Goal: Task Accomplishment & Management: Manage account settings

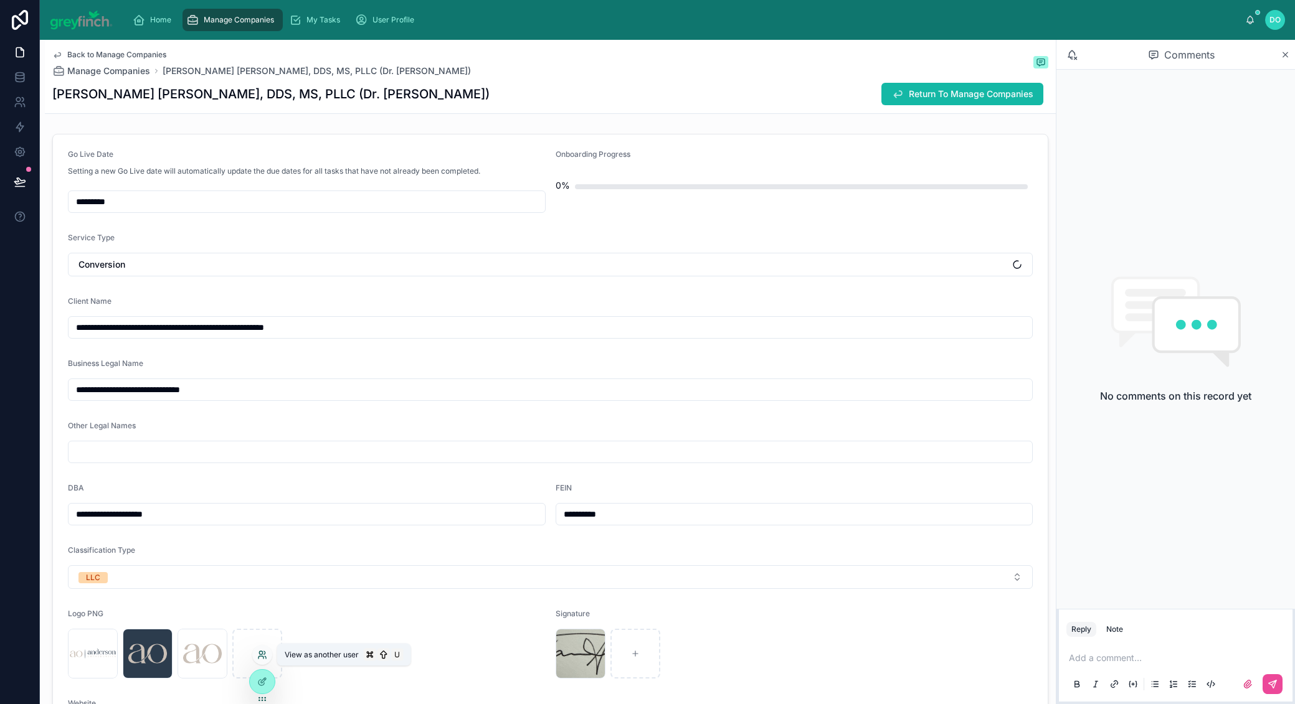
click at [266, 658] on icon at bounding box center [262, 655] width 10 height 10
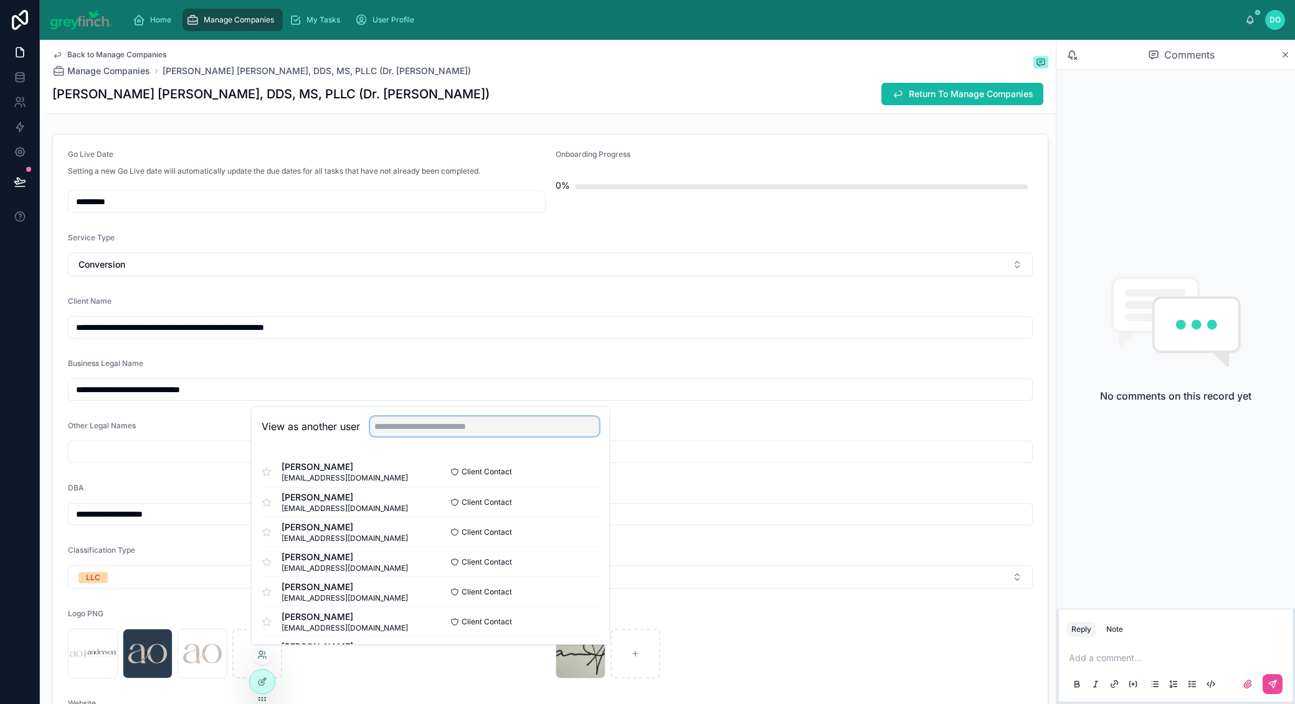
click at [439, 423] on input "text" at bounding box center [484, 427] width 229 height 20
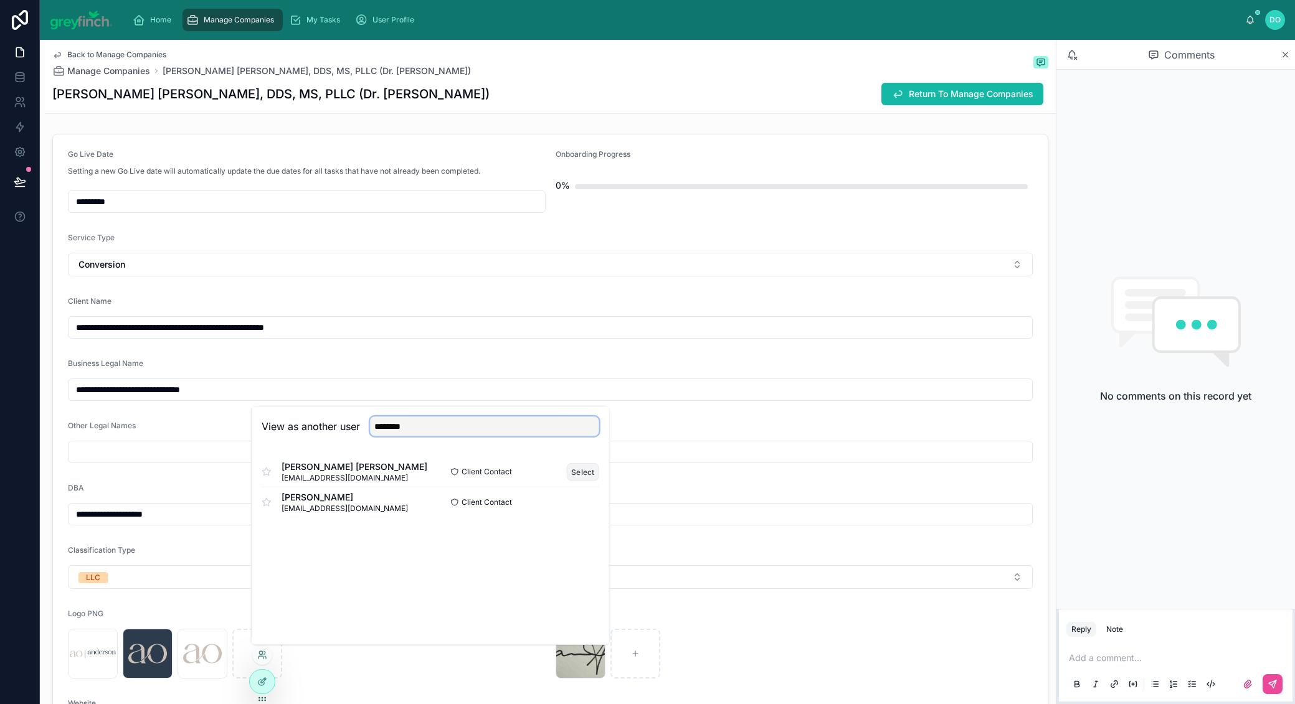
type input "********"
click at [579, 468] on button "Select" at bounding box center [583, 472] width 32 height 18
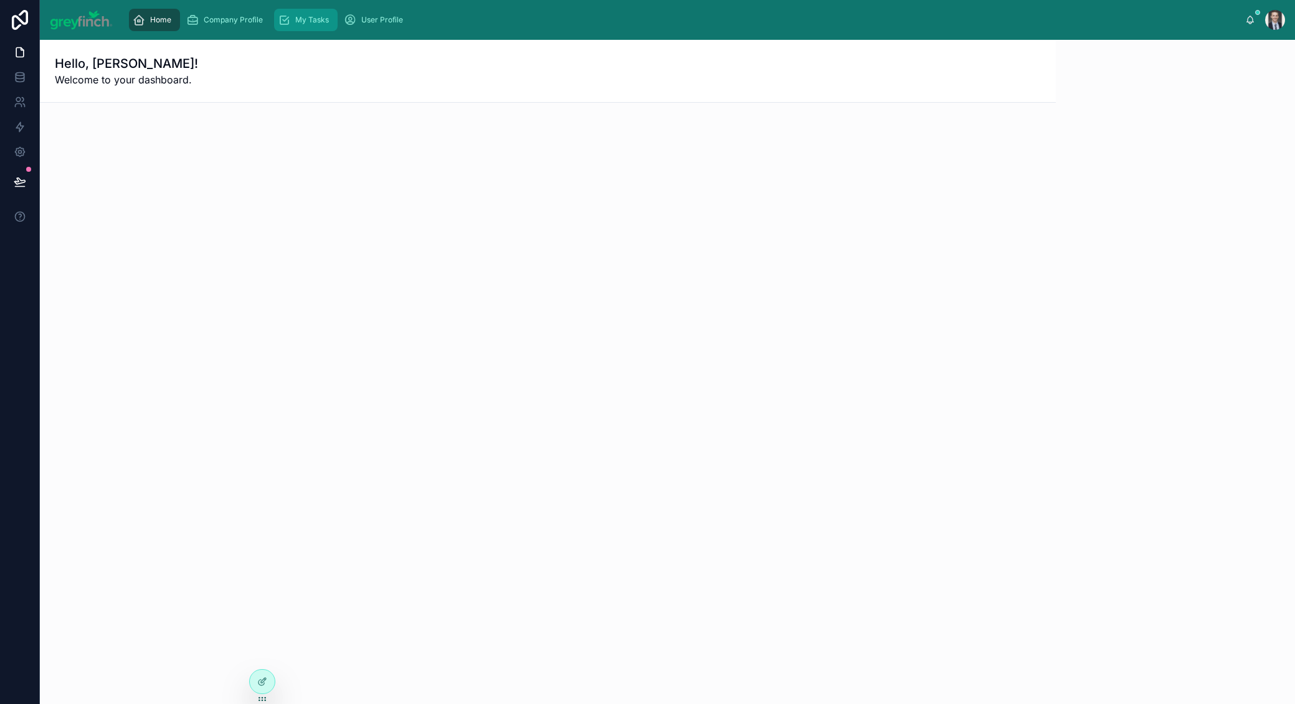
click at [318, 22] on span "My Tasks" at bounding box center [312, 20] width 34 height 10
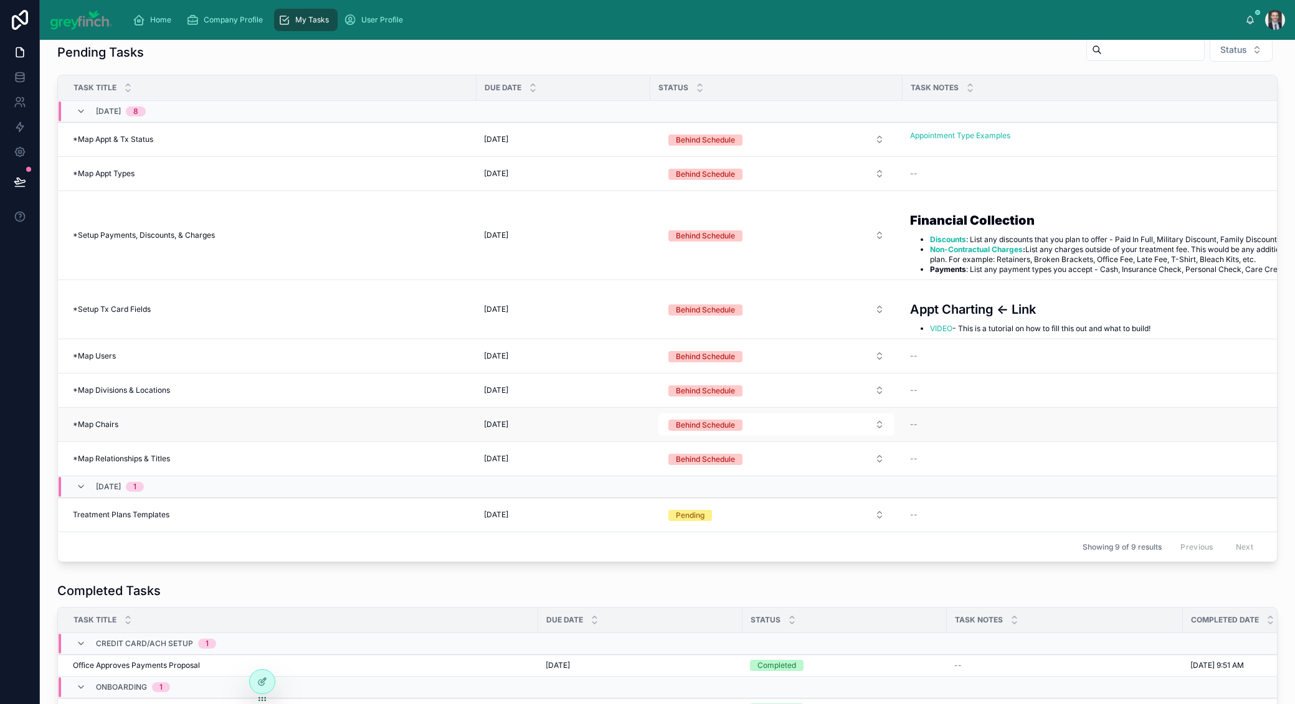
scroll to position [97, 0]
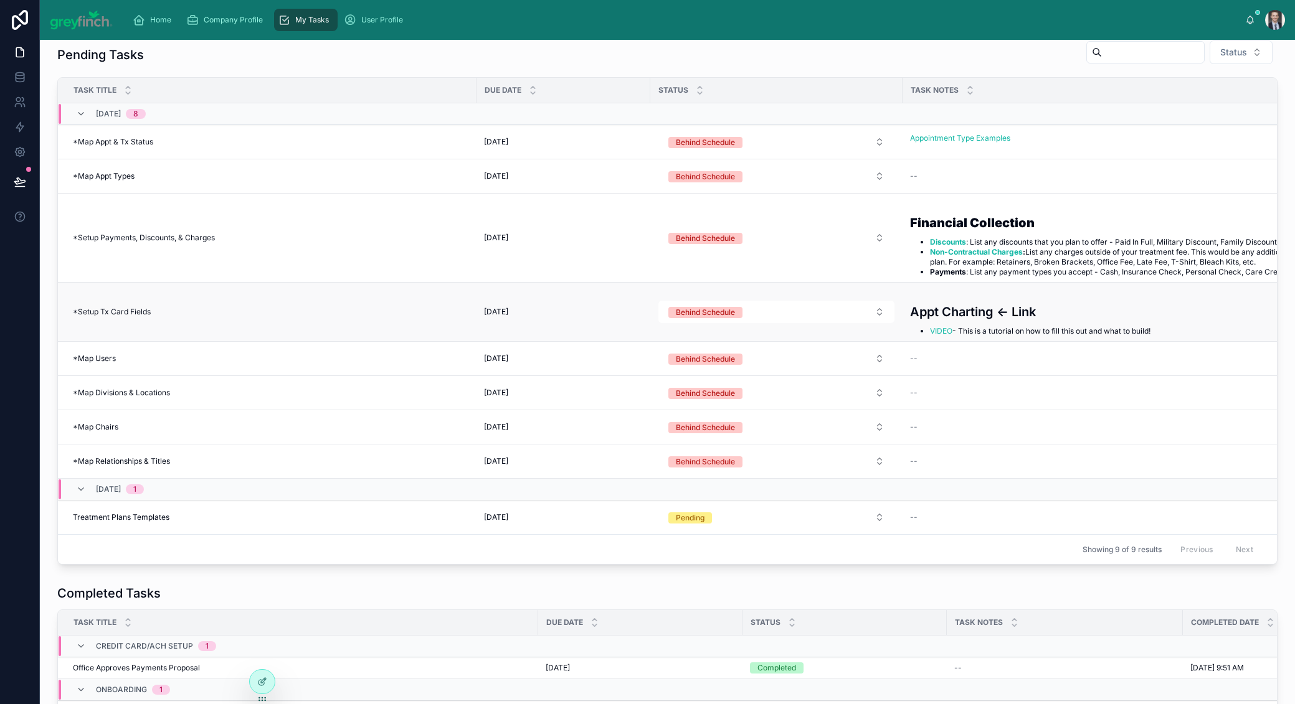
click at [313, 311] on div "*Setup Tx Card Fields *Setup Tx Card Fields" at bounding box center [271, 312] width 396 height 10
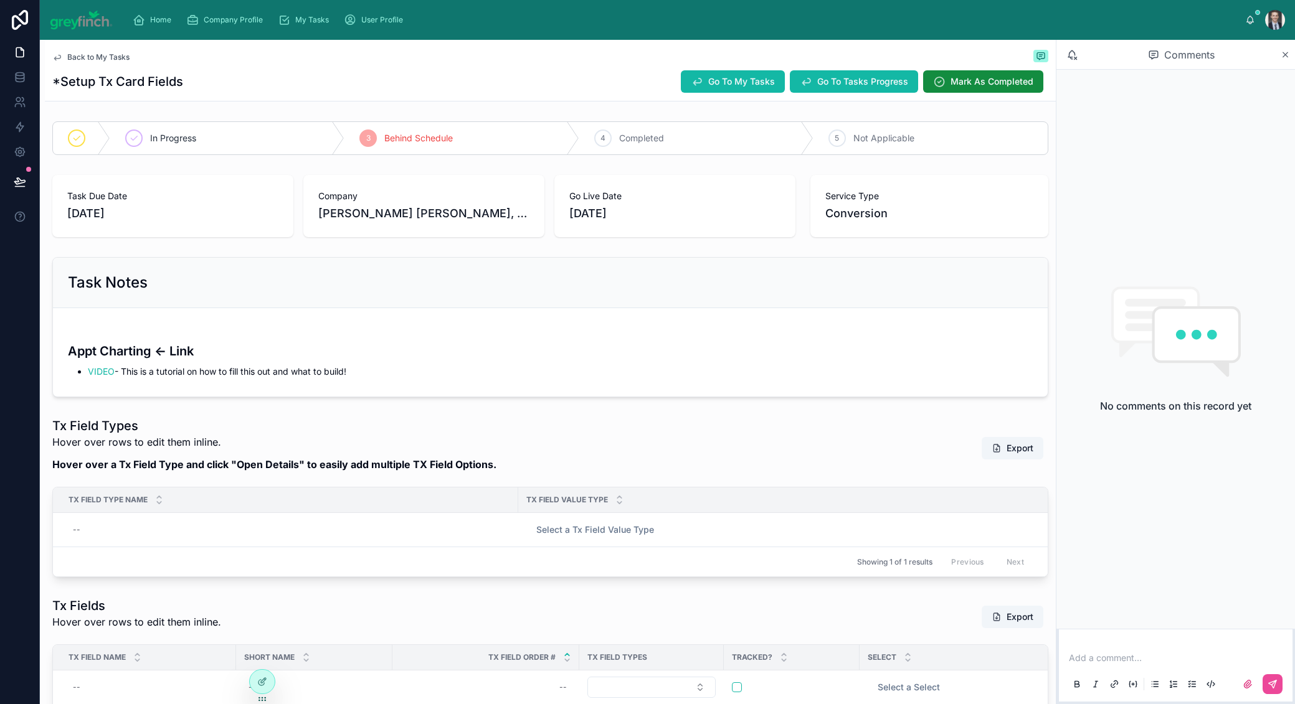
click at [119, 55] on span "Back to My Tasks" at bounding box center [98, 57] width 62 height 10
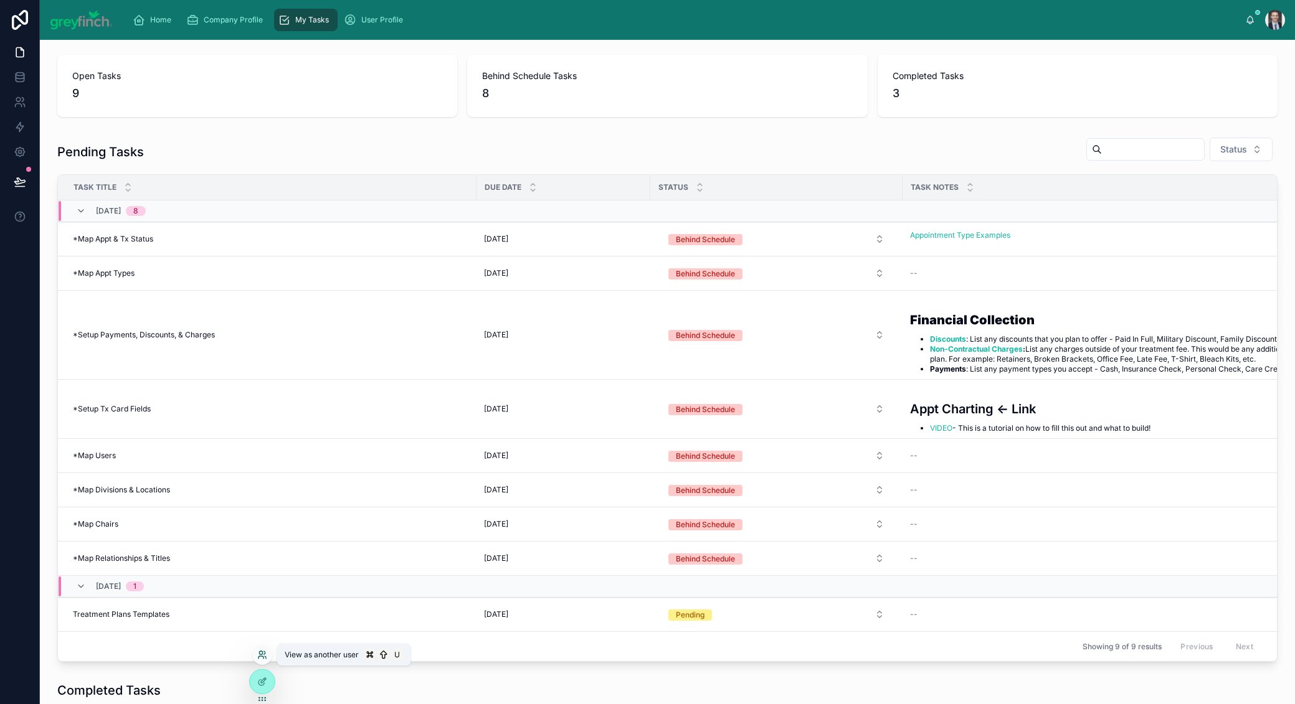
click at [267, 658] on icon at bounding box center [262, 655] width 10 height 10
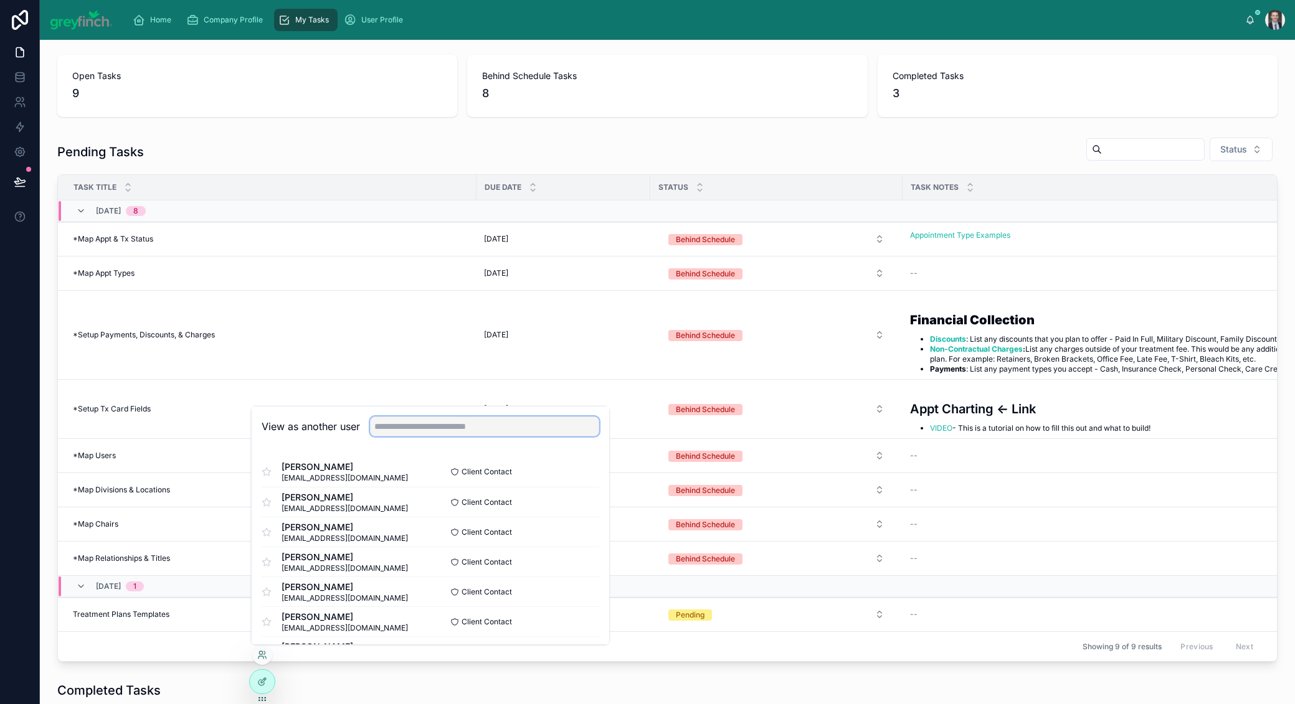
click at [415, 426] on input "text" at bounding box center [484, 427] width 229 height 20
type input "*******"
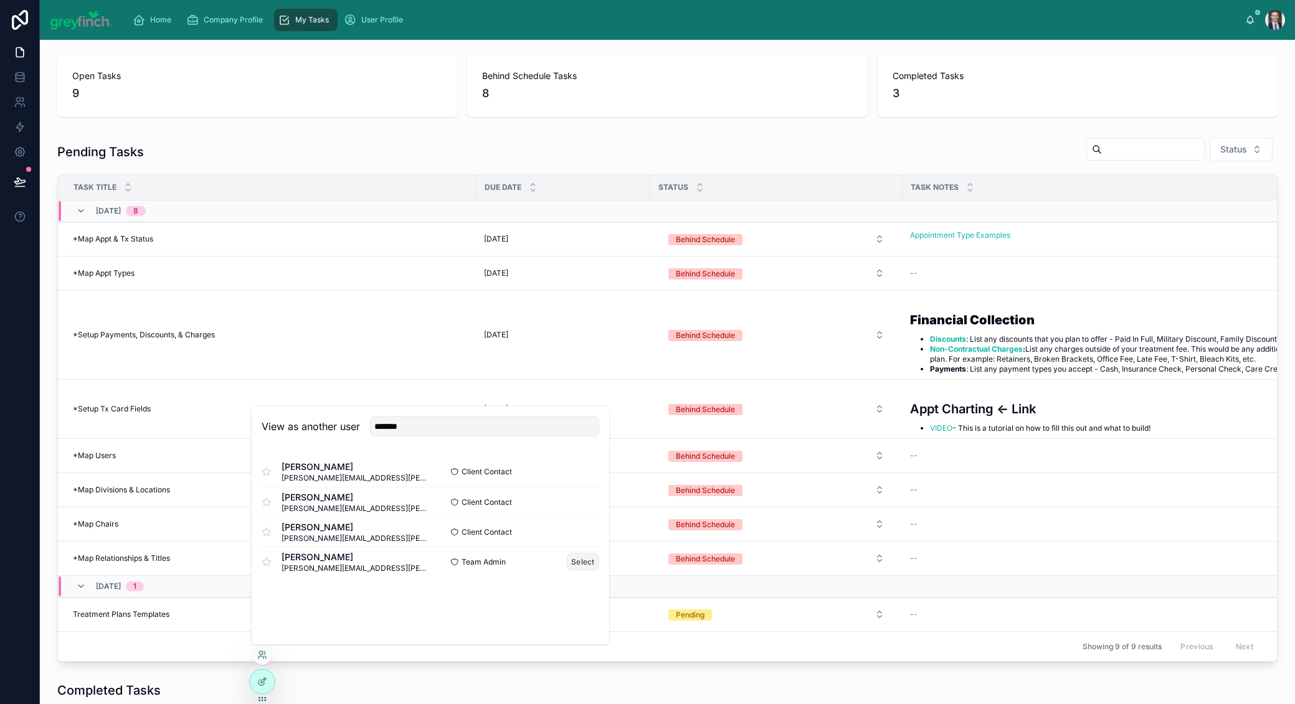
click at [589, 563] on button "Select" at bounding box center [583, 562] width 32 height 18
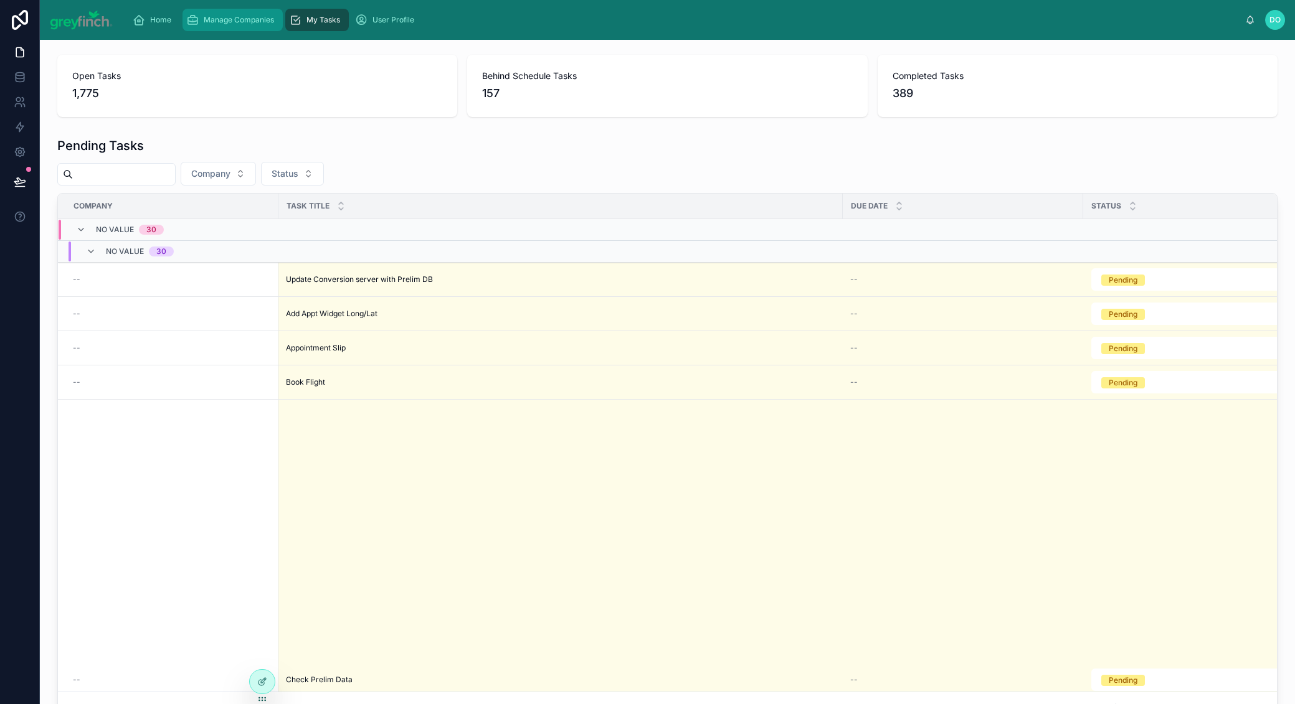
click at [262, 15] on span "Manage Companies" at bounding box center [239, 20] width 70 height 10
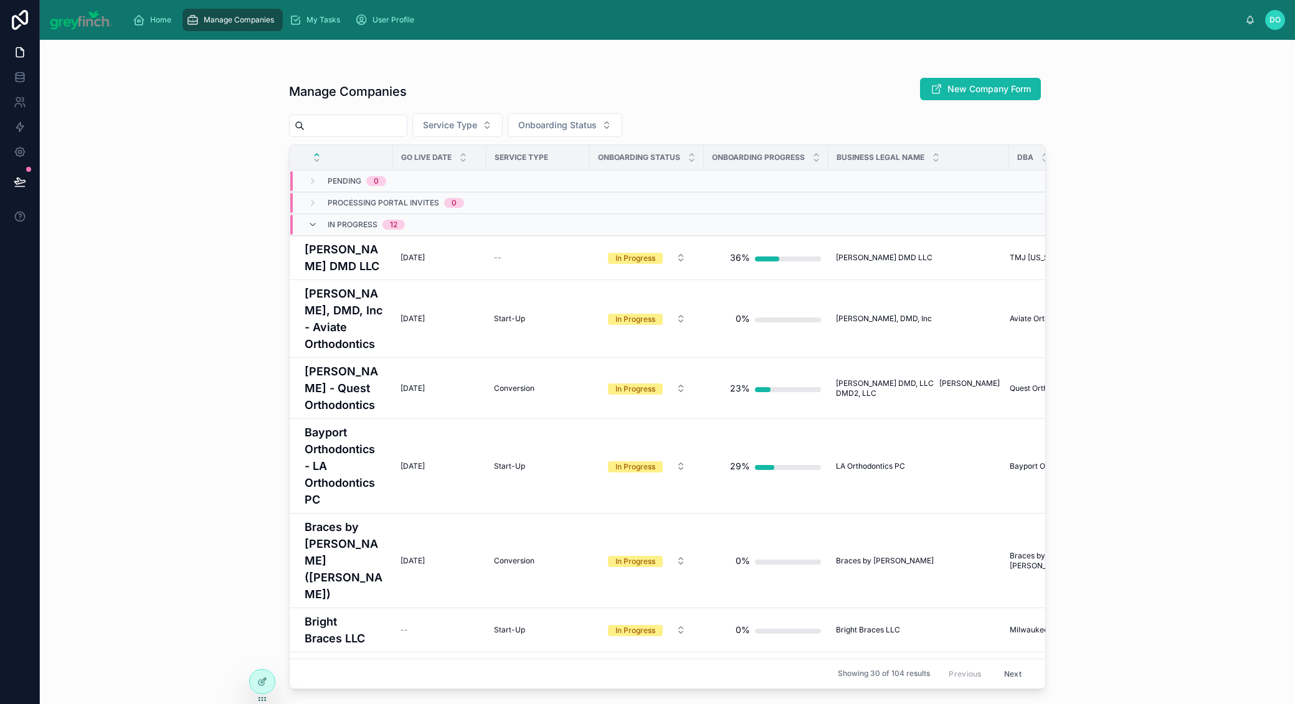
click at [401, 122] on input "text" at bounding box center [356, 125] width 102 height 17
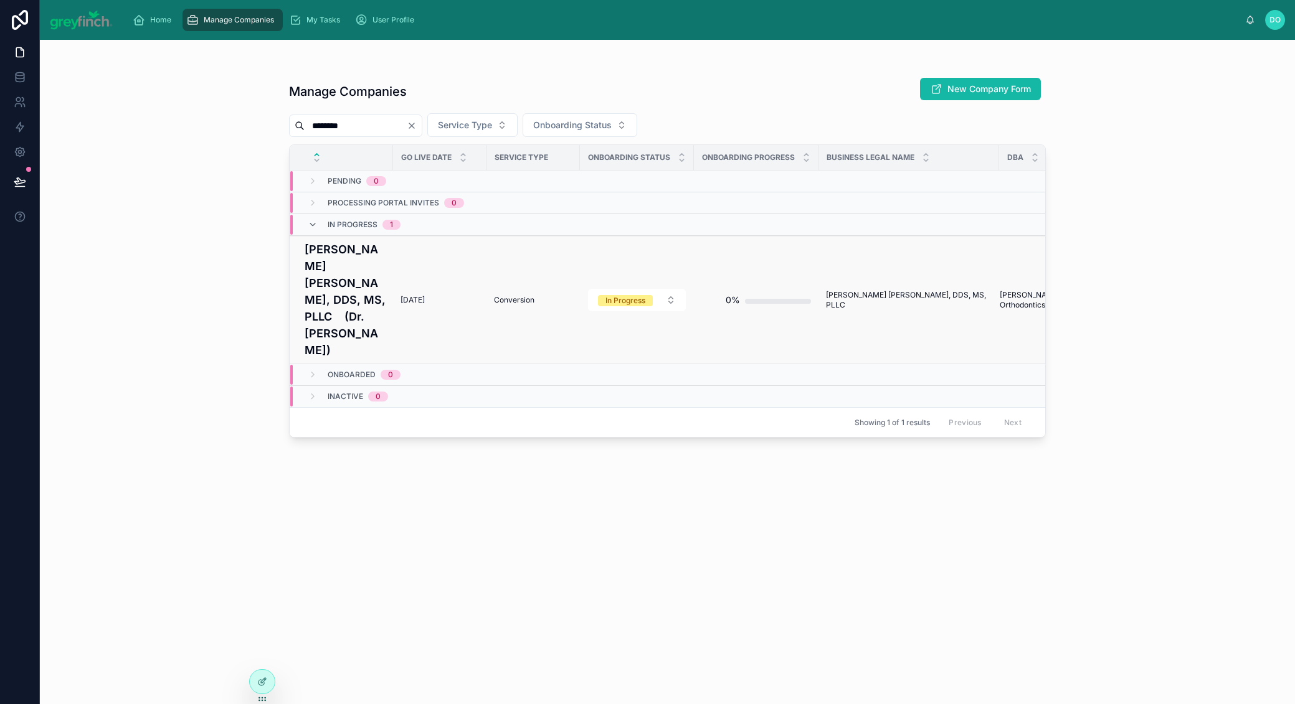
type input "********"
click at [494, 295] on span "Conversion" at bounding box center [514, 300] width 40 height 10
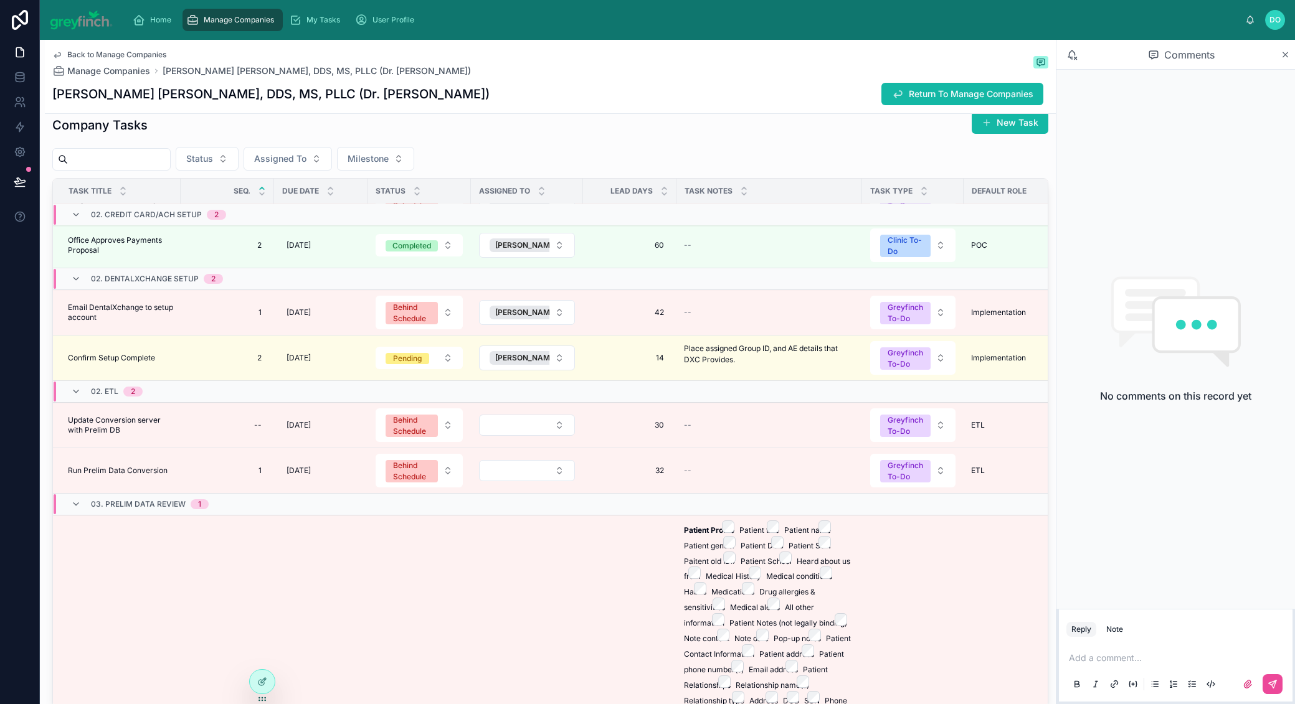
scroll to position [121, 0]
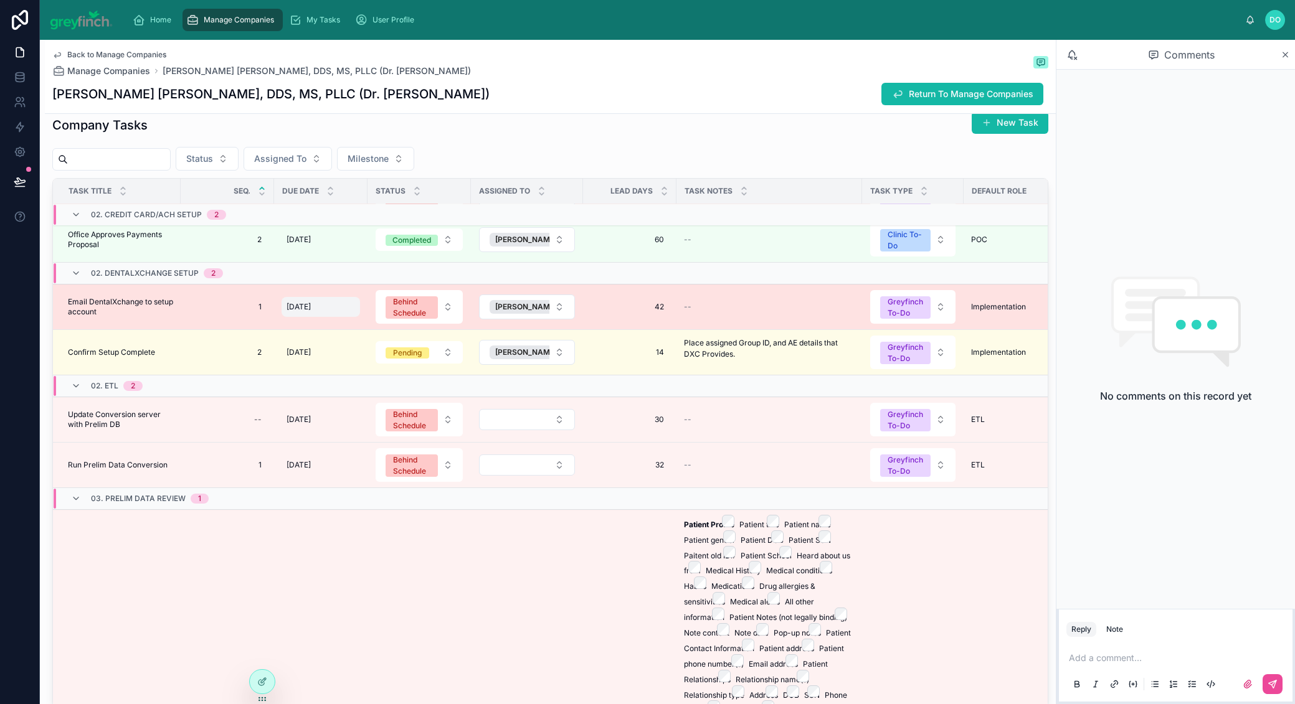
click at [325, 297] on div "8/18/2025 8/18/2025" at bounding box center [321, 307] width 78 height 20
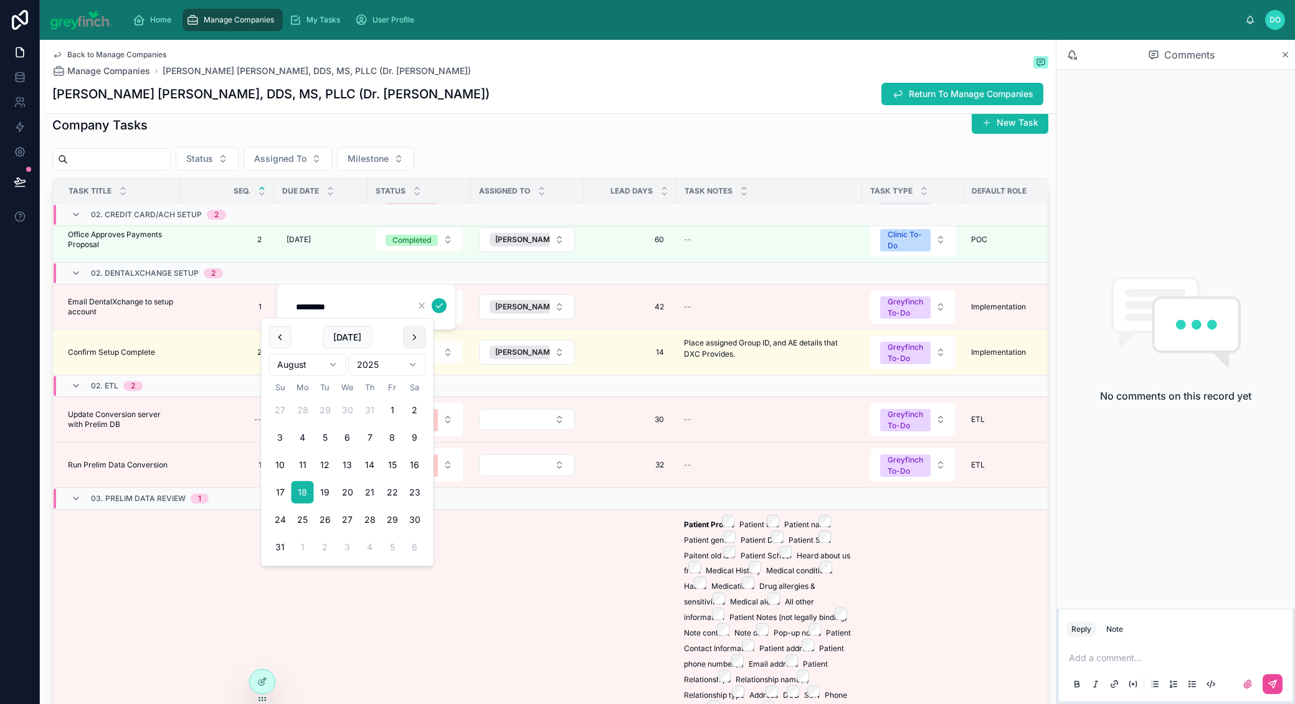
click at [412, 338] on button at bounding box center [415, 337] width 22 height 22
click at [302, 462] on button "15" at bounding box center [303, 465] width 22 height 22
type input "*********"
click at [442, 305] on icon "submit" at bounding box center [439, 306] width 10 height 10
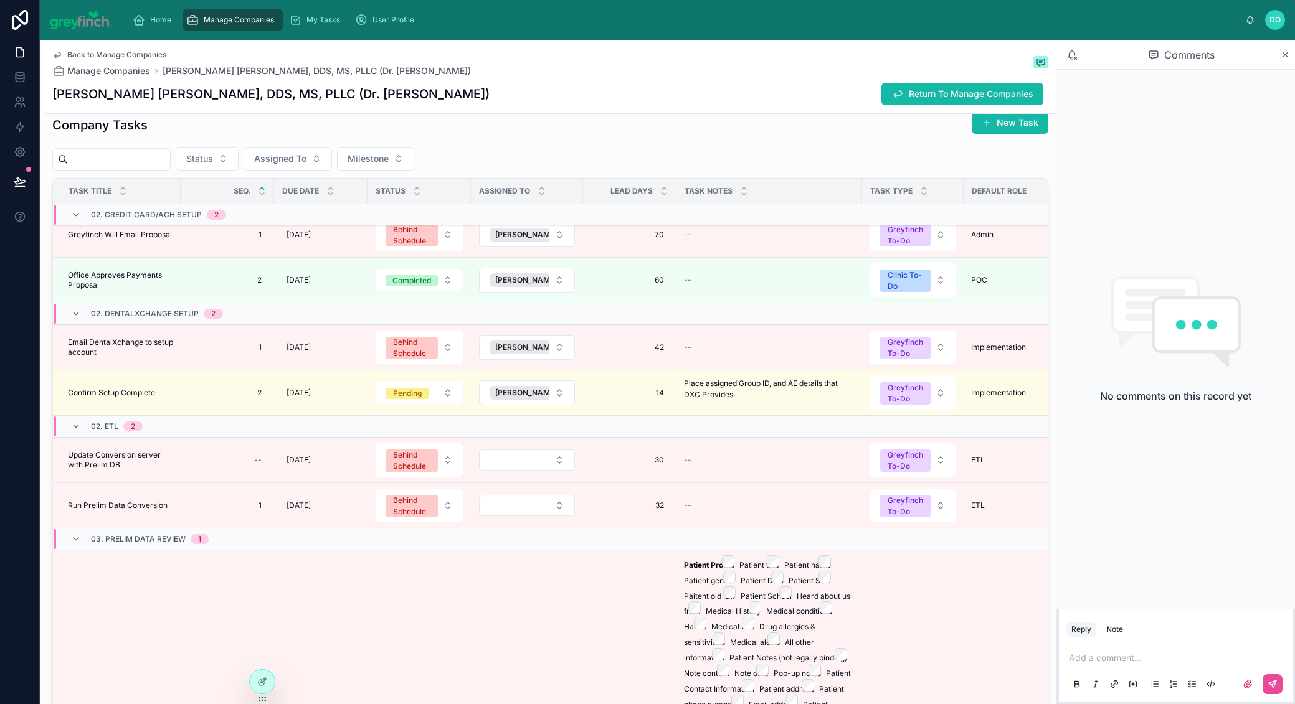
scroll to position [0, 0]
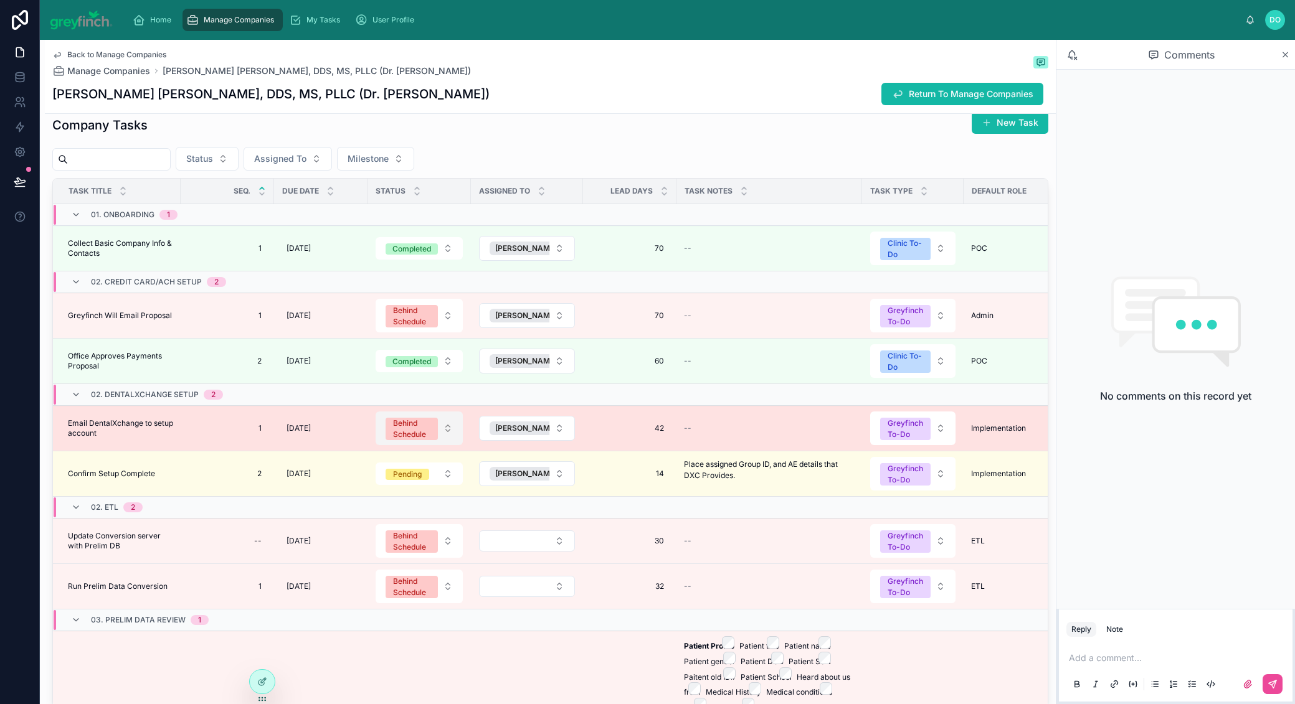
click at [442, 412] on button "Behind Schedule" at bounding box center [419, 429] width 87 height 34
click at [445, 414] on button "Behind Schedule" at bounding box center [419, 429] width 87 height 34
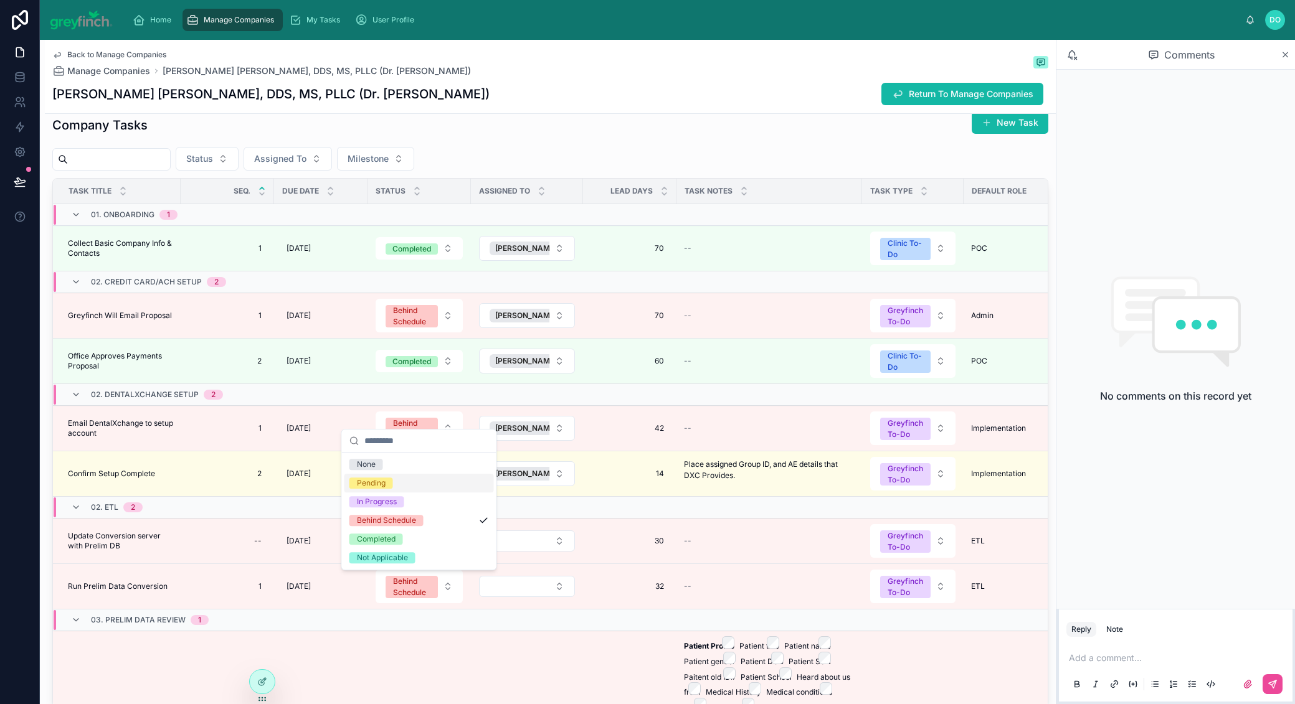
click at [394, 483] on div "Pending" at bounding box center [418, 483] width 149 height 19
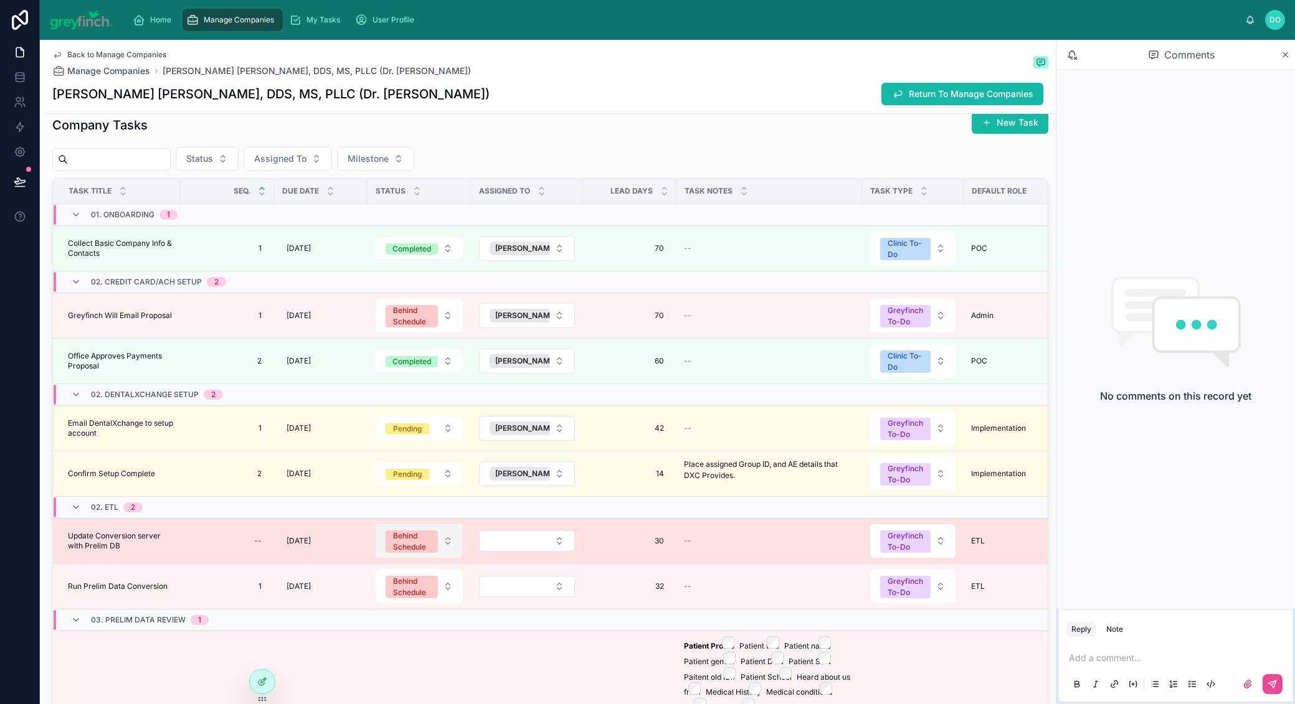
click at [451, 524] on button "Behind Schedule" at bounding box center [419, 541] width 87 height 34
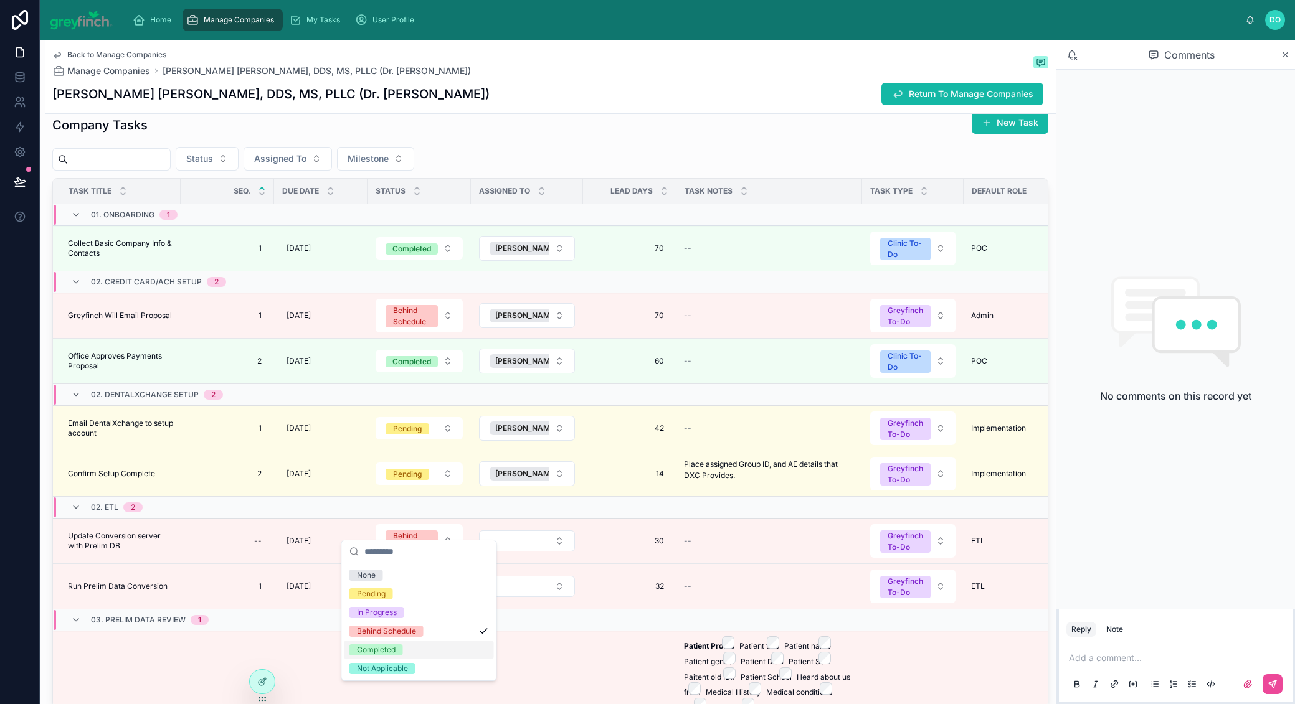
click at [397, 650] on span "Completed" at bounding box center [376, 650] width 54 height 11
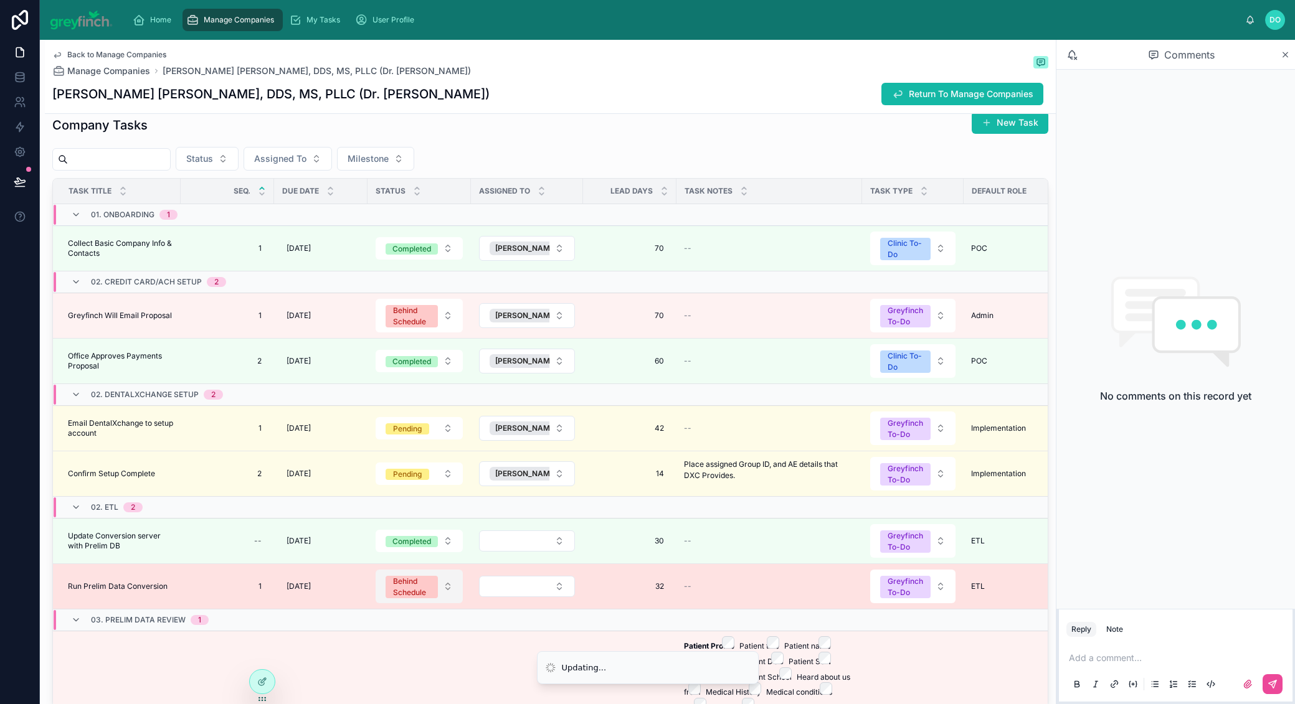
click at [442, 570] on button "Behind Schedule" at bounding box center [419, 587] width 87 height 34
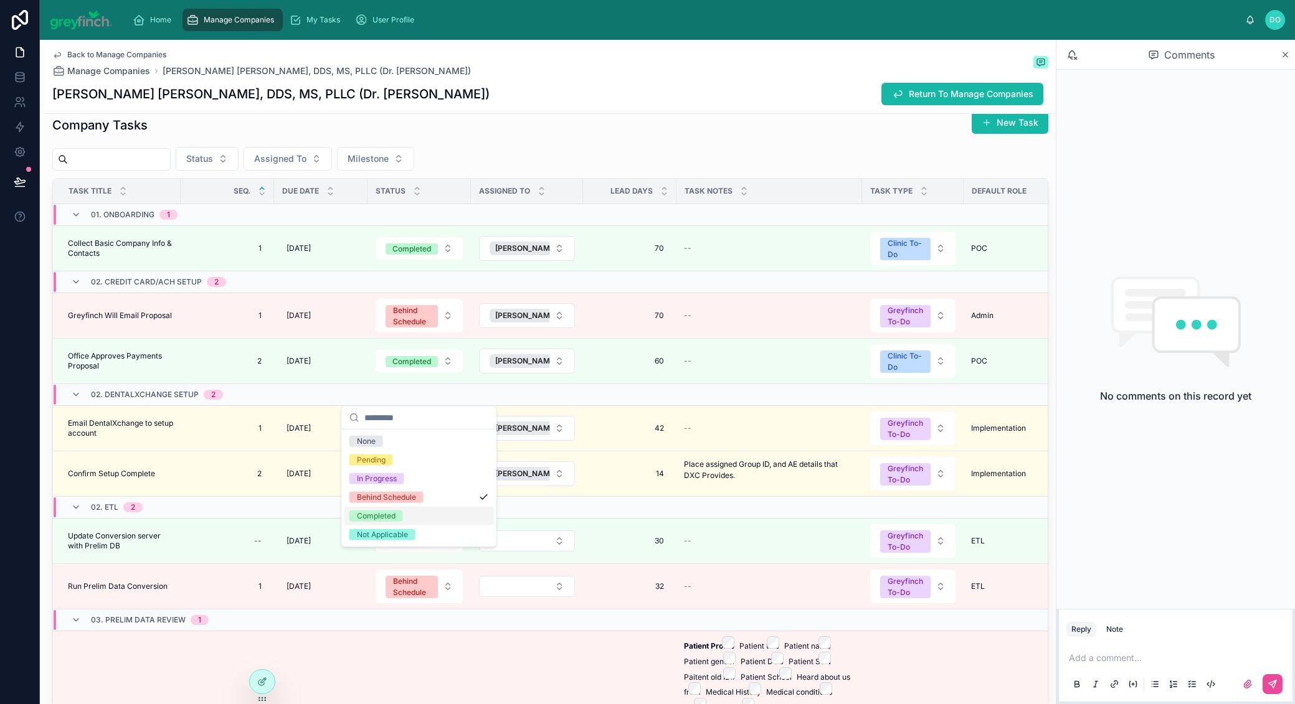
click at [422, 521] on div "Completed" at bounding box center [418, 516] width 149 height 19
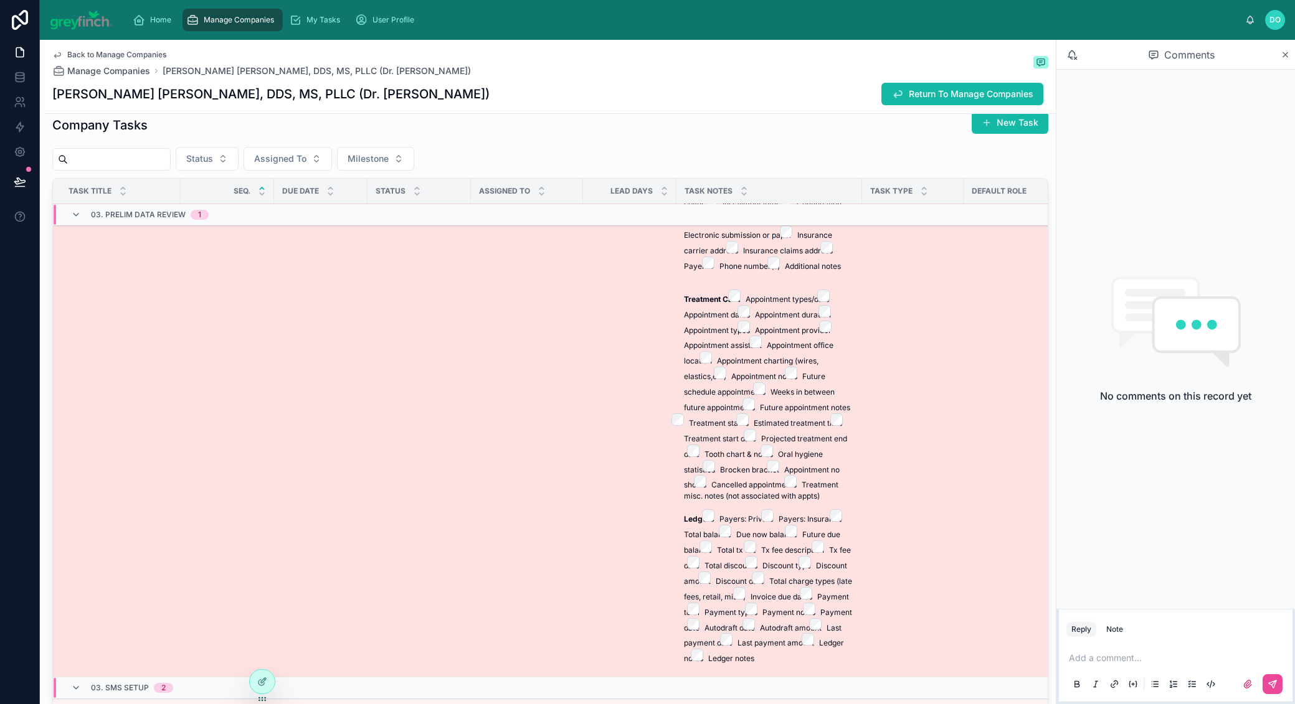
scroll to position [1158, 0]
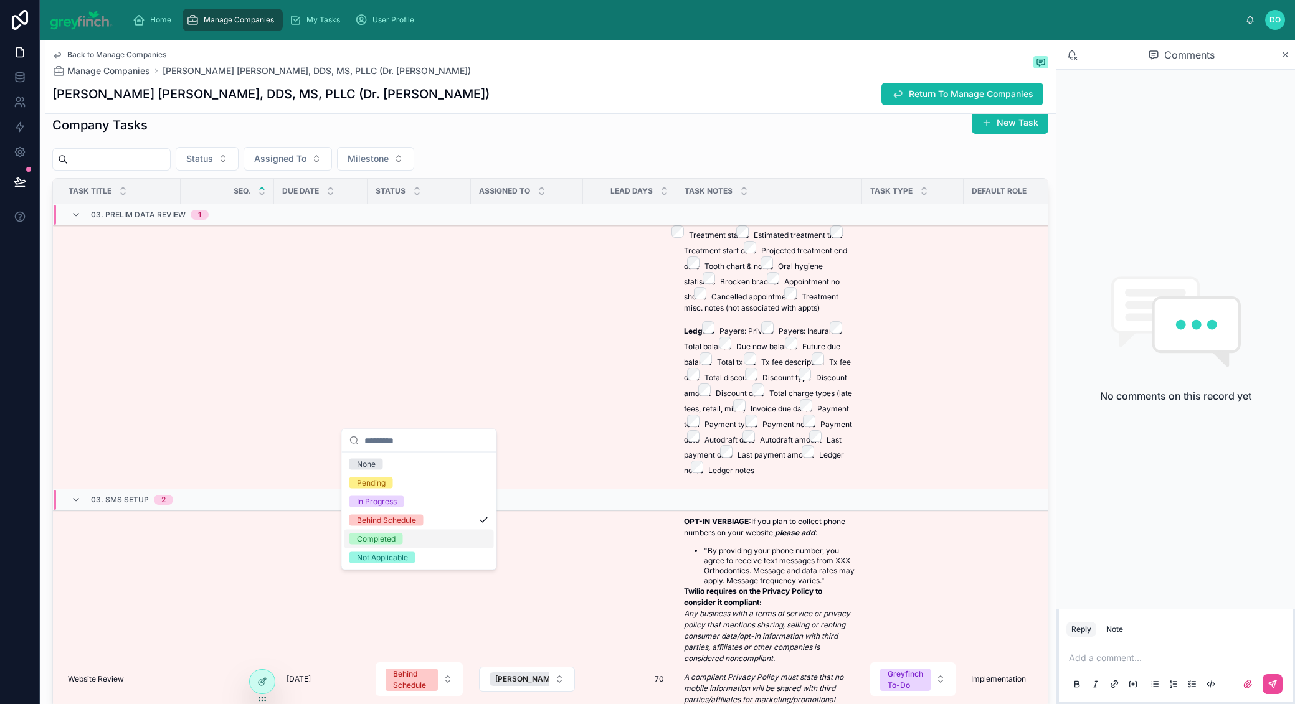
click at [387, 537] on div "Completed" at bounding box center [376, 539] width 39 height 11
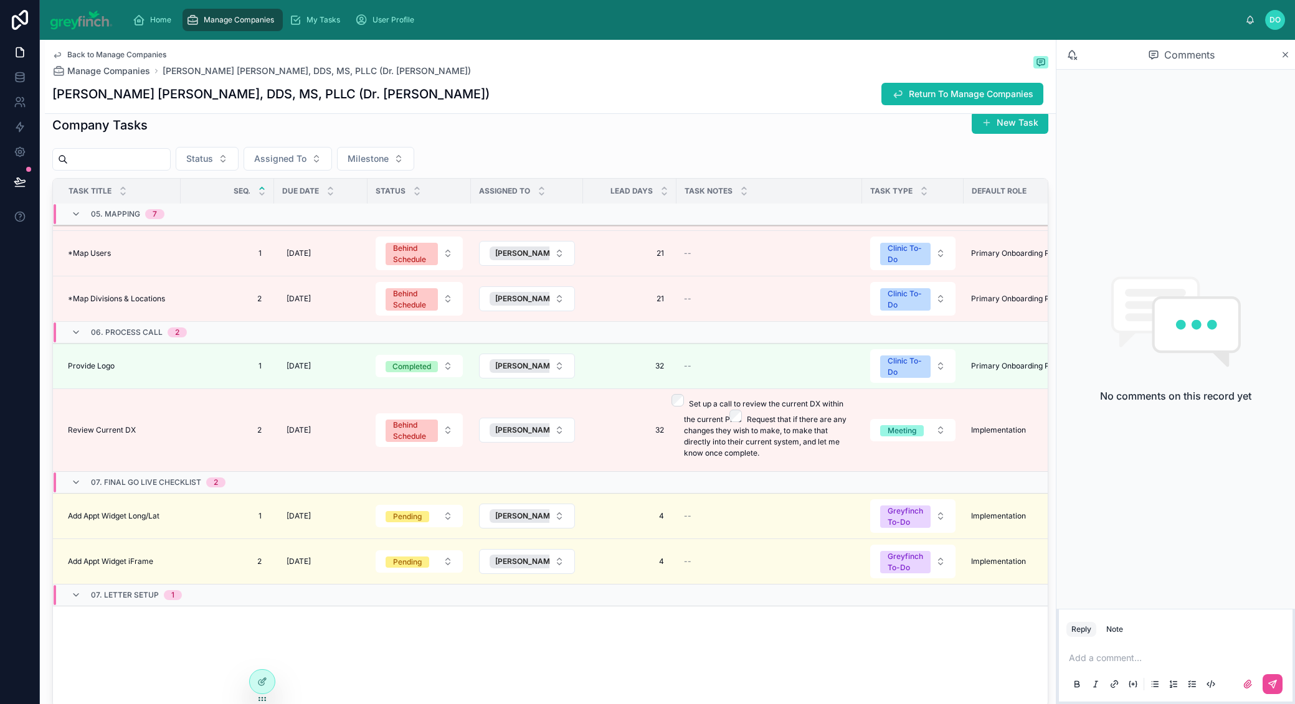
scroll to position [4009, 0]
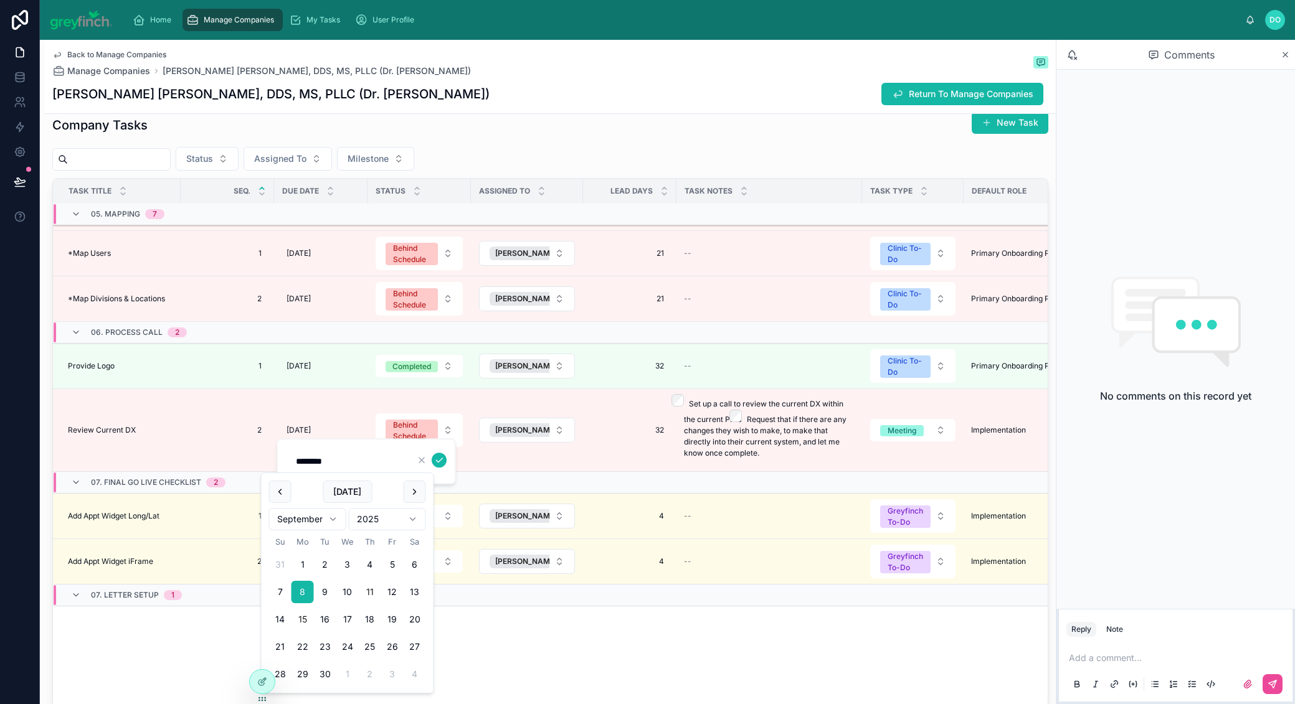
click at [302, 619] on button "15" at bounding box center [303, 620] width 22 height 22
type input "*********"
click at [439, 460] on icon "submit" at bounding box center [439, 460] width 10 height 10
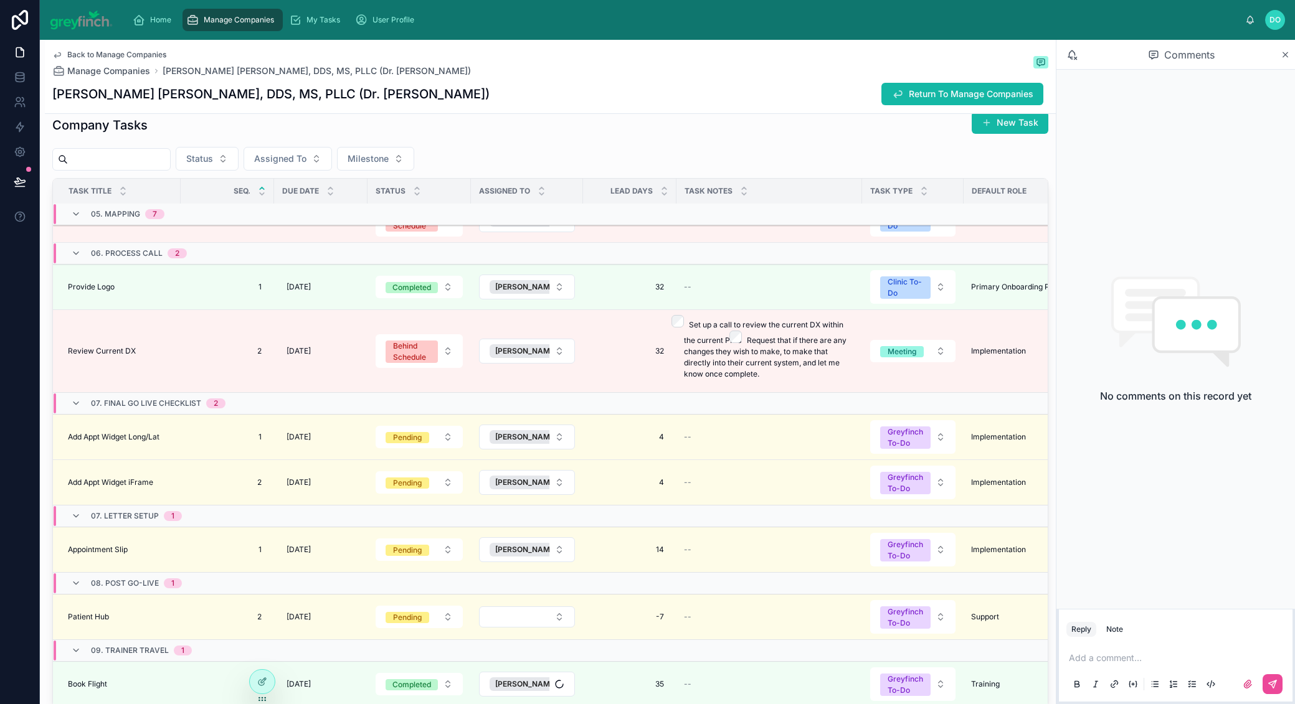
scroll to position [4143, 0]
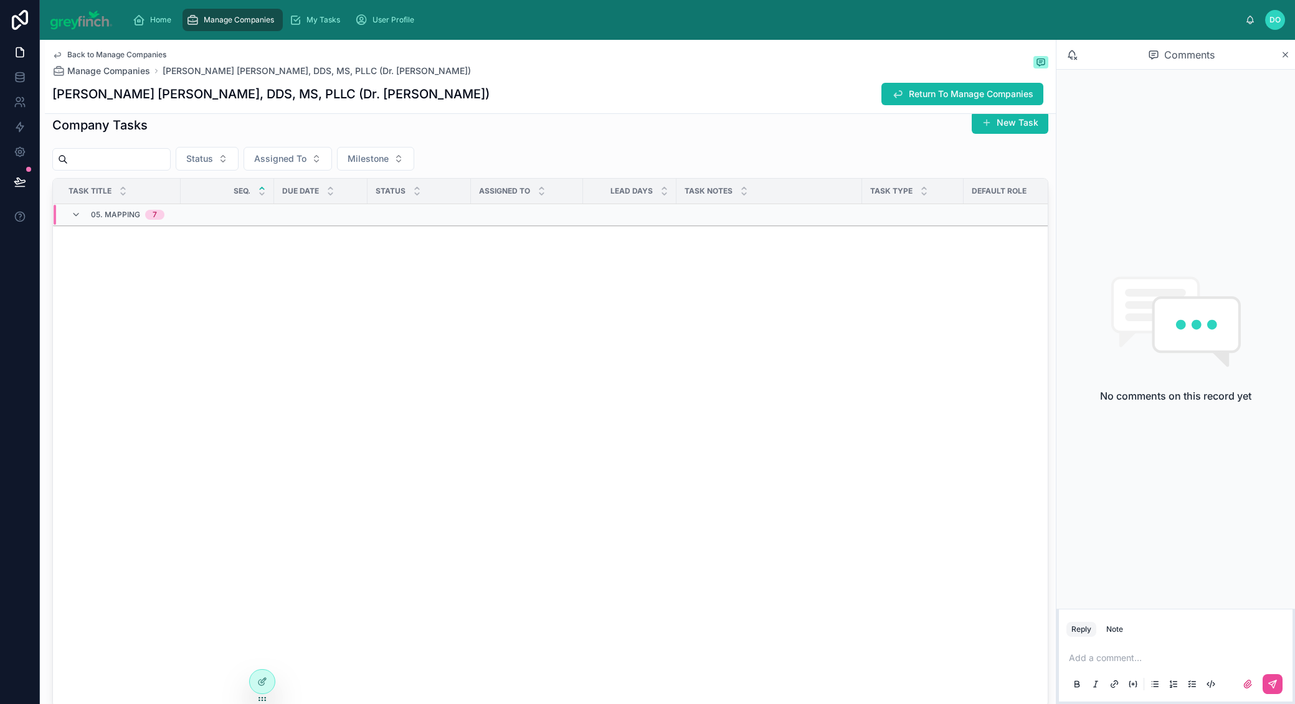
click at [409, 225] on td at bounding box center [419, 215] width 103 height 22
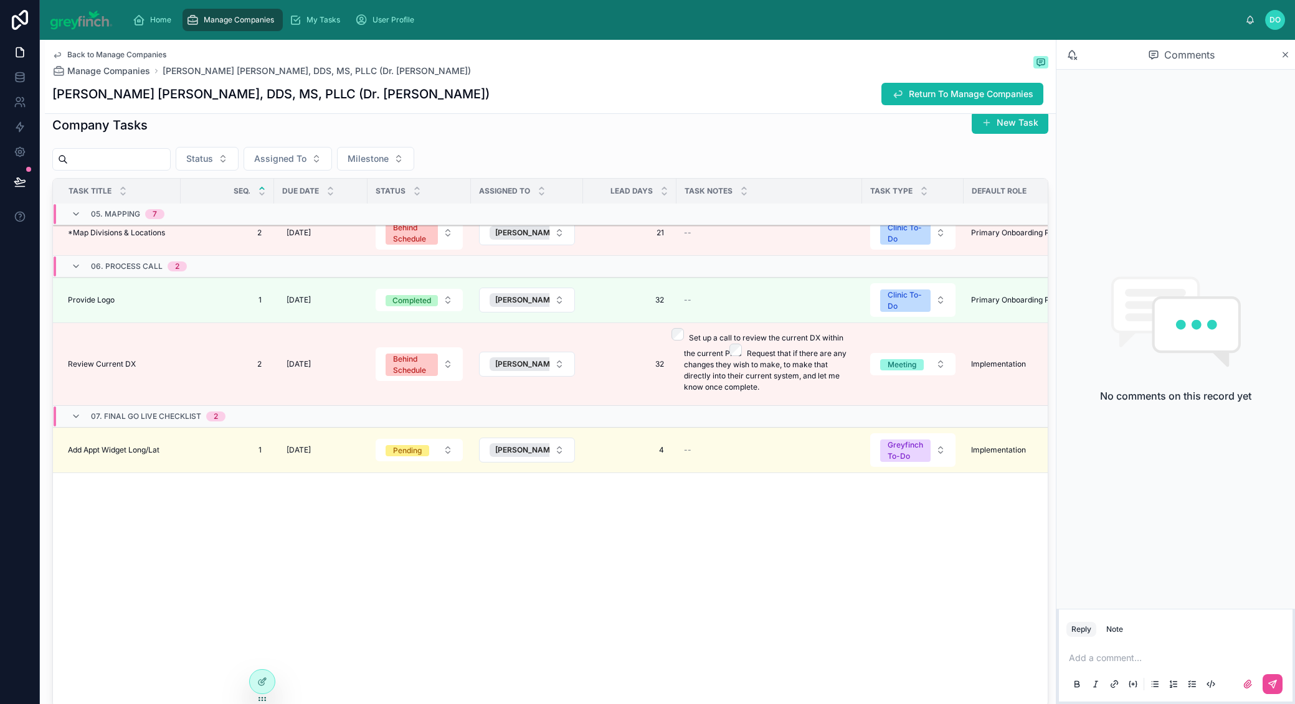
scroll to position [4020, 0]
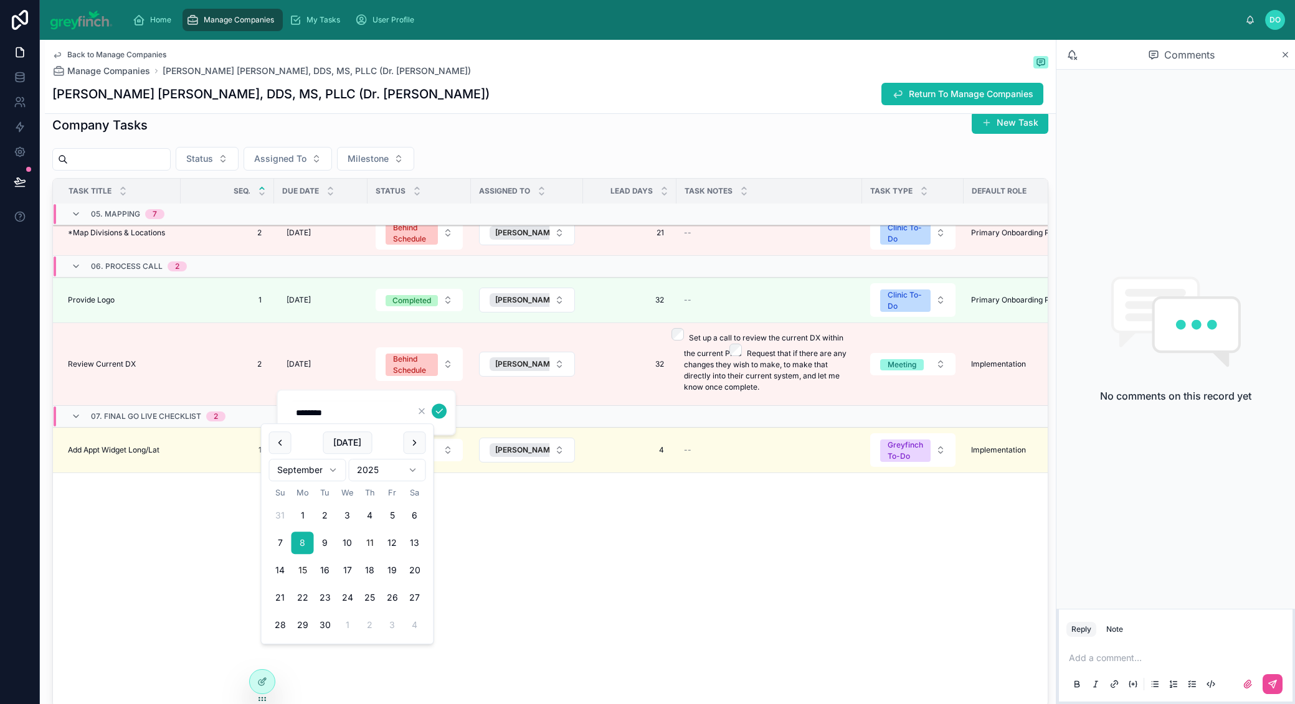
click at [303, 566] on button "15" at bounding box center [303, 570] width 22 height 22
type input "*********"
click at [441, 413] on icon "submit" at bounding box center [439, 412] width 10 height 10
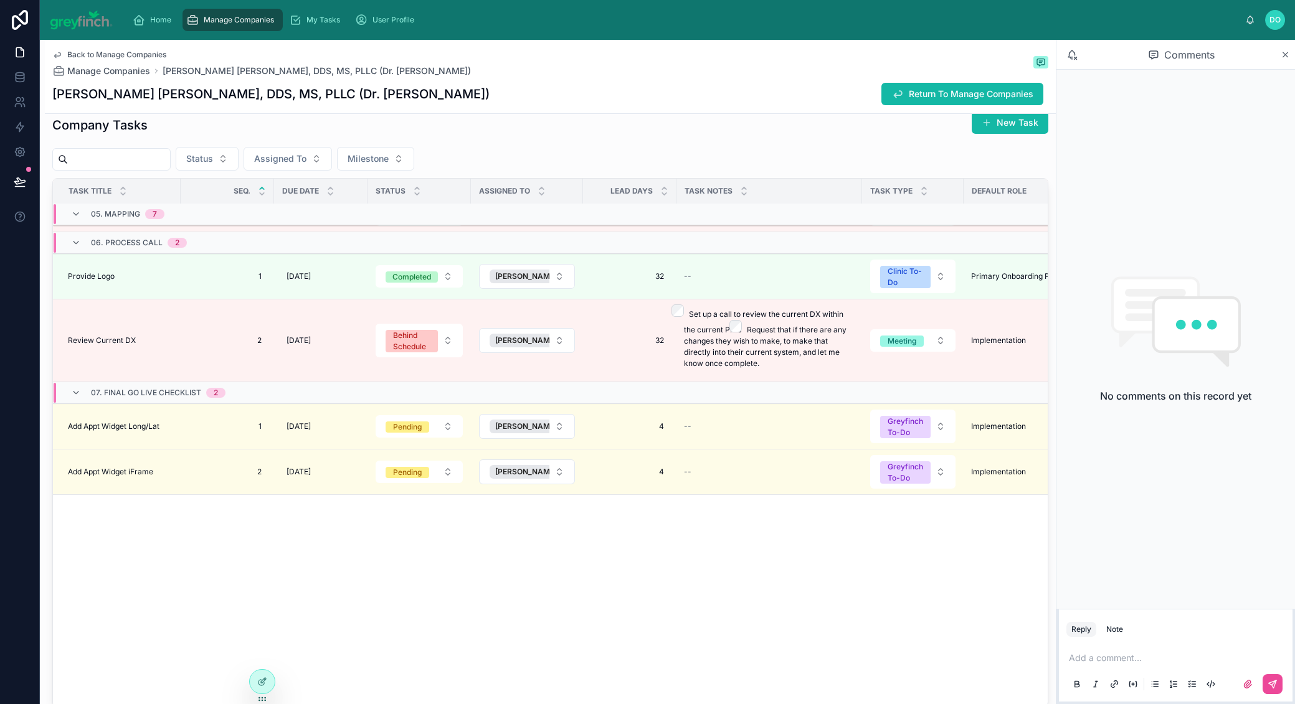
scroll to position [4077, 0]
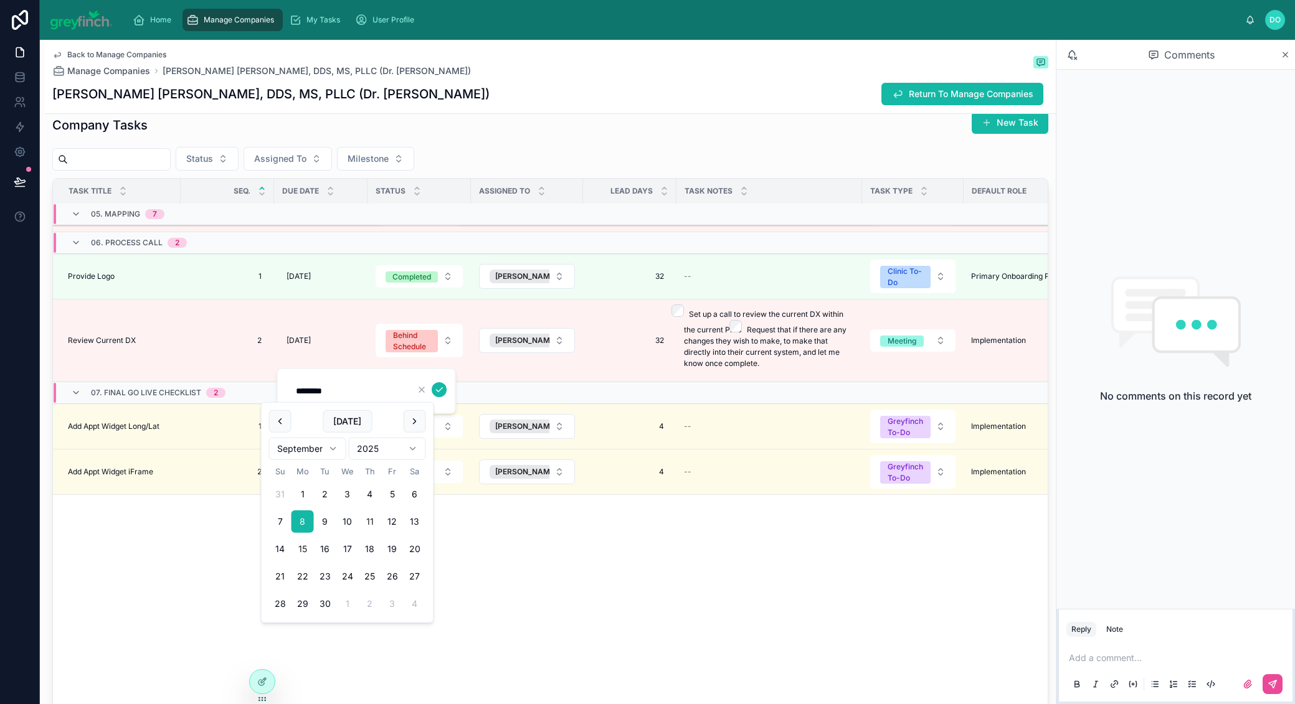
click at [300, 546] on button "15" at bounding box center [303, 549] width 22 height 22
type input "*********"
click at [439, 388] on icon "submit" at bounding box center [439, 390] width 10 height 10
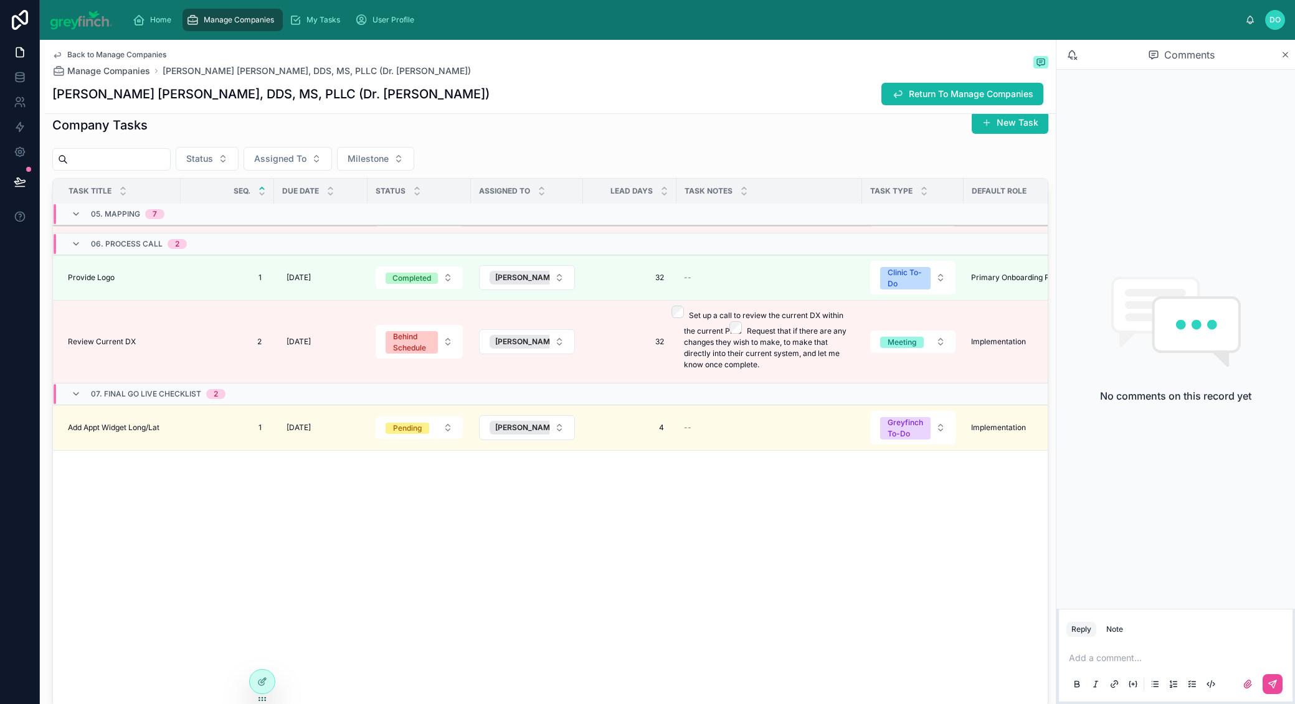
scroll to position [4024, 0]
click at [411, 405] on div "Pending" at bounding box center [418, 407] width 149 height 19
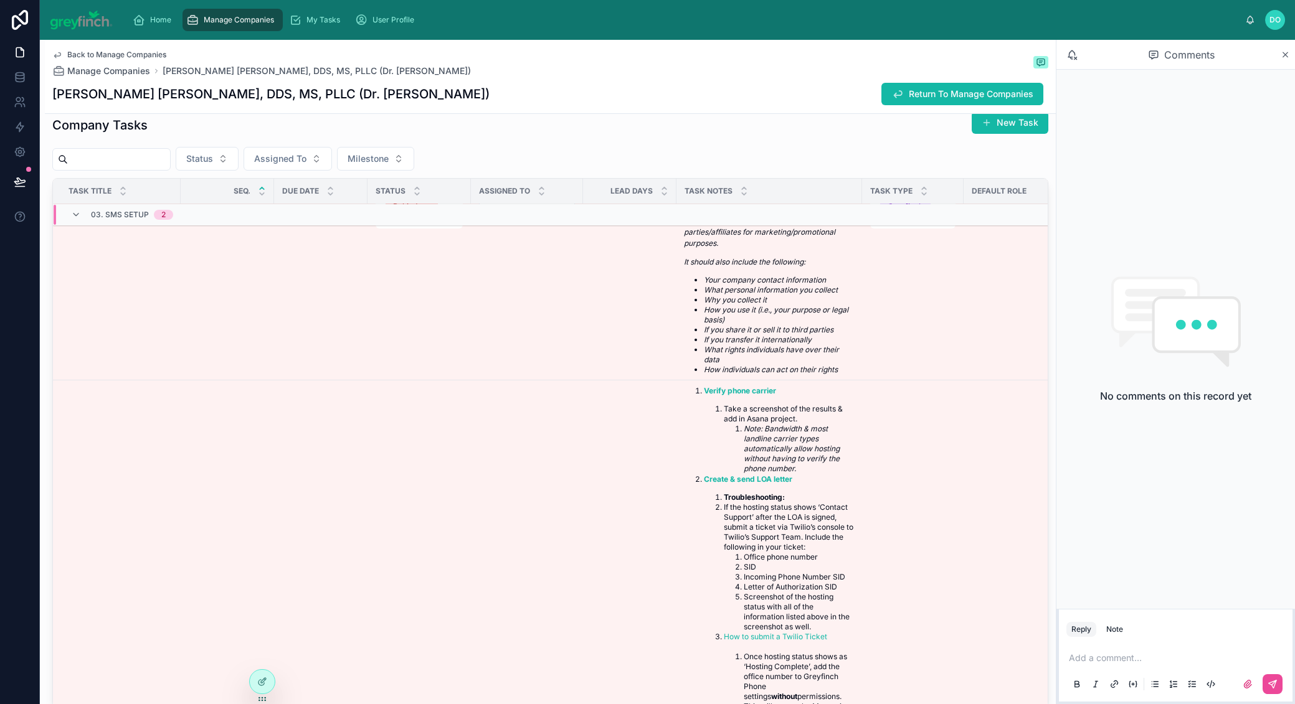
scroll to position [3268, 0]
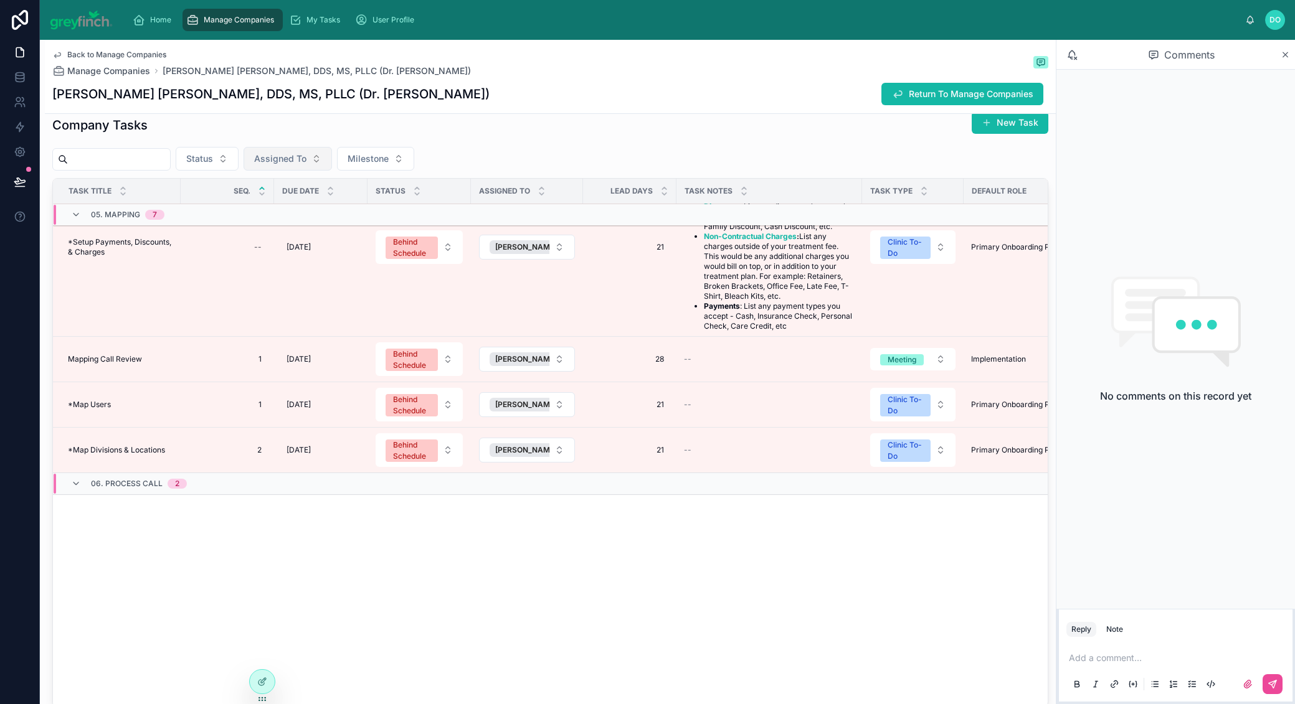
click at [331, 147] on button "Assigned To" at bounding box center [288, 159] width 88 height 24
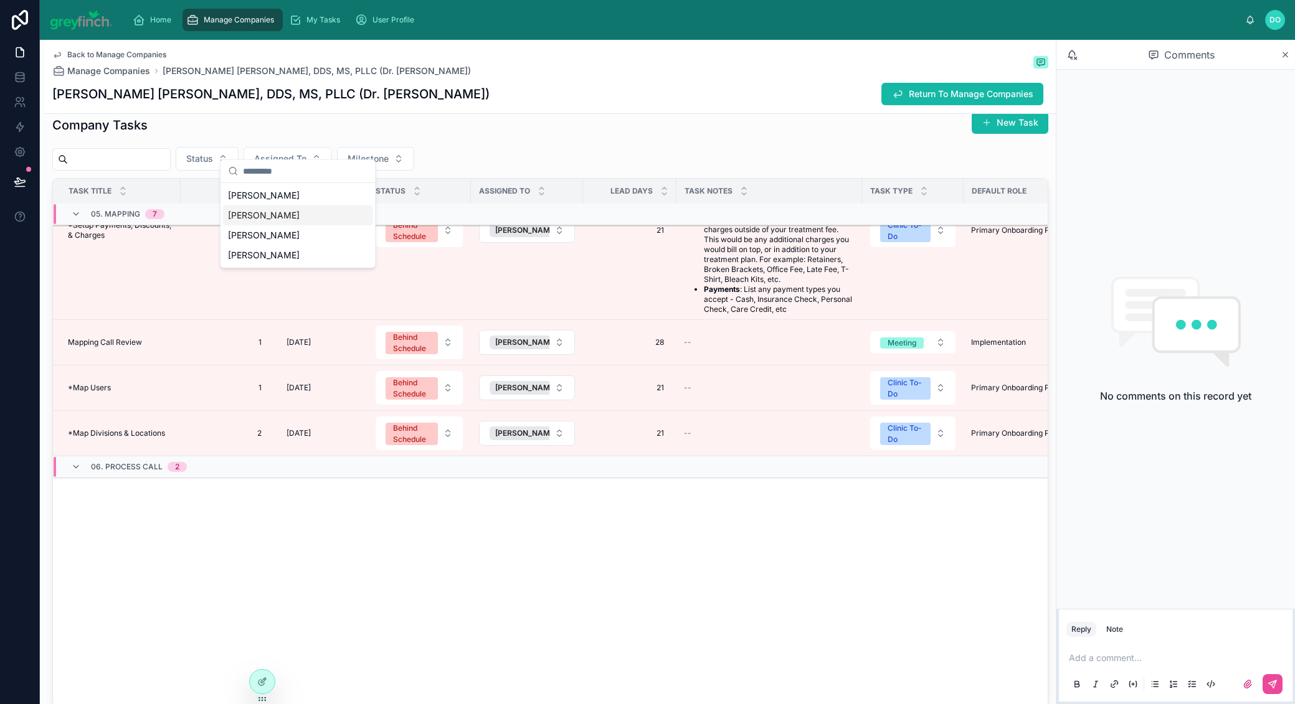
click at [287, 214] on span "Tanner Anderson" at bounding box center [264, 215] width 72 height 12
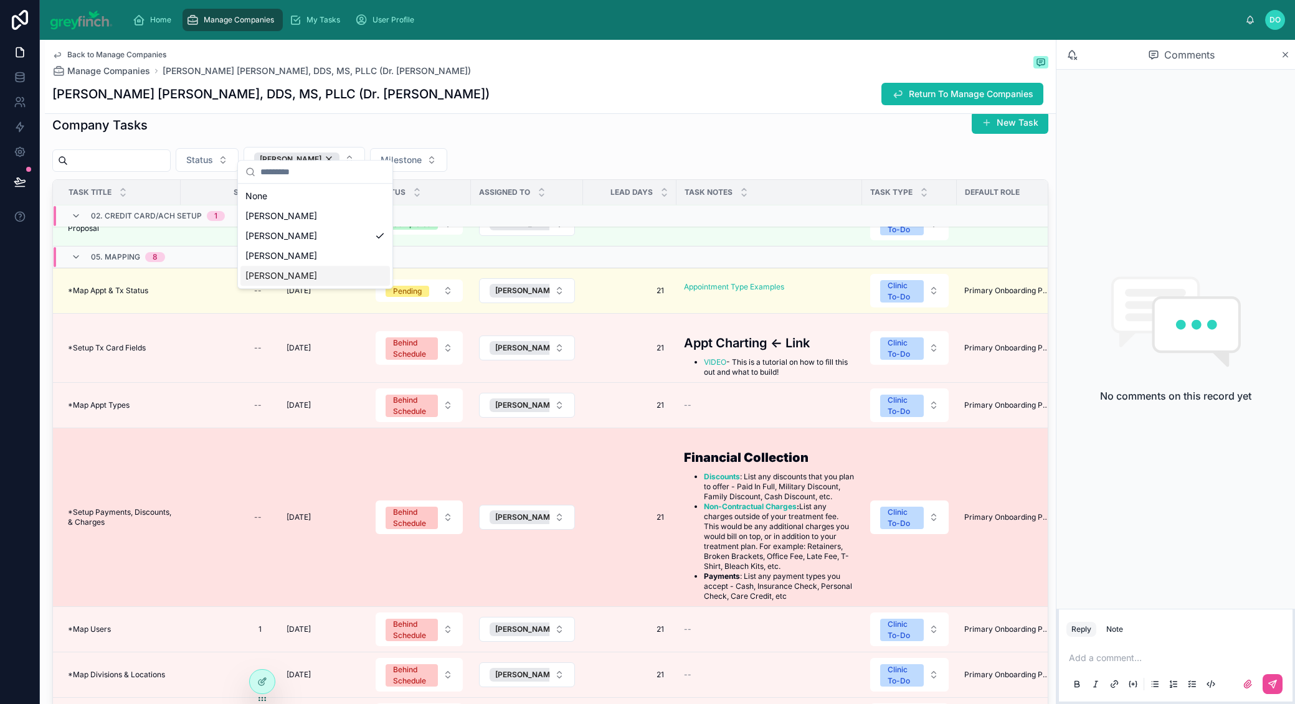
scroll to position [94, 0]
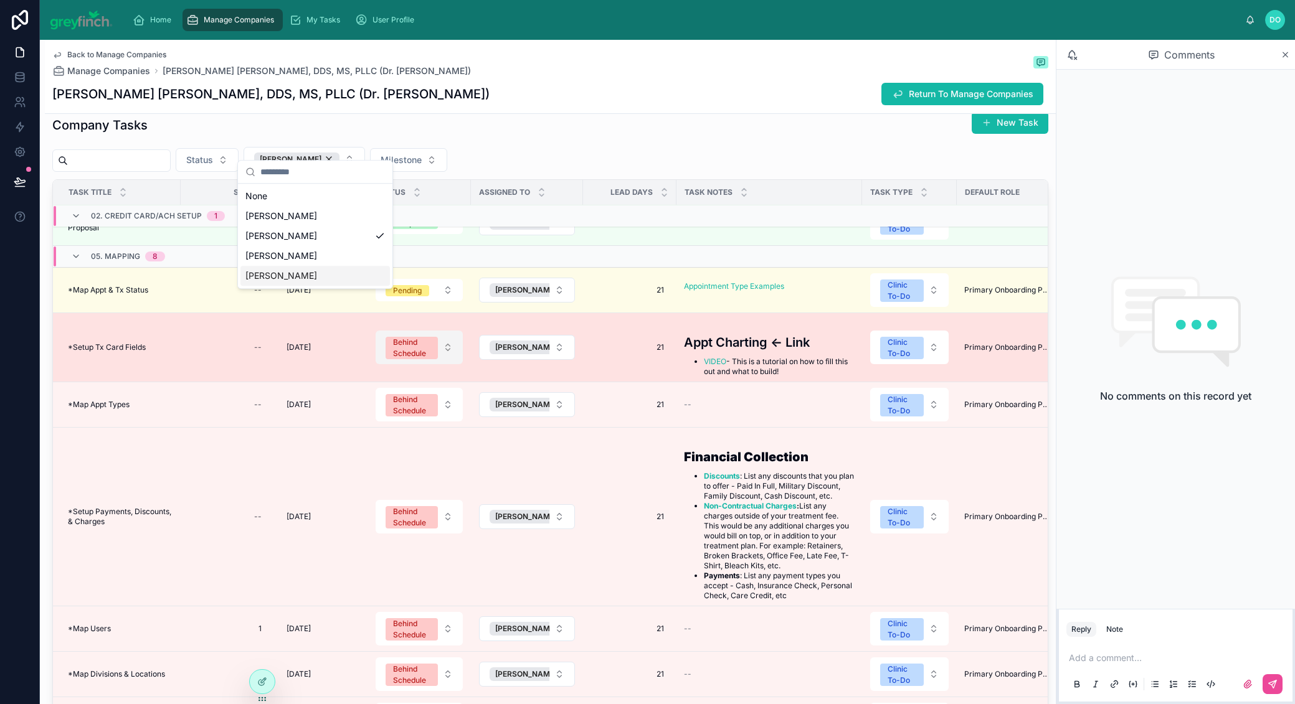
click at [440, 335] on button "Behind Schedule" at bounding box center [419, 348] width 87 height 34
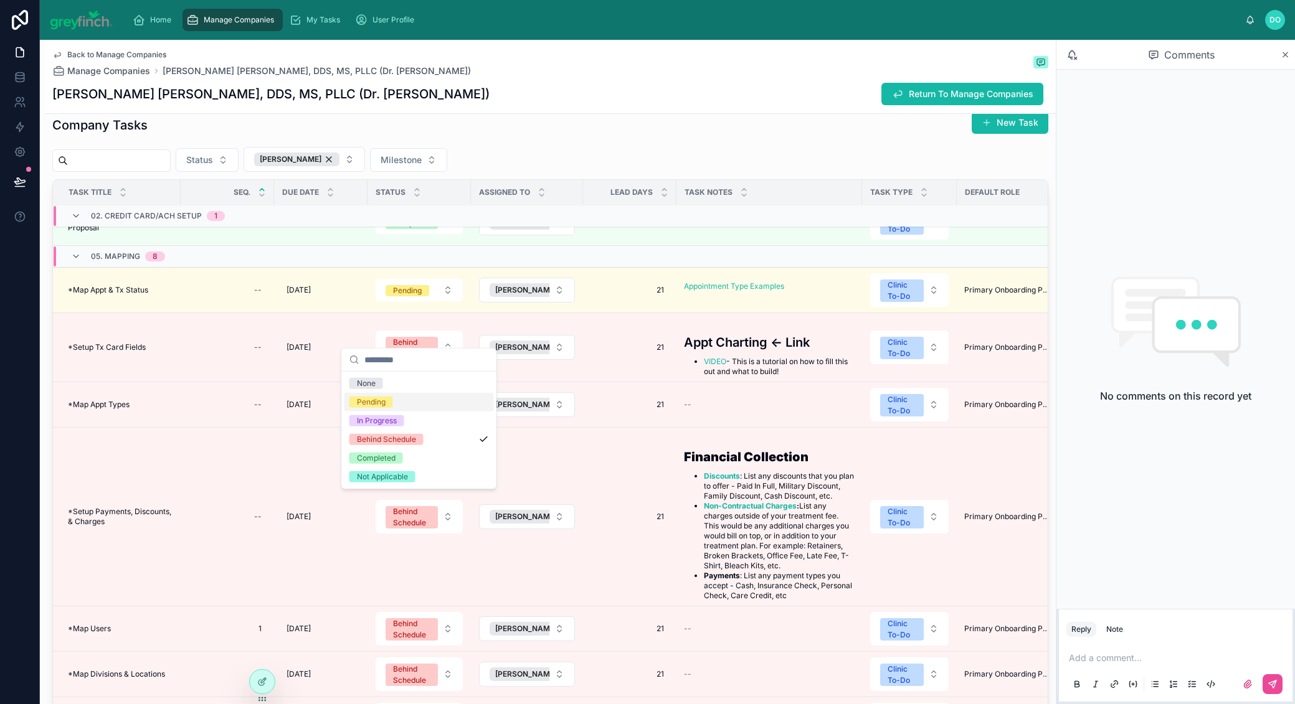
click at [412, 399] on div "Pending" at bounding box center [418, 402] width 149 height 19
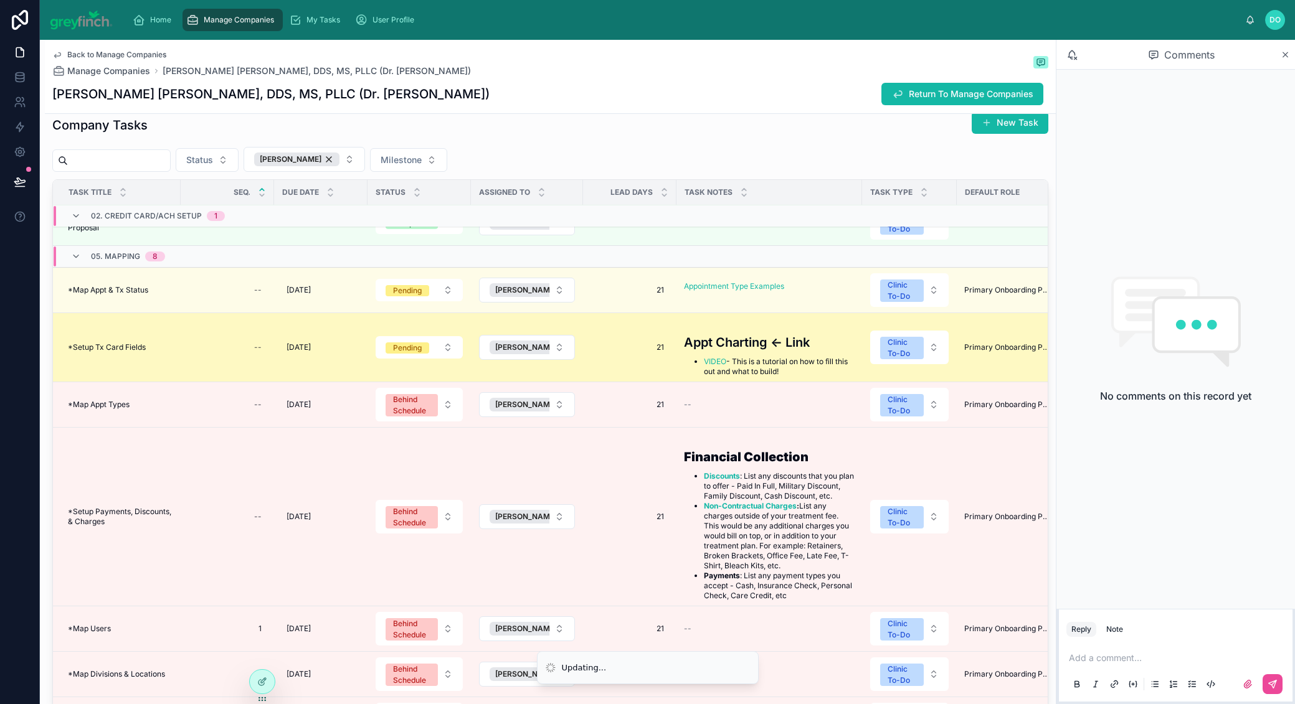
scroll to position [0, 0]
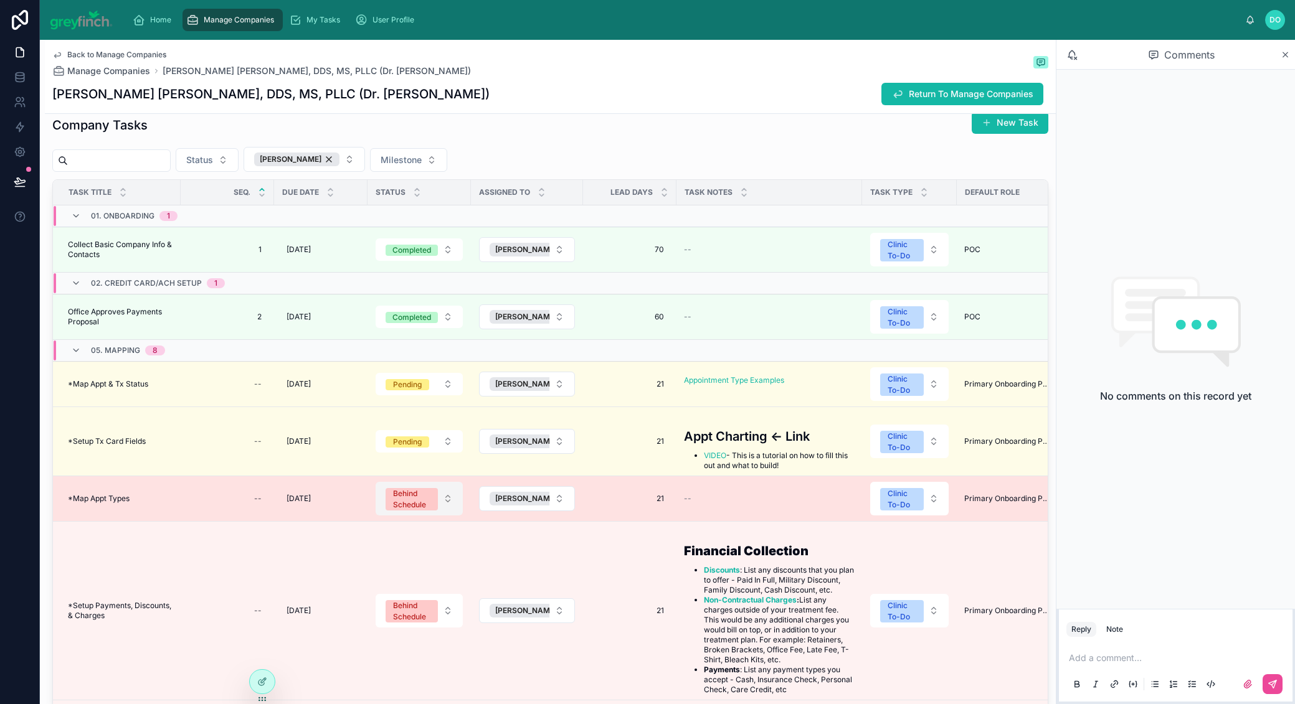
click at [447, 482] on button "Behind Schedule" at bounding box center [419, 499] width 87 height 34
click at [446, 482] on button "Behind Schedule" at bounding box center [419, 499] width 87 height 34
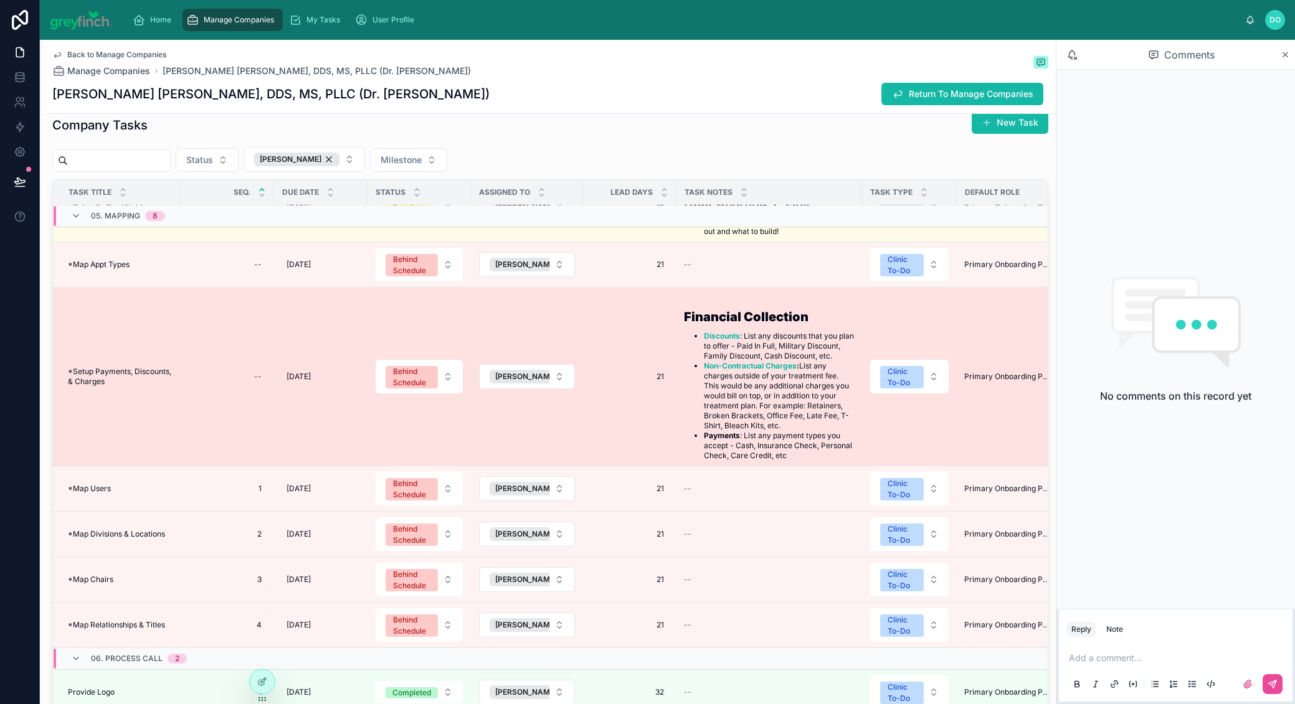
scroll to position [238, 0]
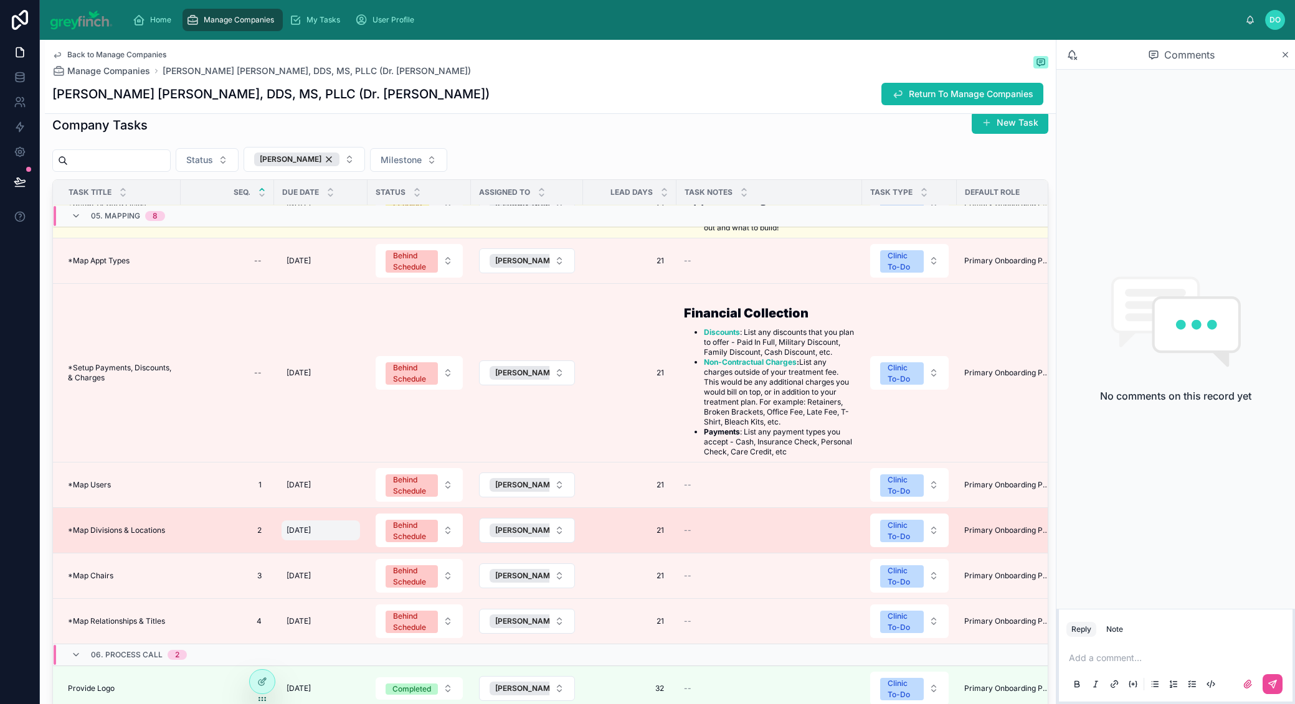
click at [327, 521] on div "9/8/2025 9/8/2025" at bounding box center [321, 531] width 78 height 20
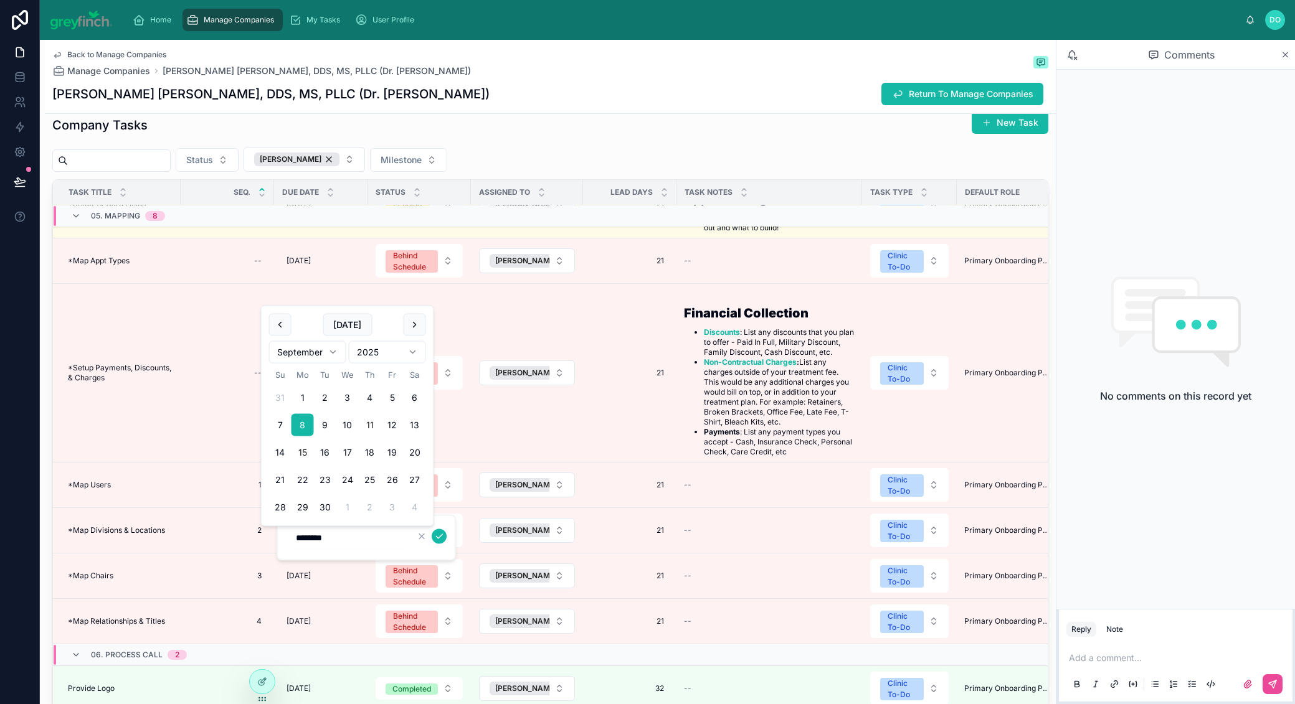
click at [307, 452] on button "15" at bounding box center [303, 453] width 22 height 22
type input "*********"
click at [438, 536] on icon "submit" at bounding box center [439, 537] width 10 height 10
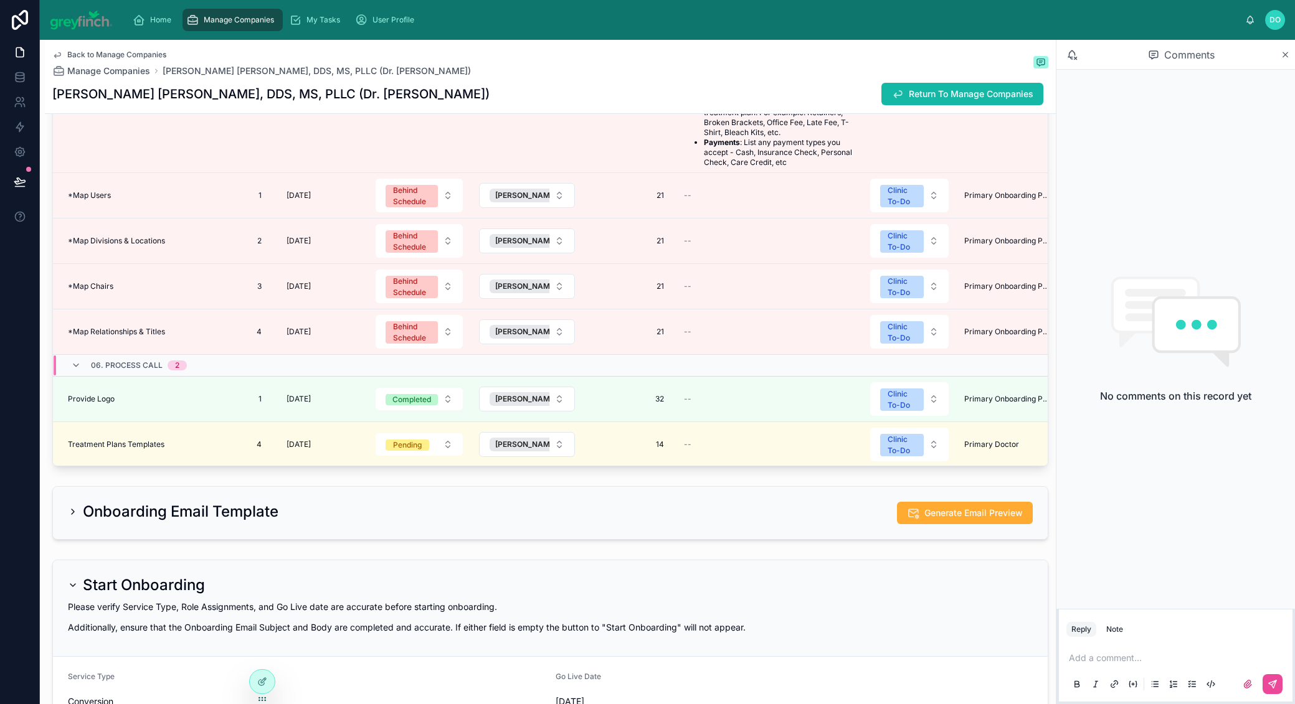
scroll to position [4325, 0]
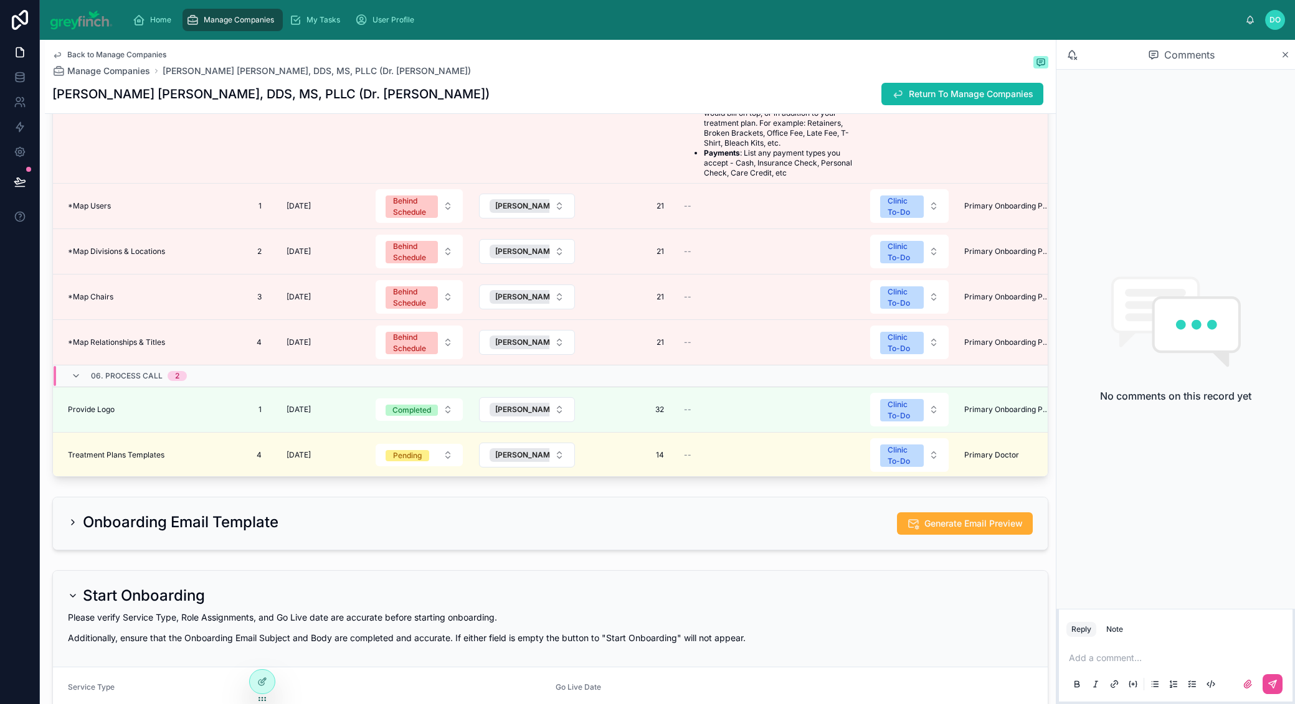
click at [447, 242] on button "Behind Schedule" at bounding box center [419, 252] width 87 height 34
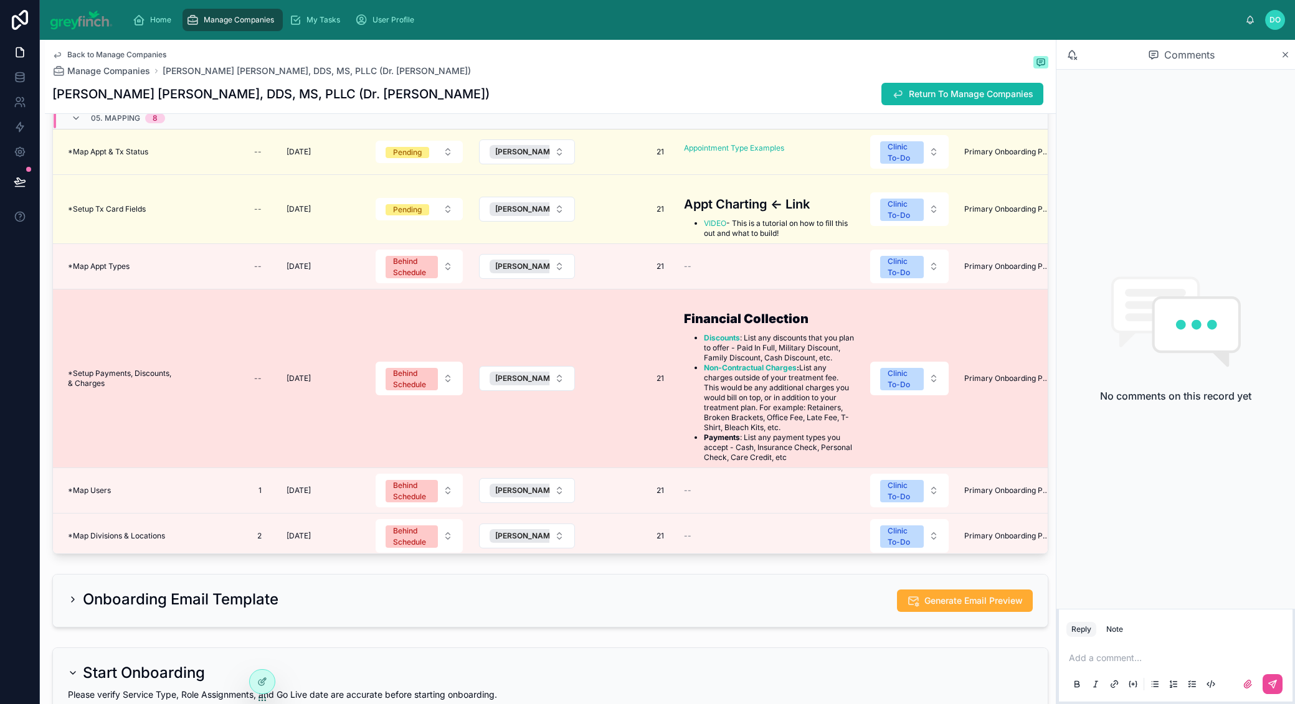
scroll to position [70, 0]
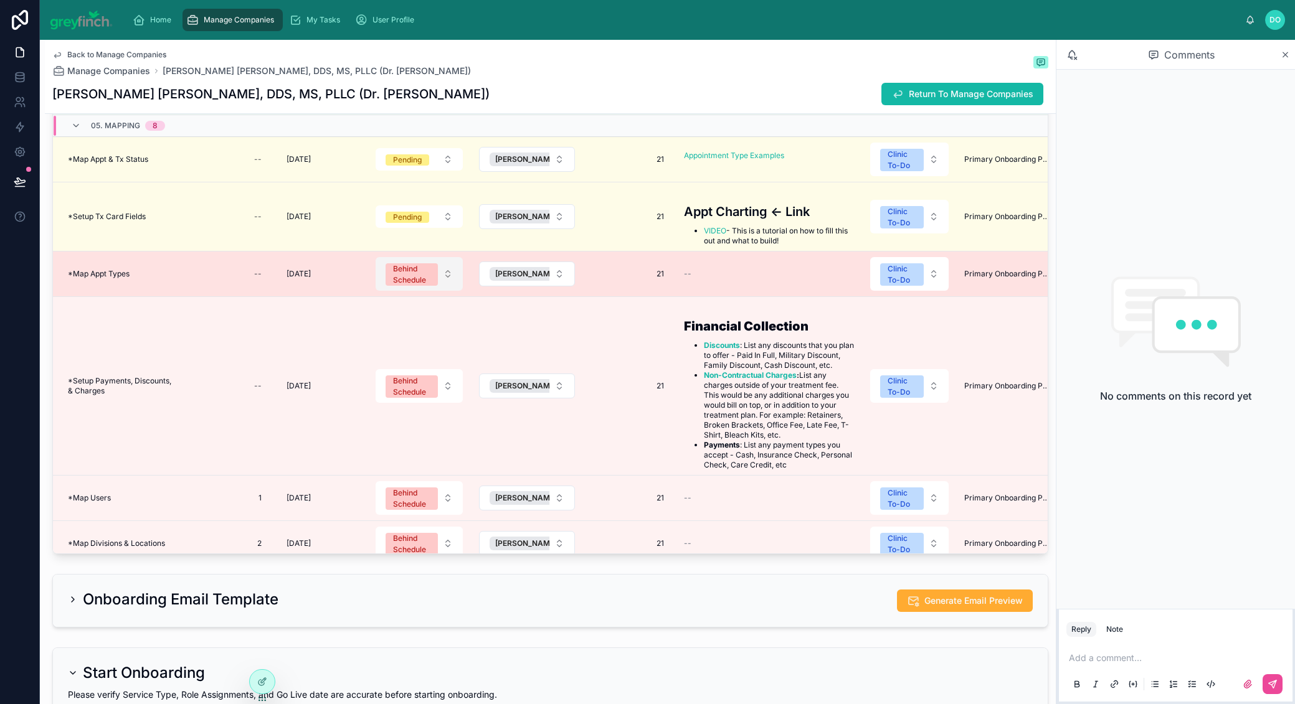
click at [451, 257] on button "Behind Schedule" at bounding box center [419, 274] width 87 height 34
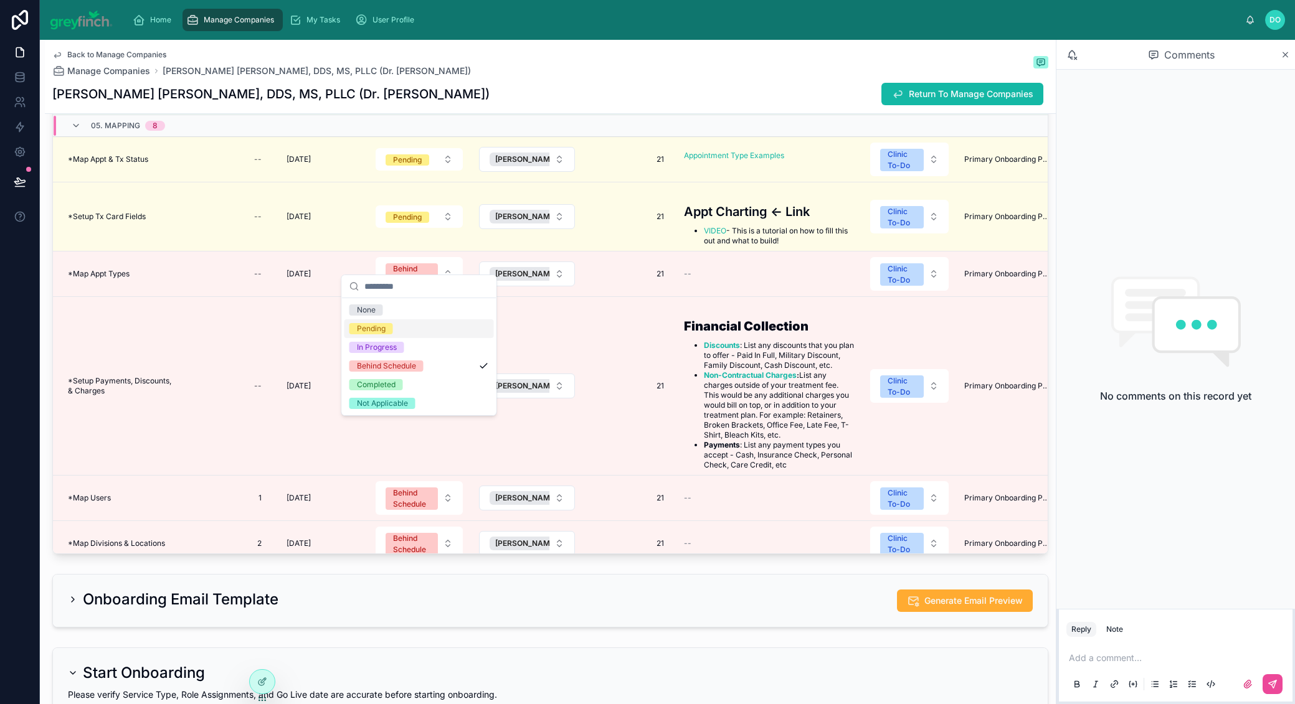
click at [385, 323] on div "Pending" at bounding box center [371, 328] width 29 height 11
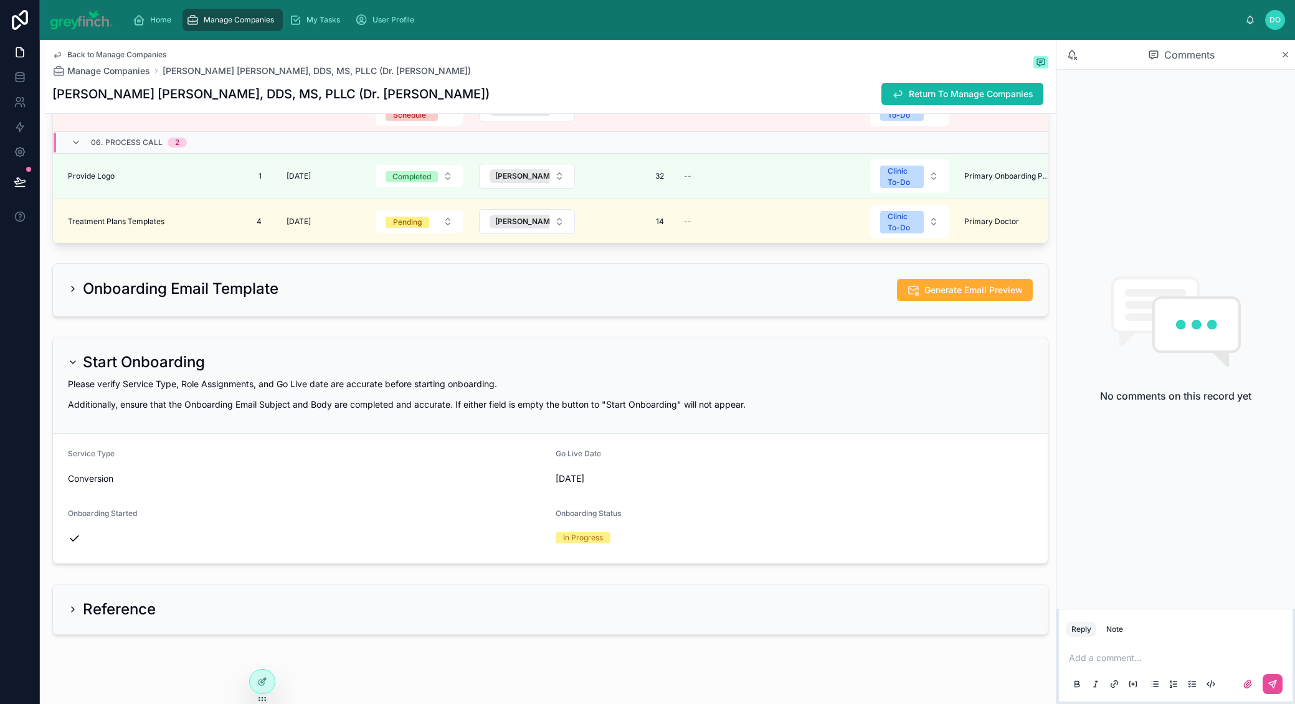
scroll to position [4251, 0]
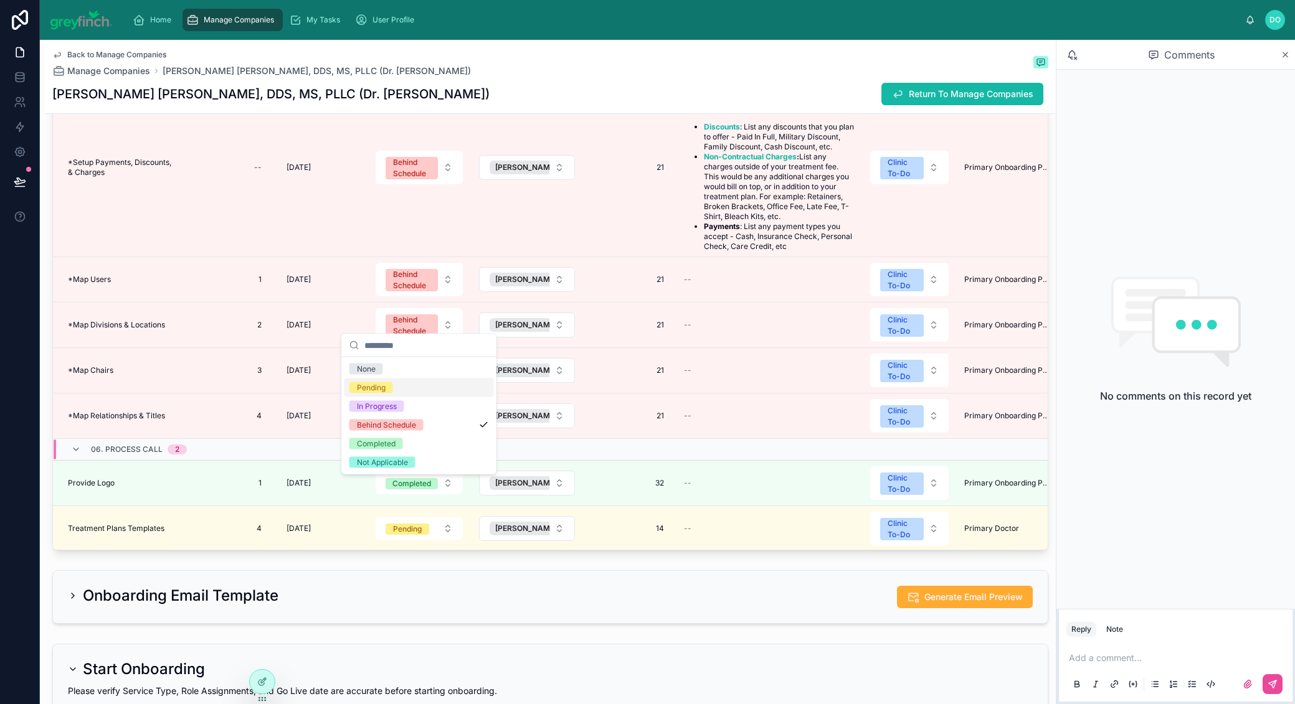
click at [402, 384] on div "Pending" at bounding box center [418, 388] width 149 height 19
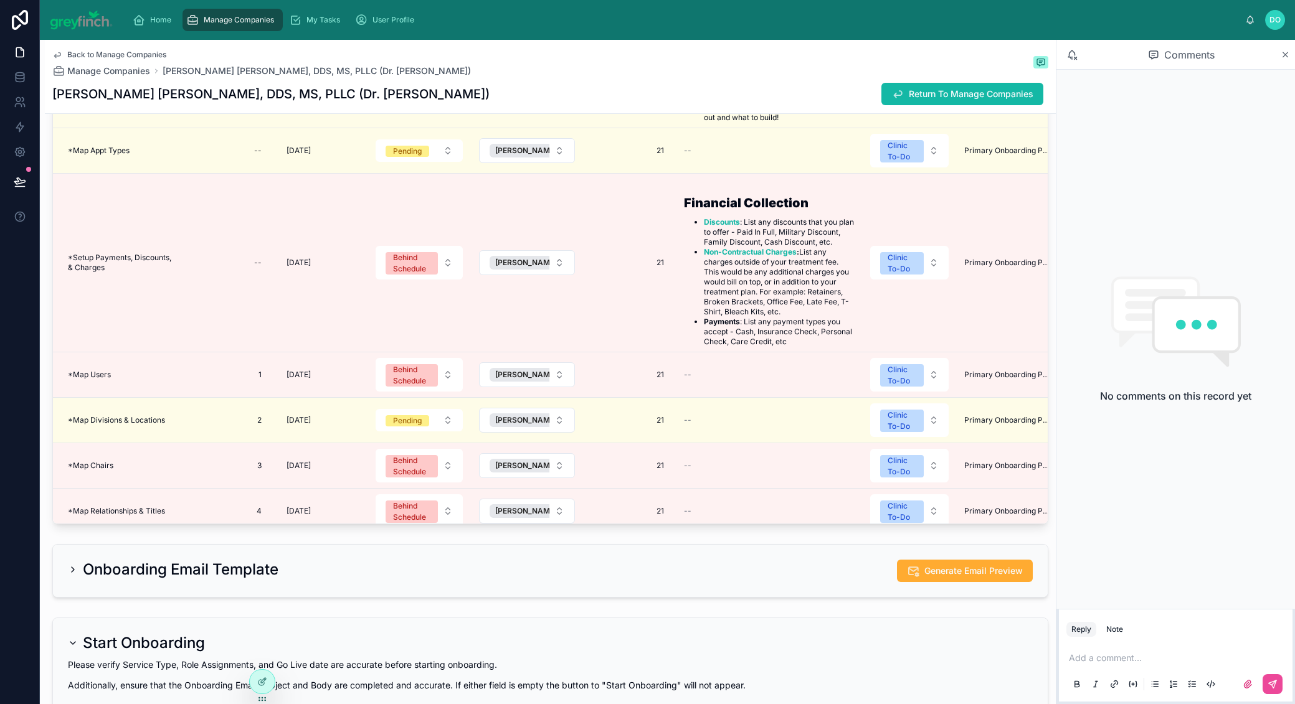
scroll to position [159, 0]
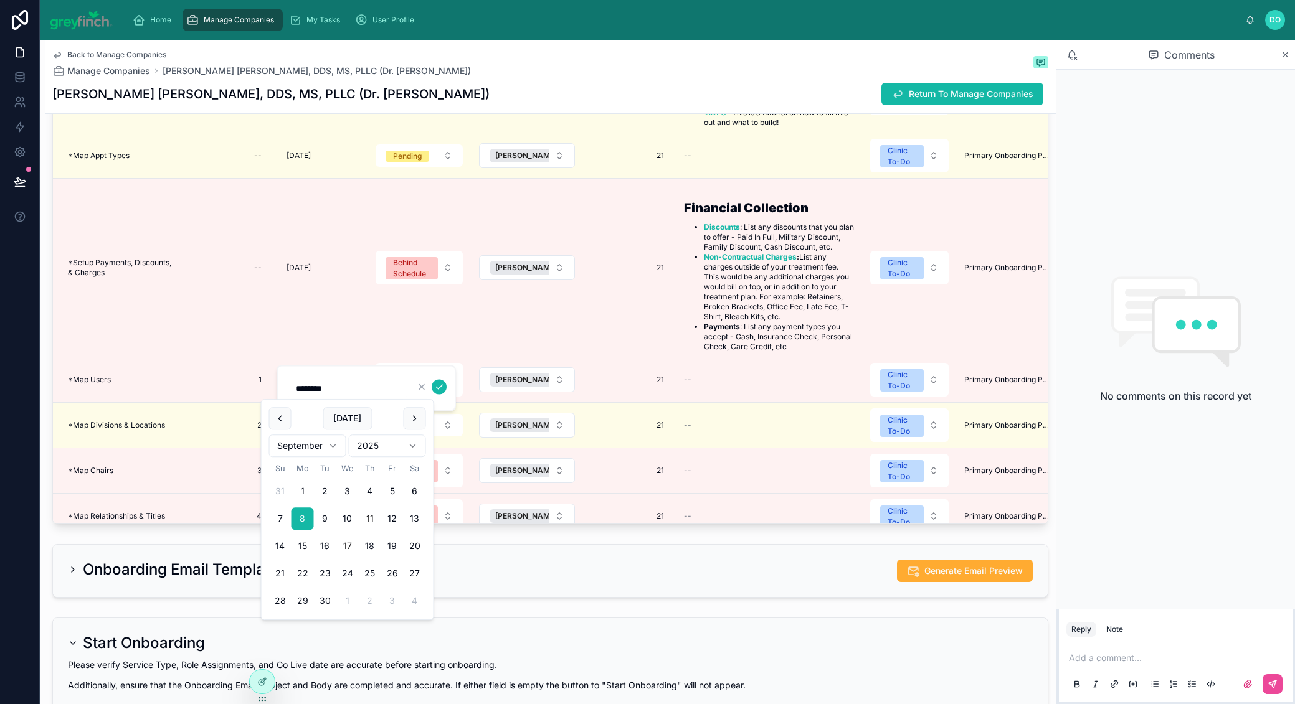
click at [347, 545] on button "17" at bounding box center [347, 546] width 22 height 22
type input "*********"
click at [442, 387] on icon "submit" at bounding box center [439, 387] width 10 height 10
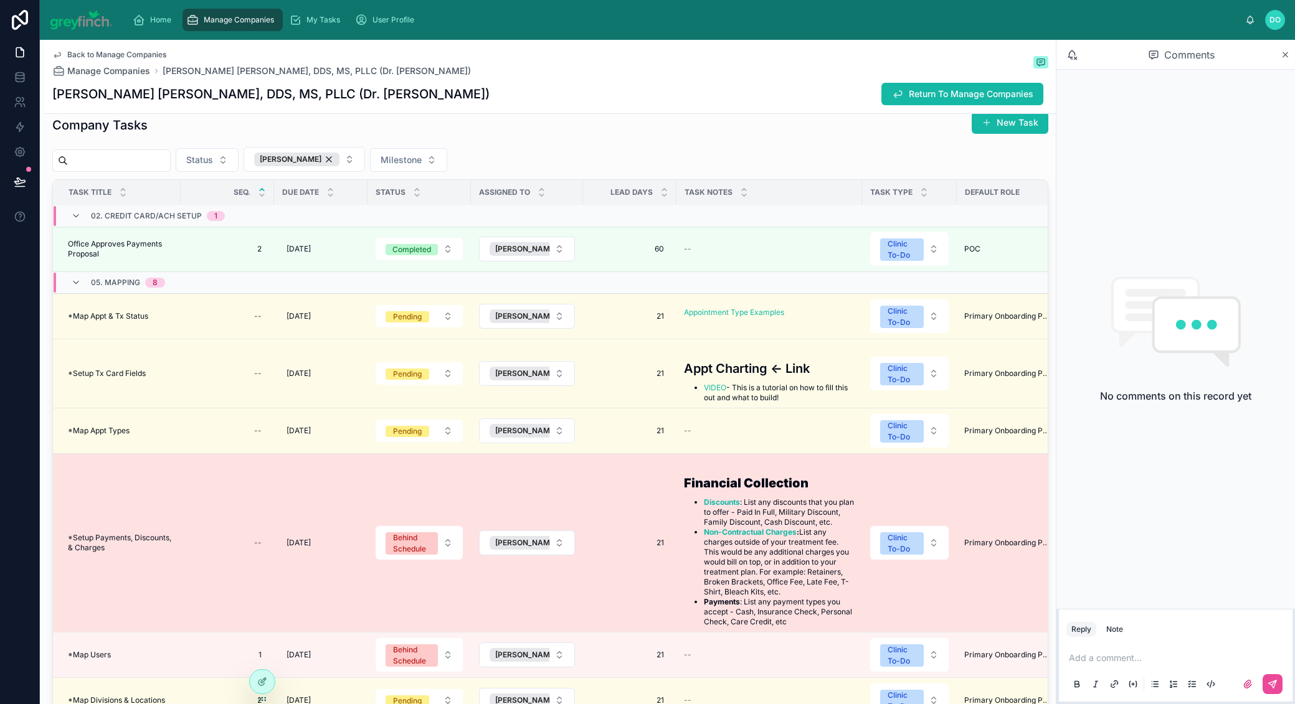
scroll to position [163, 0]
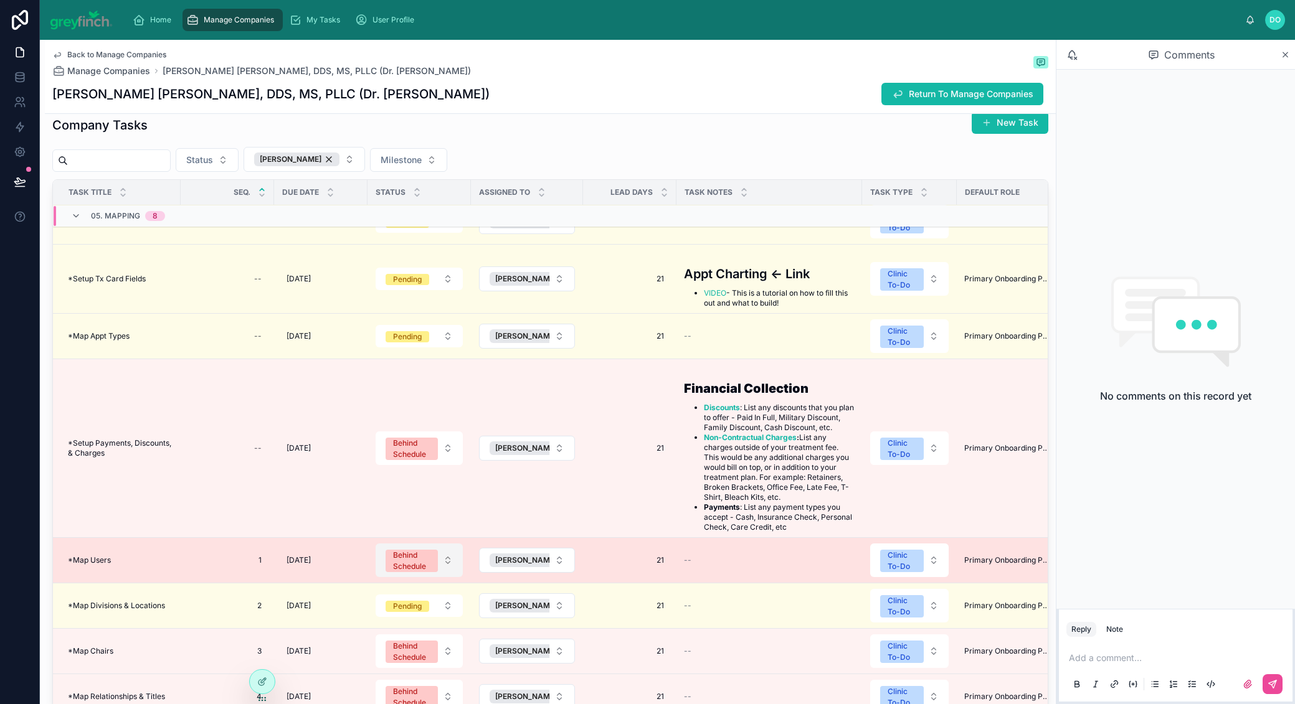
click at [448, 554] on button "Behind Schedule" at bounding box center [419, 561] width 87 height 34
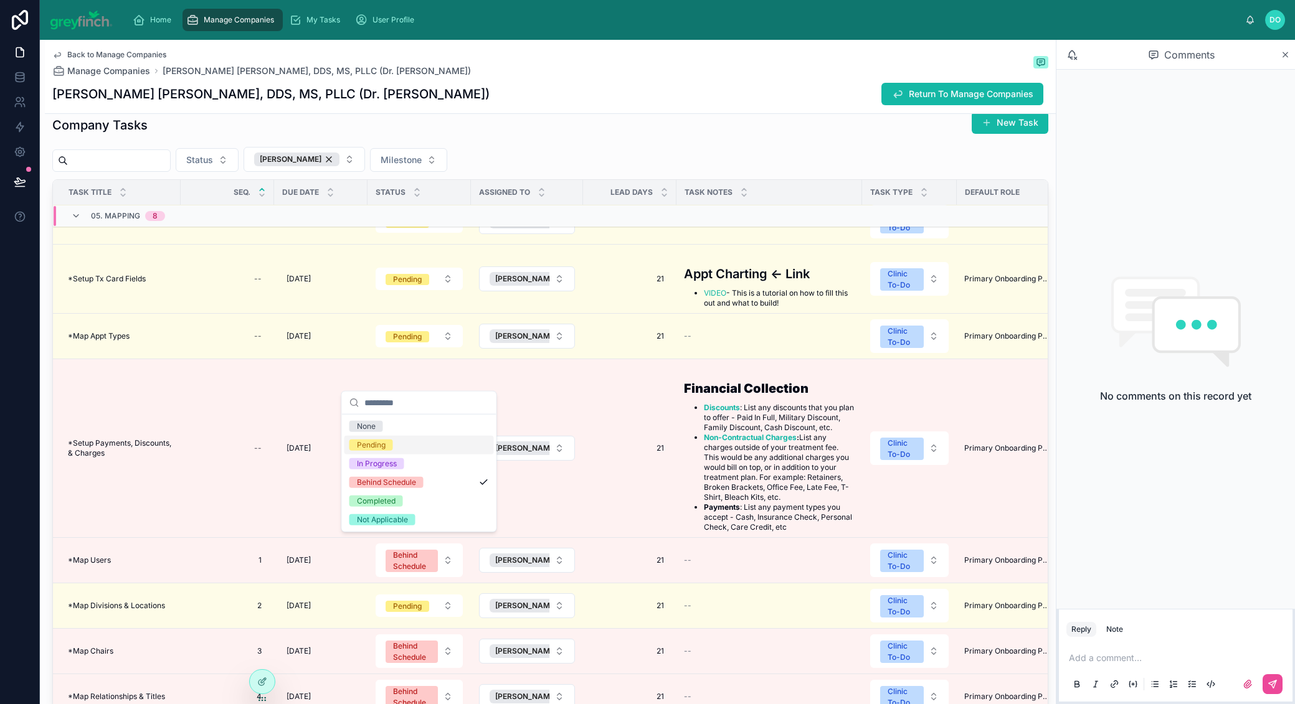
click at [399, 445] on div "Pending" at bounding box center [418, 445] width 149 height 19
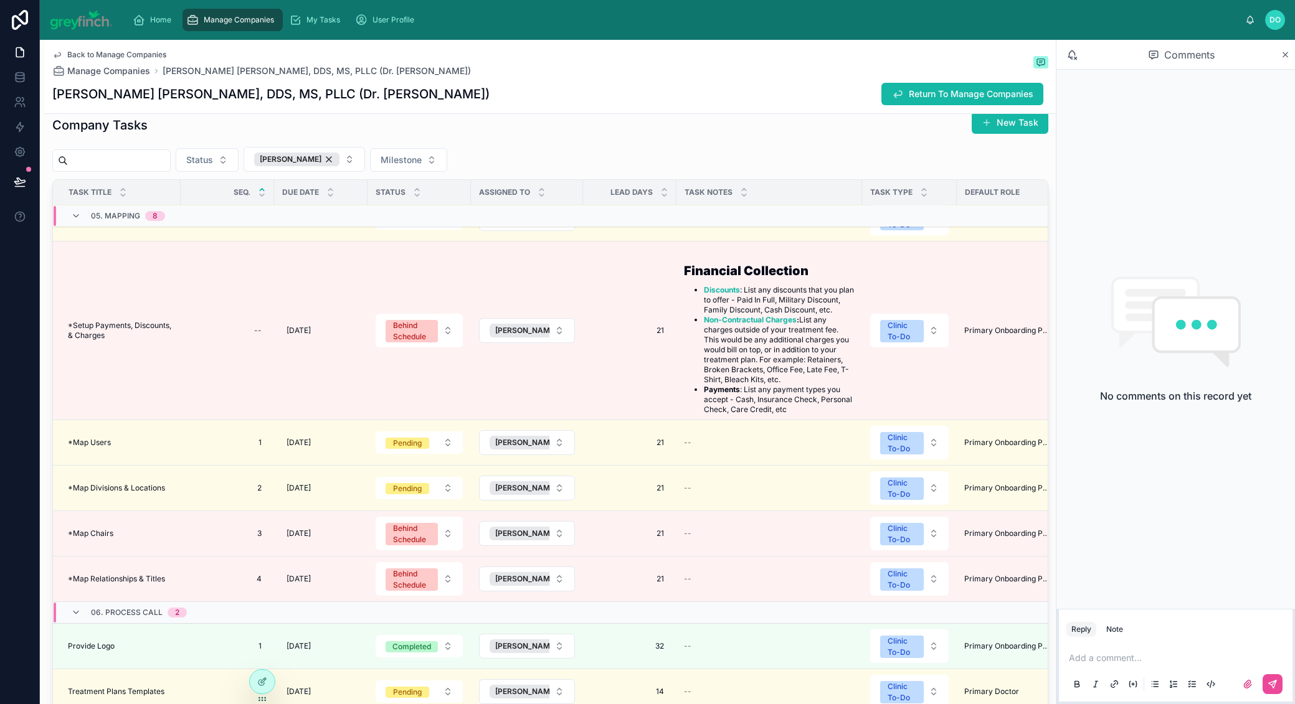
scroll to position [285, 0]
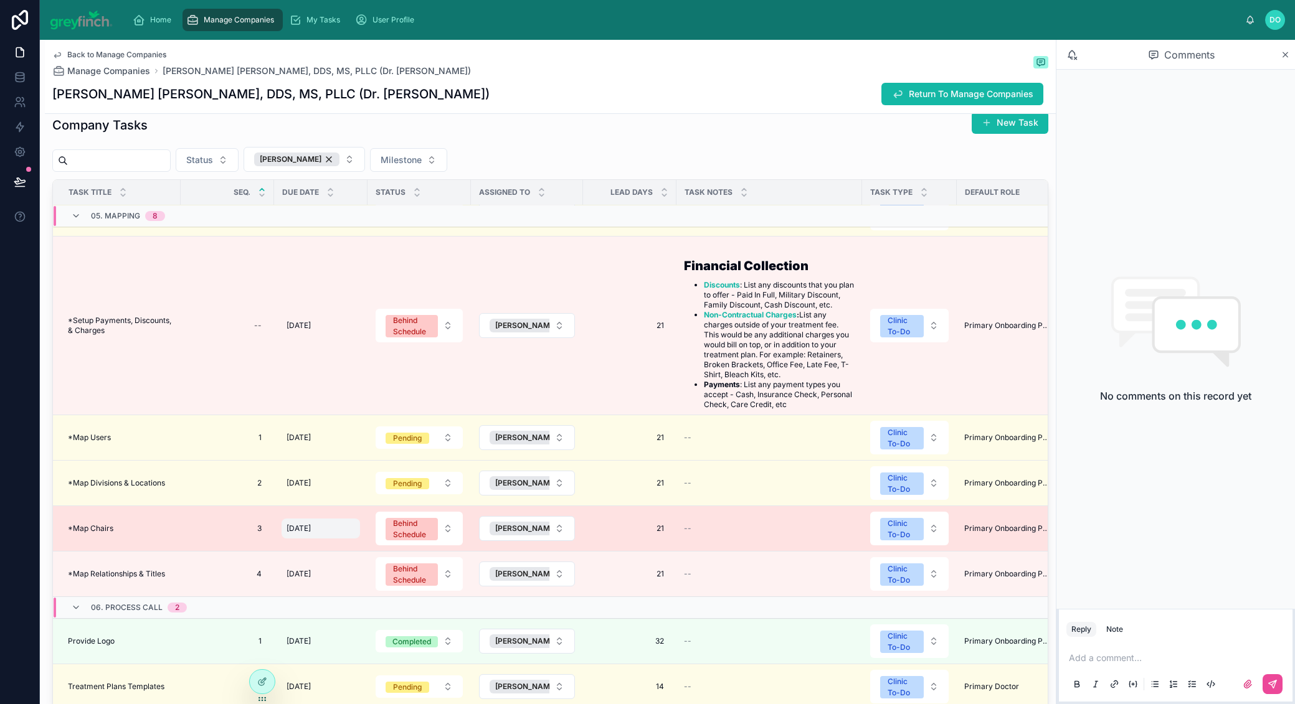
click at [335, 519] on div "9/8/2025 9/8/2025" at bounding box center [321, 529] width 78 height 20
click at [323, 523] on div "9/8/2025 9/8/2025" at bounding box center [321, 529] width 78 height 20
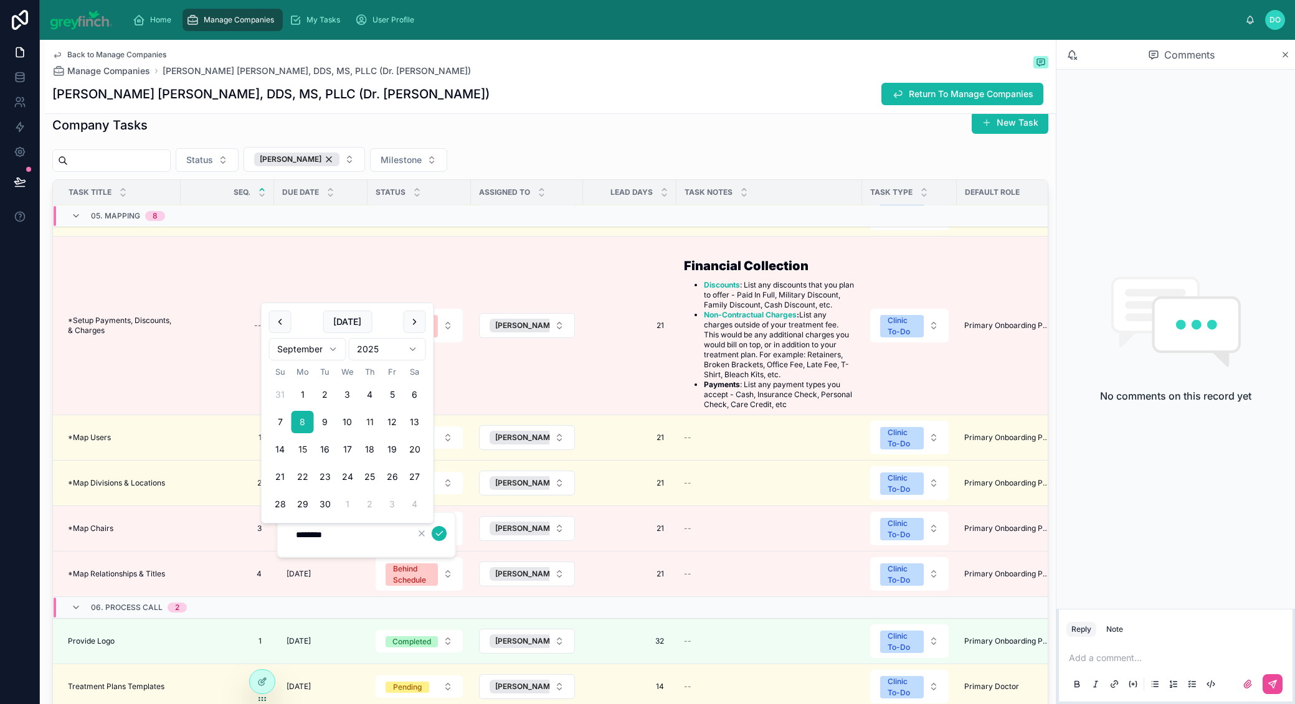
click at [303, 448] on button "15" at bounding box center [303, 450] width 22 height 22
type input "*********"
click at [443, 534] on button "submit" at bounding box center [439, 533] width 15 height 15
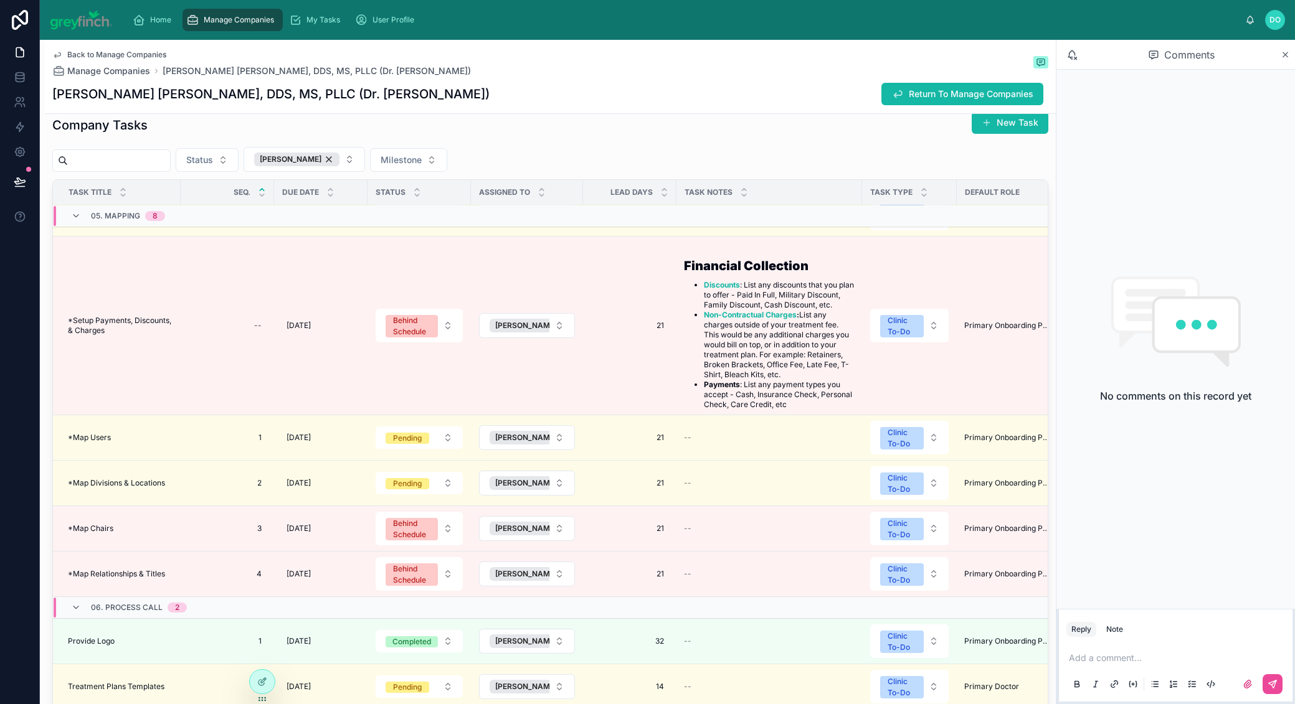
scroll to position [0, 0]
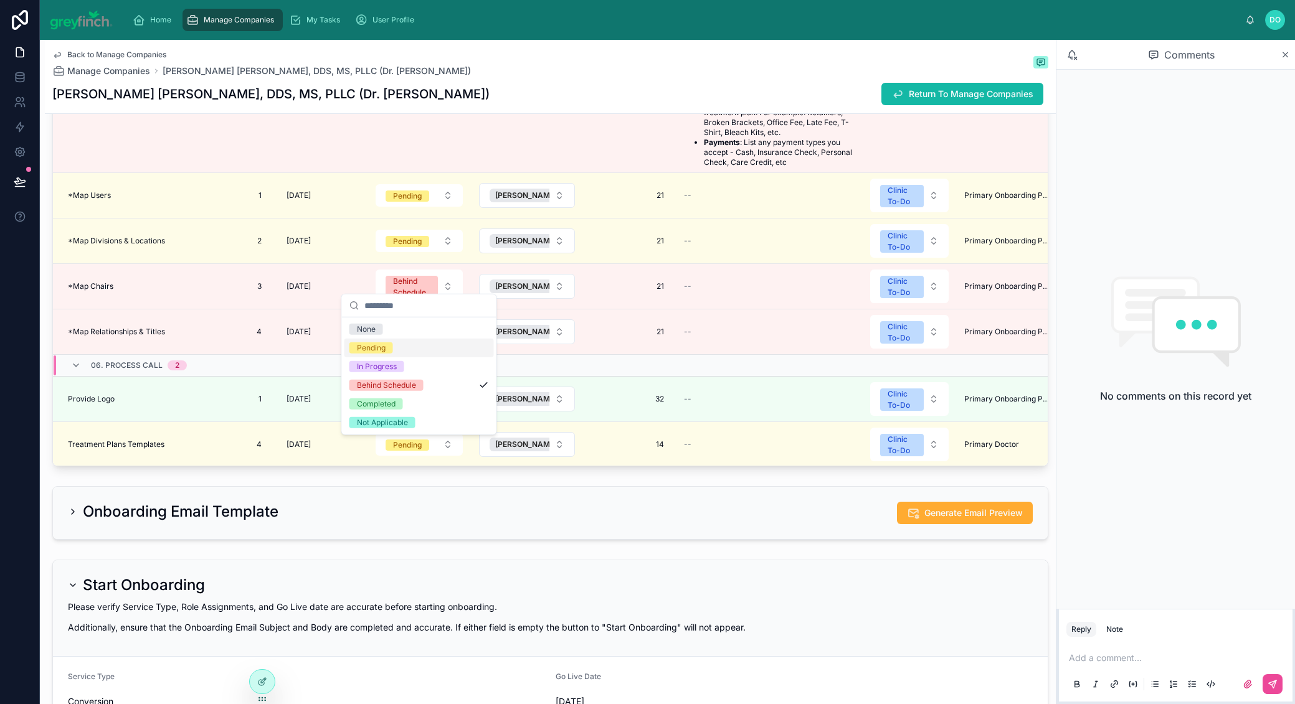
click at [409, 349] on div "Pending" at bounding box center [418, 348] width 149 height 19
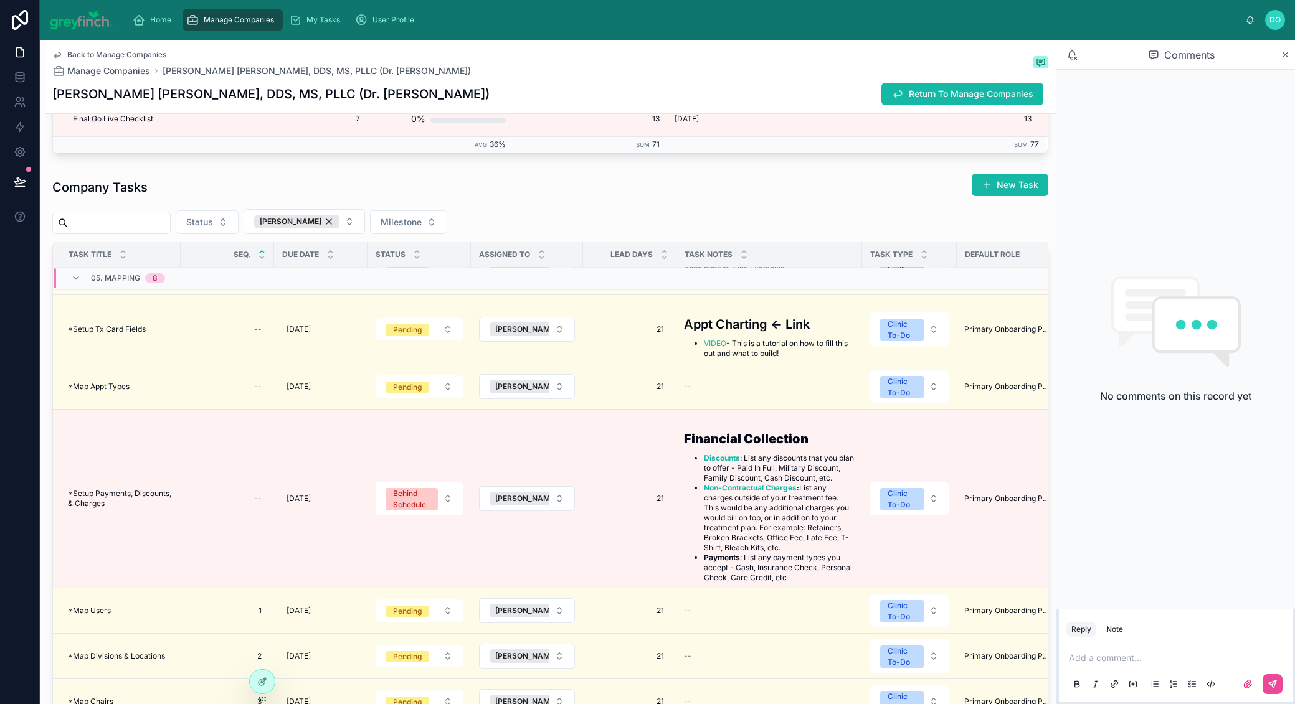
scroll to position [285, 0]
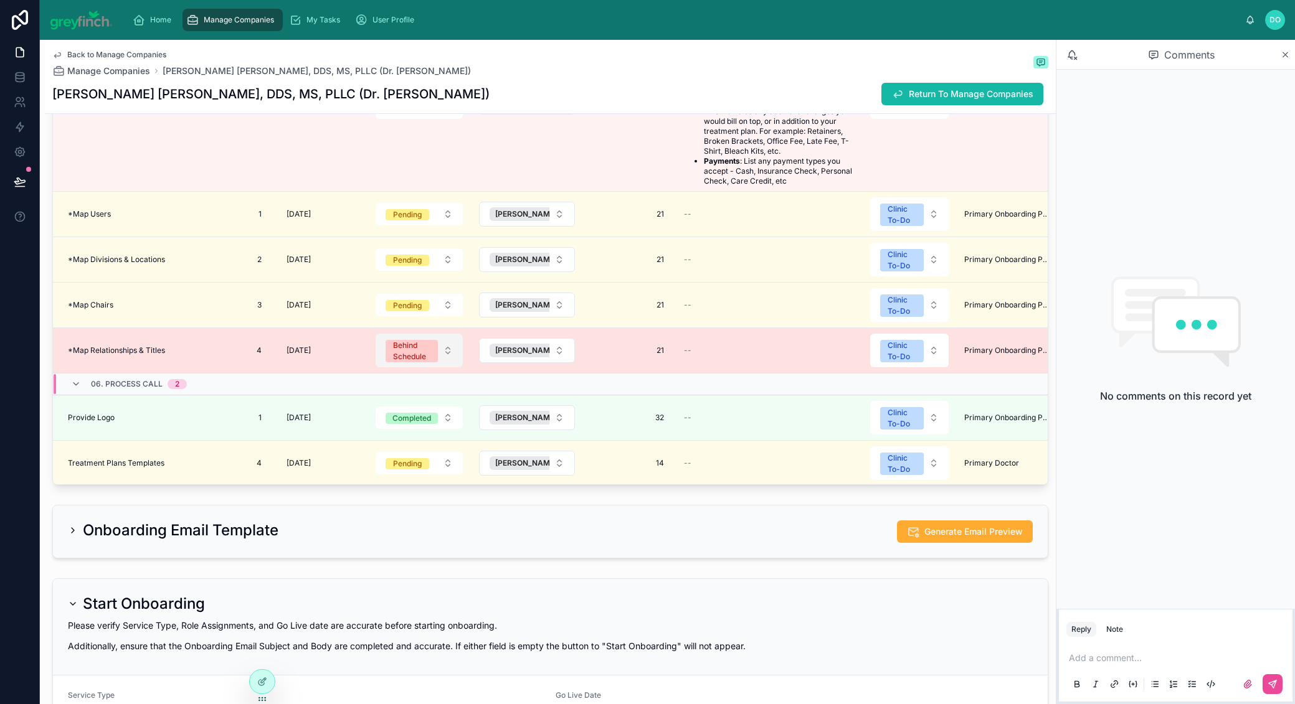
click at [442, 344] on button "Behind Schedule" at bounding box center [419, 351] width 87 height 34
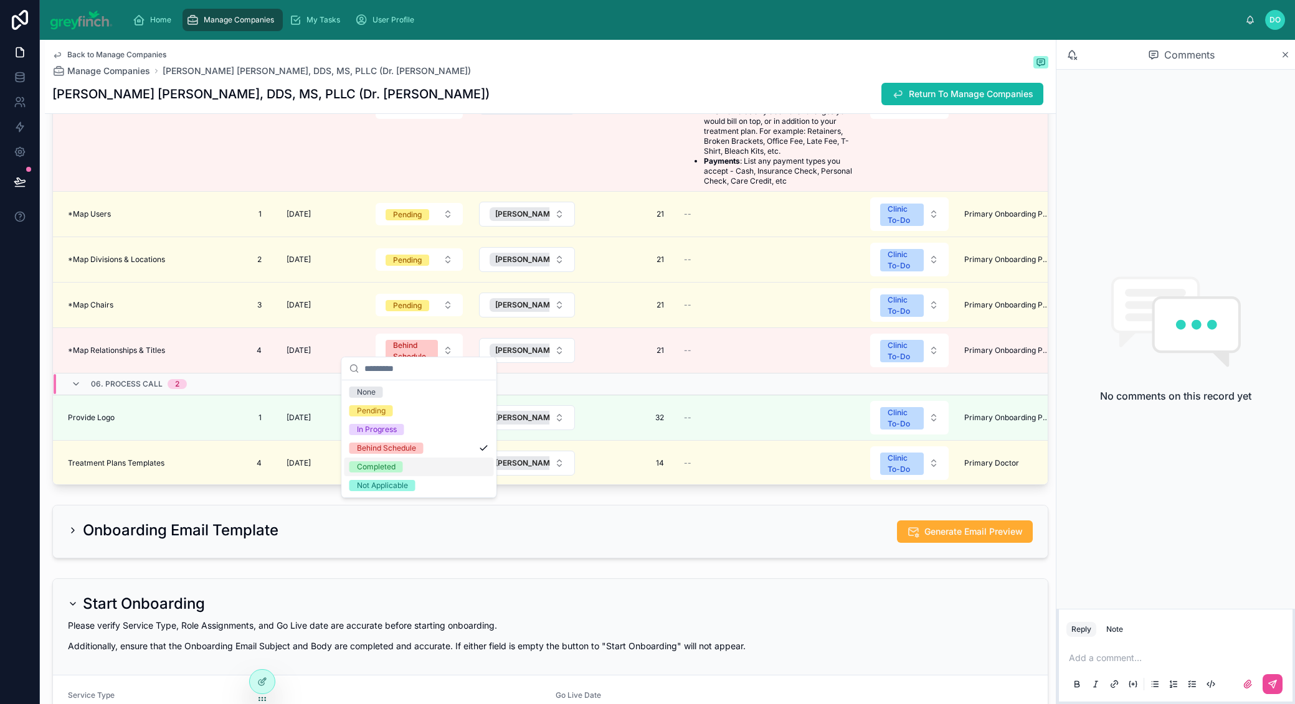
click at [402, 468] on div "Completed" at bounding box center [418, 467] width 149 height 19
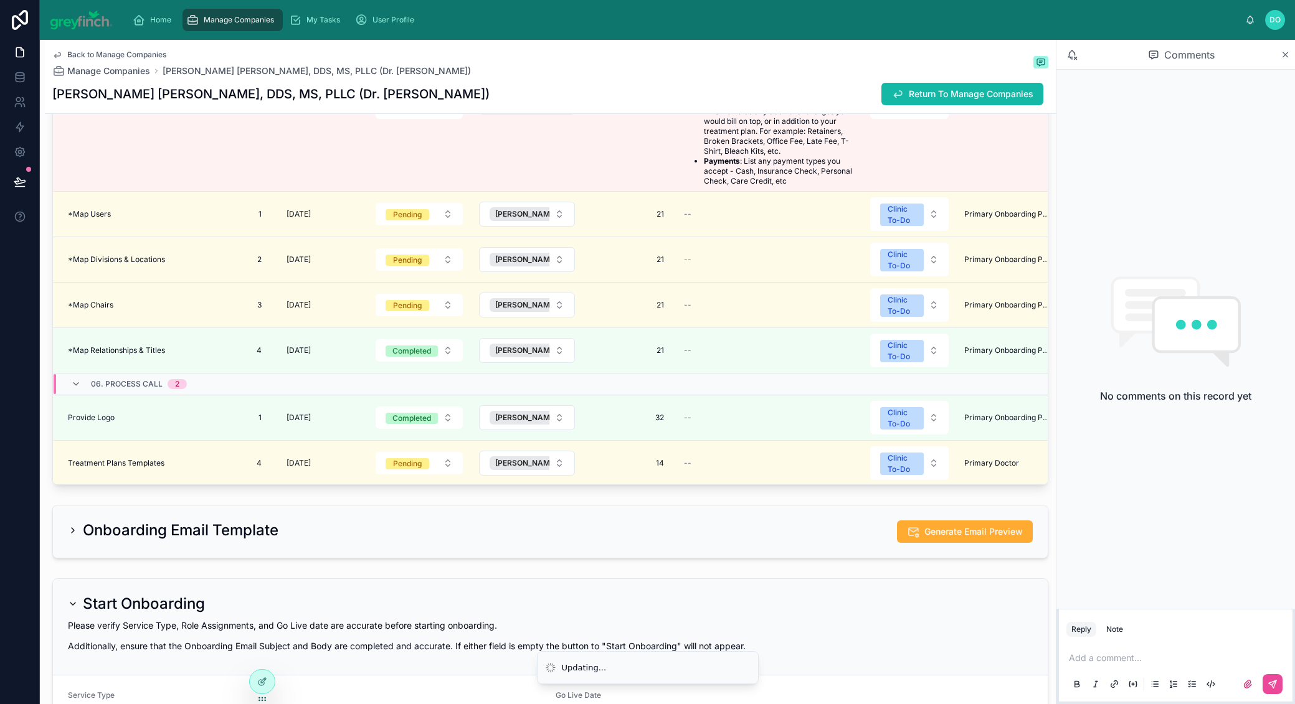
scroll to position [3968, 0]
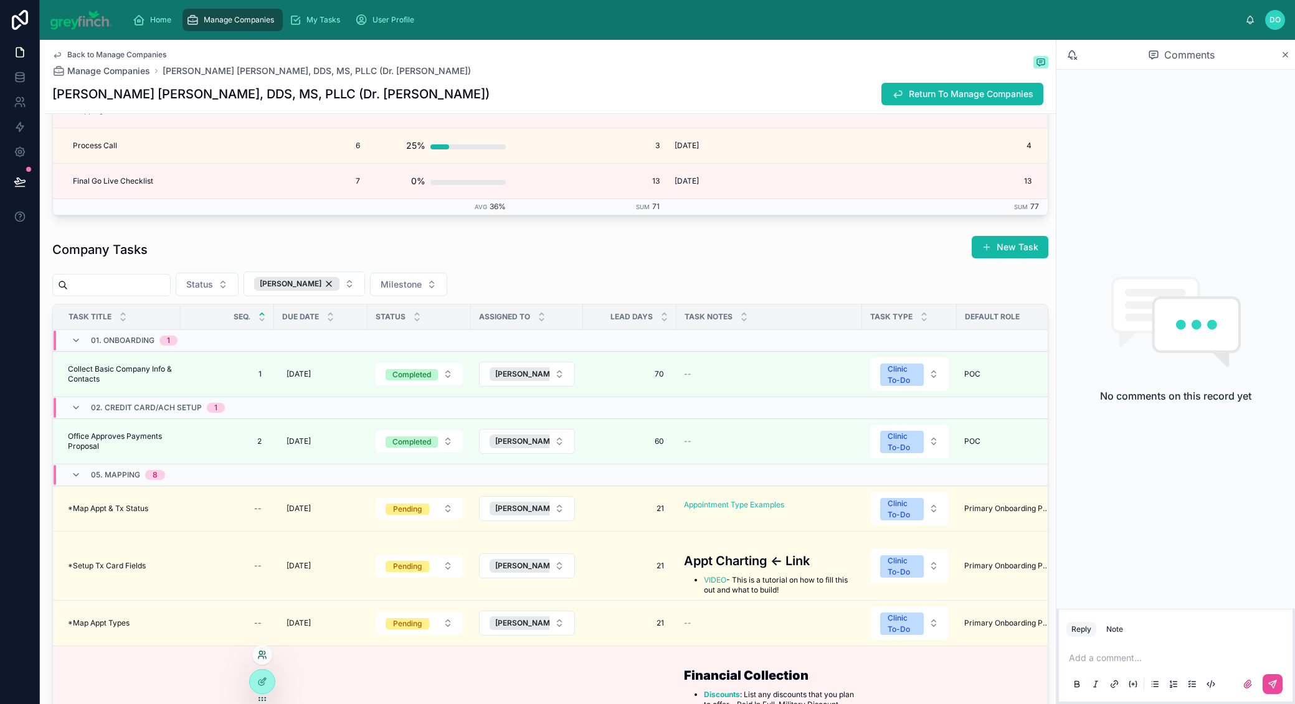
click at [263, 657] on icon at bounding box center [262, 655] width 10 height 10
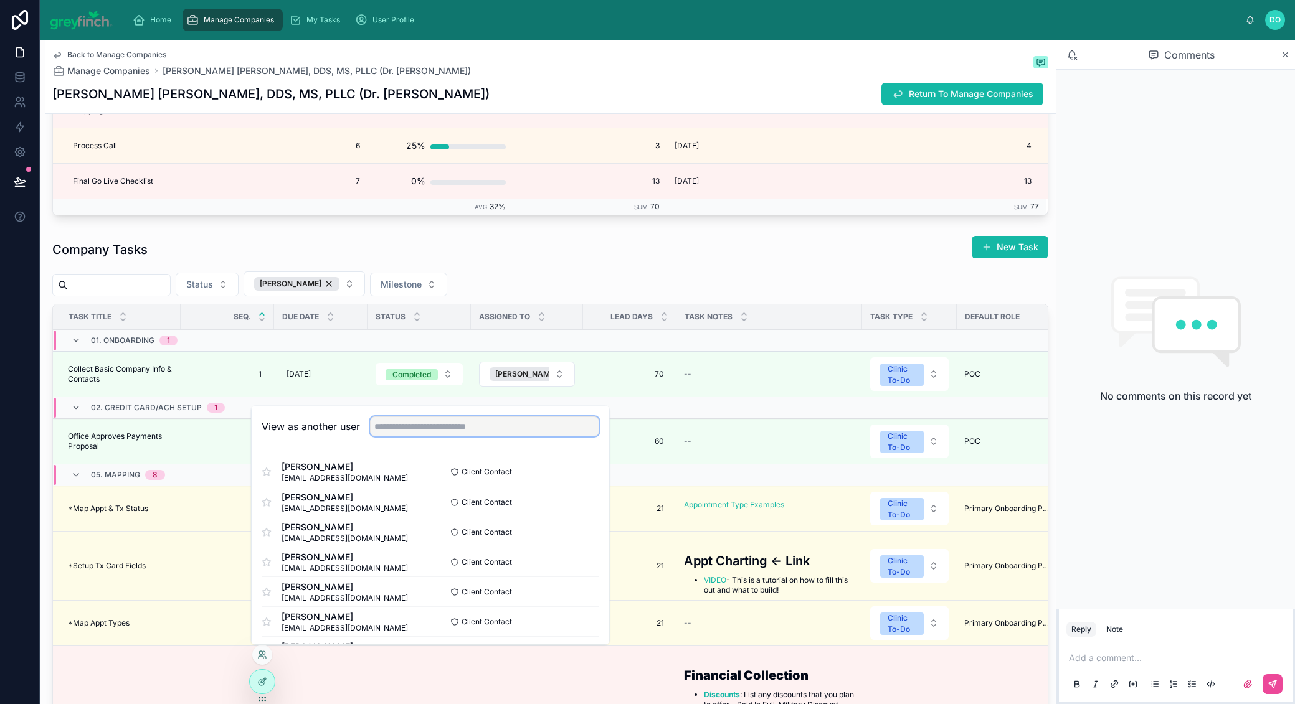
click at [399, 424] on input "text" at bounding box center [484, 427] width 229 height 20
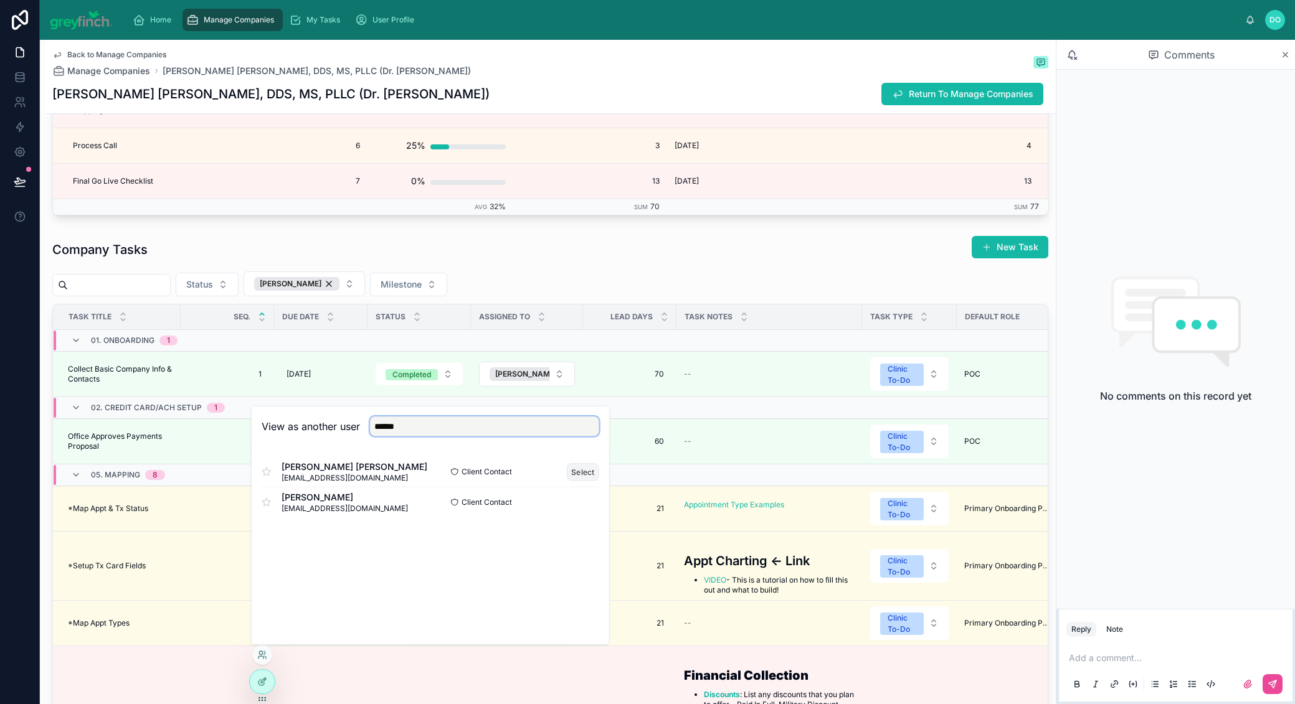
type input "******"
click at [580, 467] on button "Select" at bounding box center [583, 472] width 32 height 18
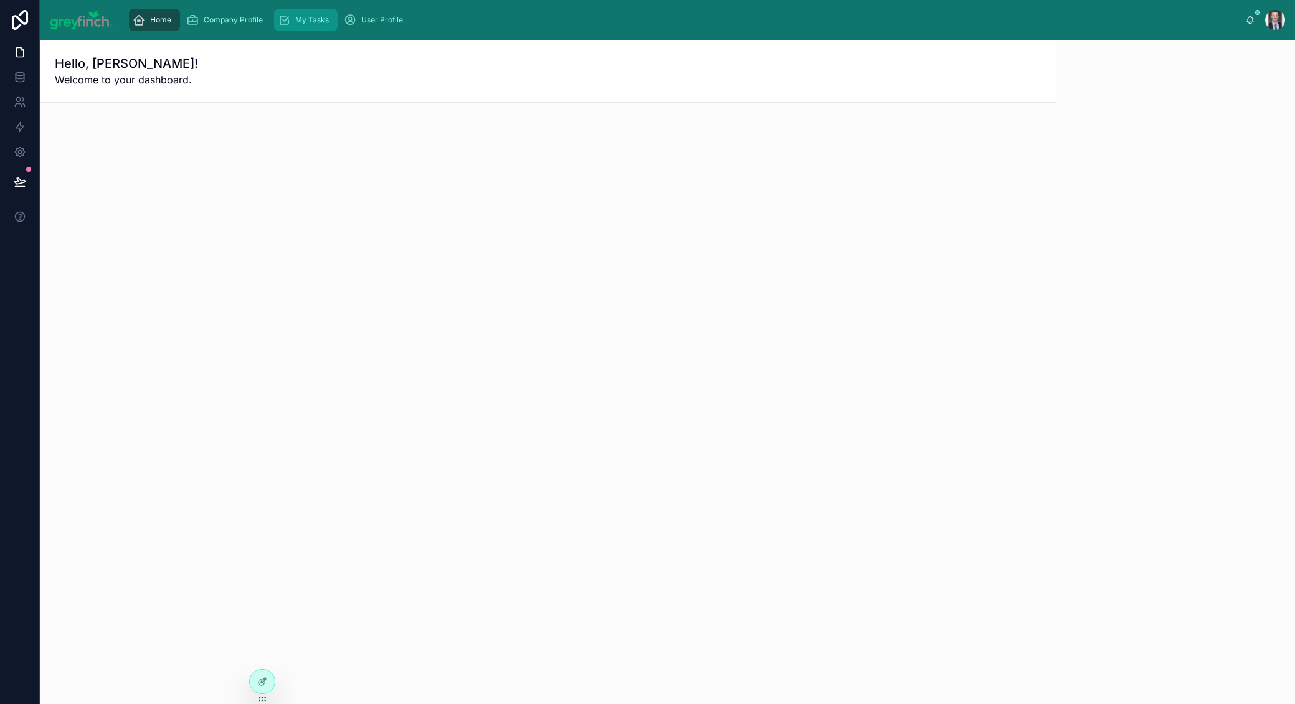
click at [306, 23] on span "My Tasks" at bounding box center [312, 20] width 34 height 10
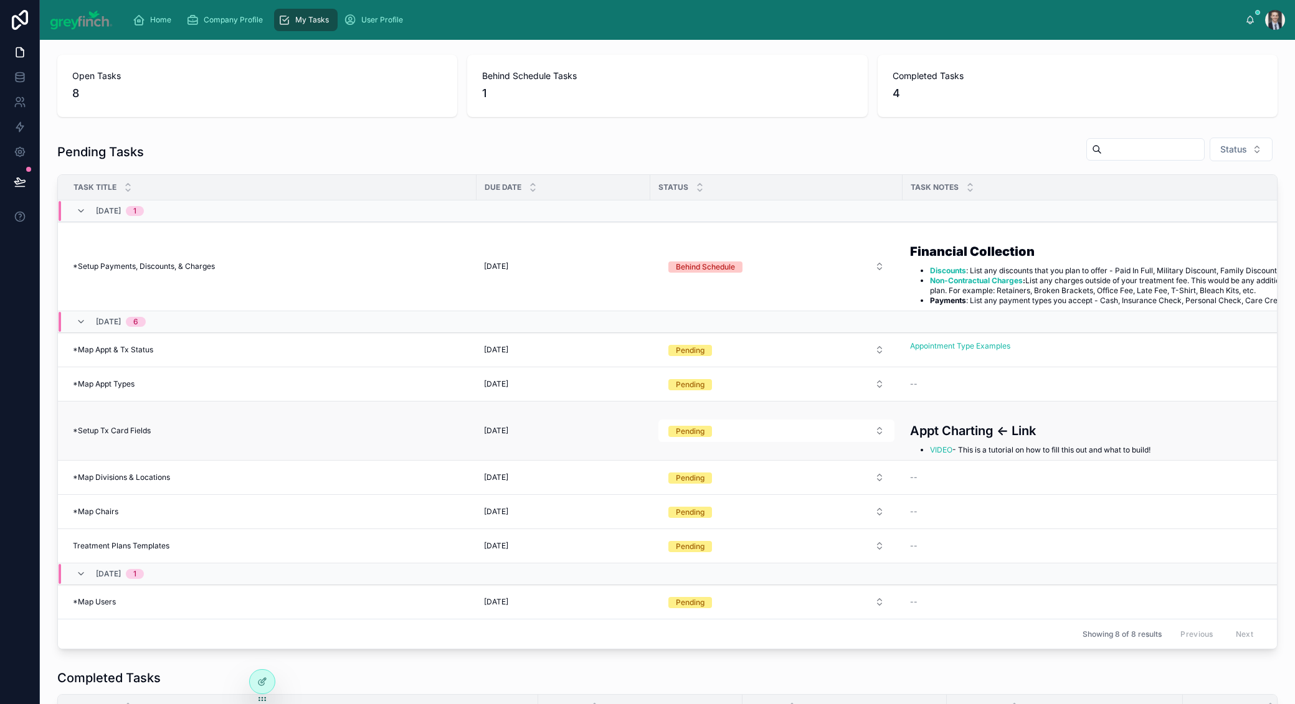
click at [501, 430] on span "[DATE]" at bounding box center [496, 431] width 24 height 10
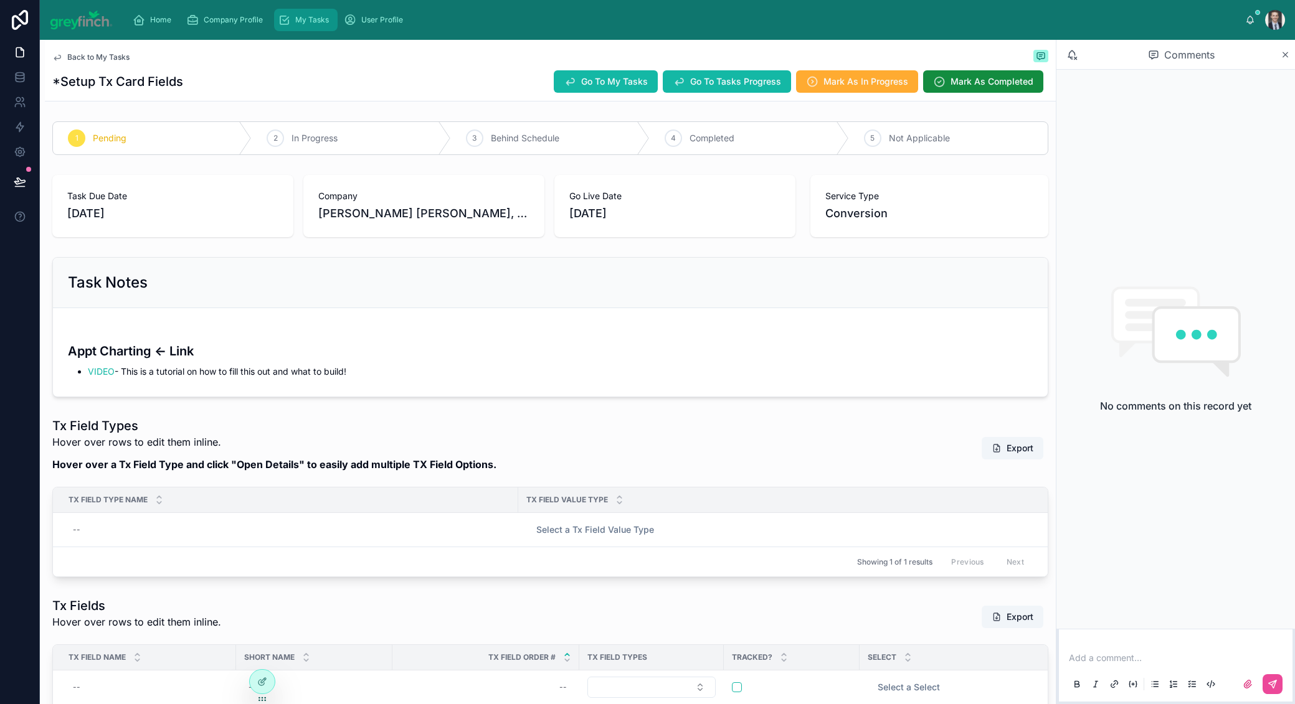
click at [303, 25] on div "My Tasks" at bounding box center [306, 20] width 56 height 20
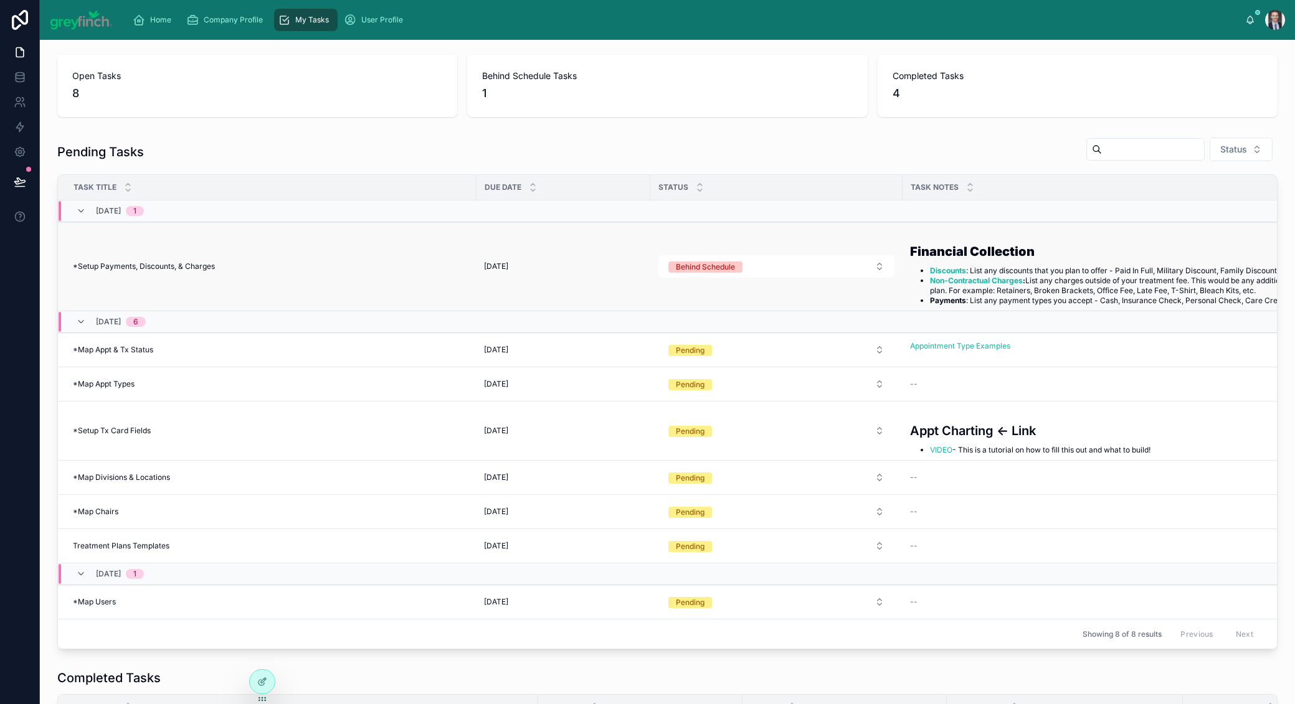
click at [170, 265] on span "*Setup Payments, Discounts, & Charges" at bounding box center [144, 267] width 142 height 10
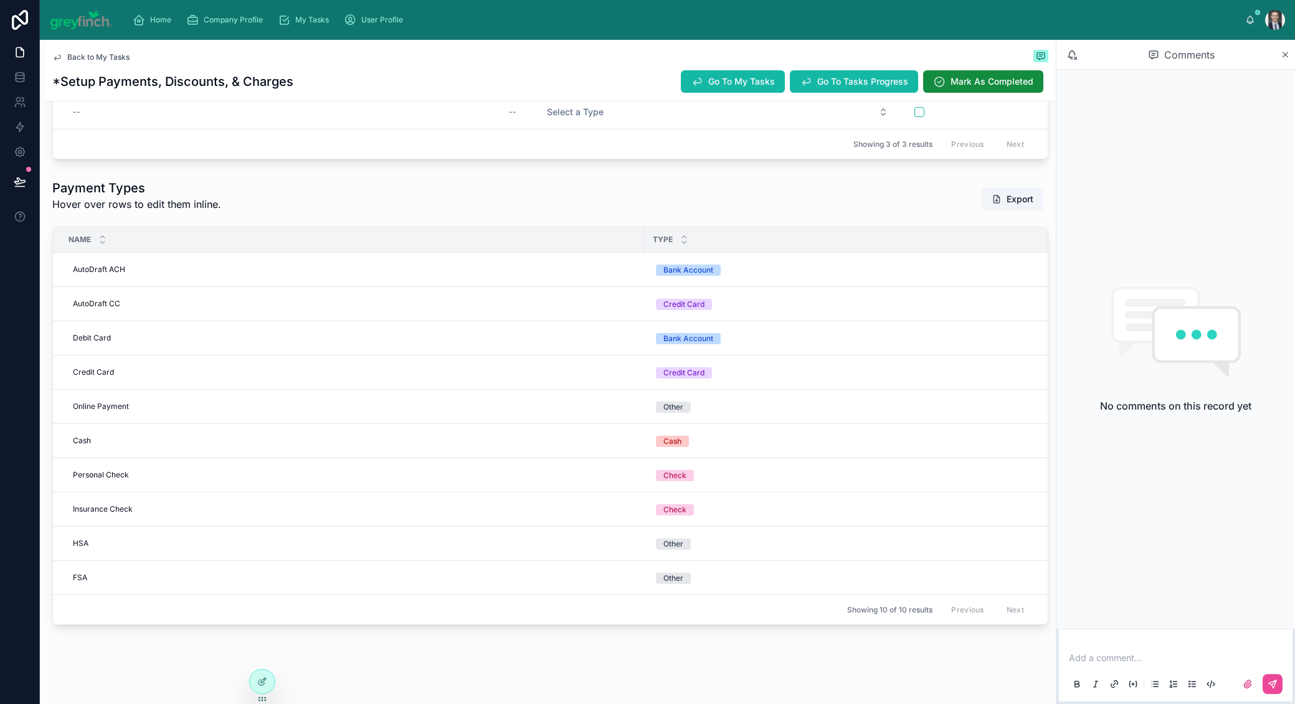
scroll to position [1142, 0]
click at [1025, 252] on span "Del" at bounding box center [1029, 254] width 12 height 10
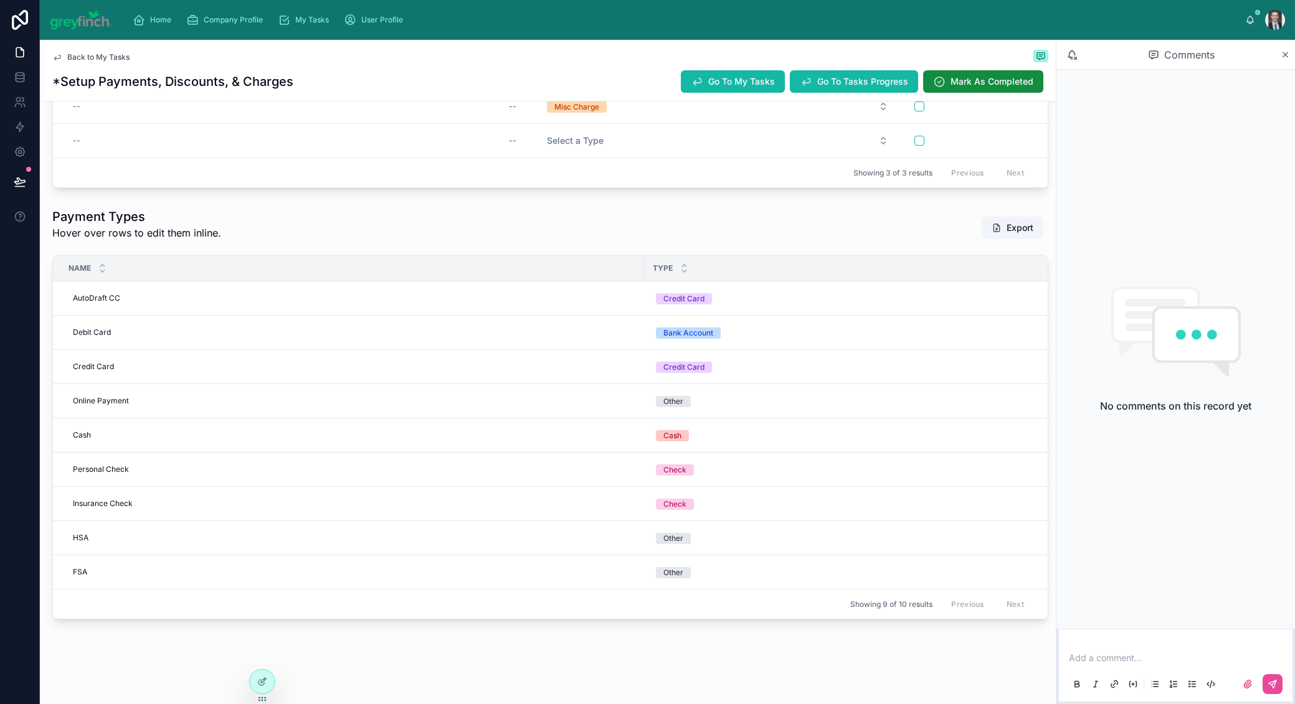
scroll to position [1109, 0]
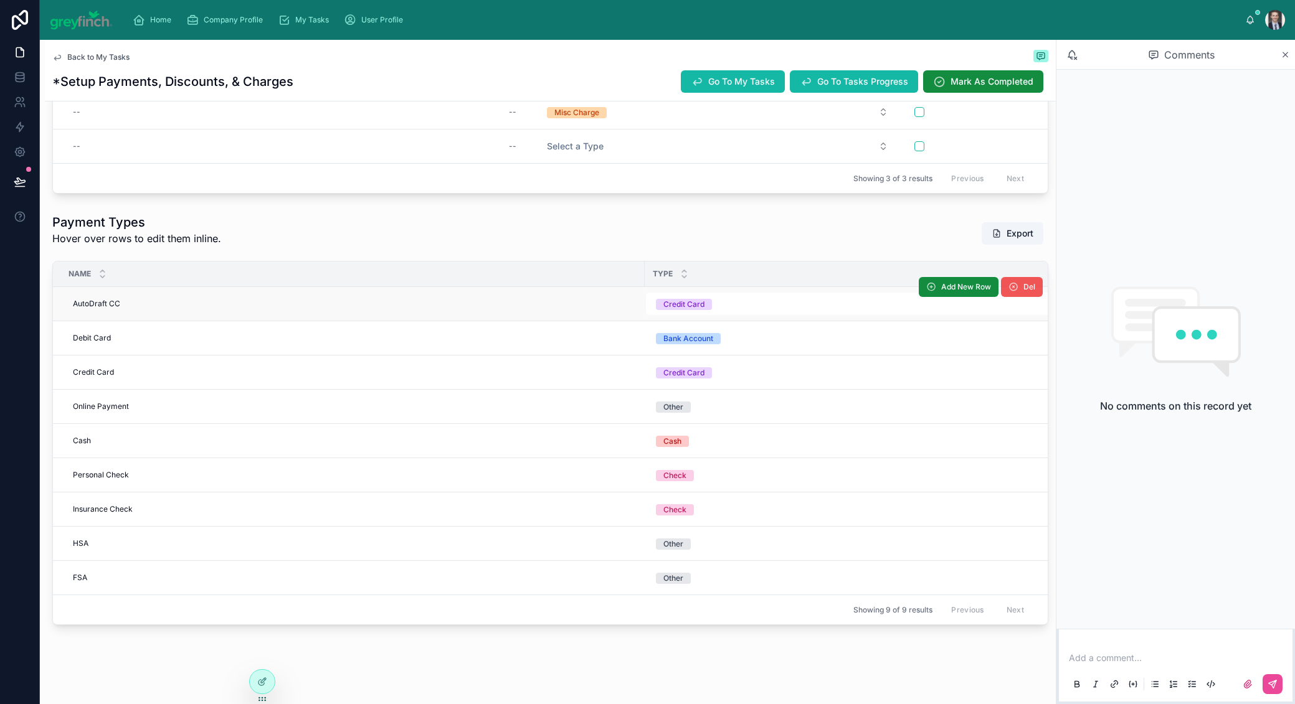
click at [1025, 283] on span "Del" at bounding box center [1029, 287] width 12 height 10
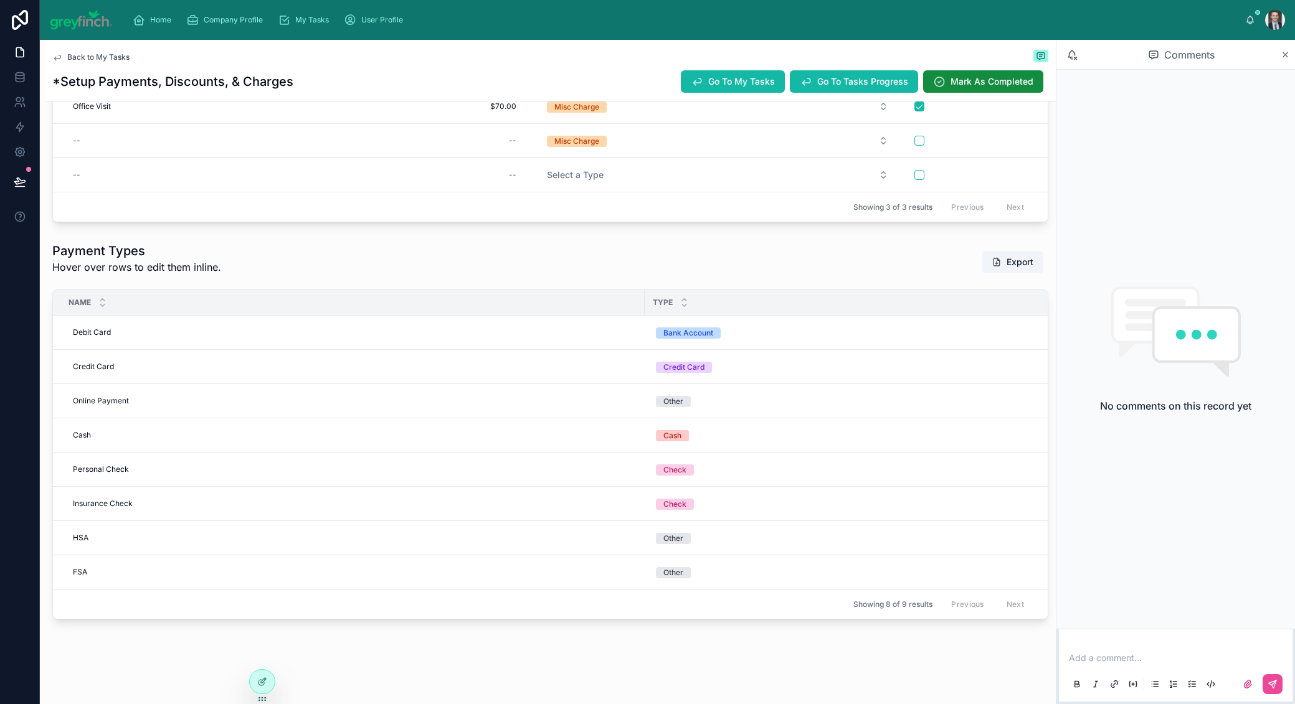
scroll to position [1074, 0]
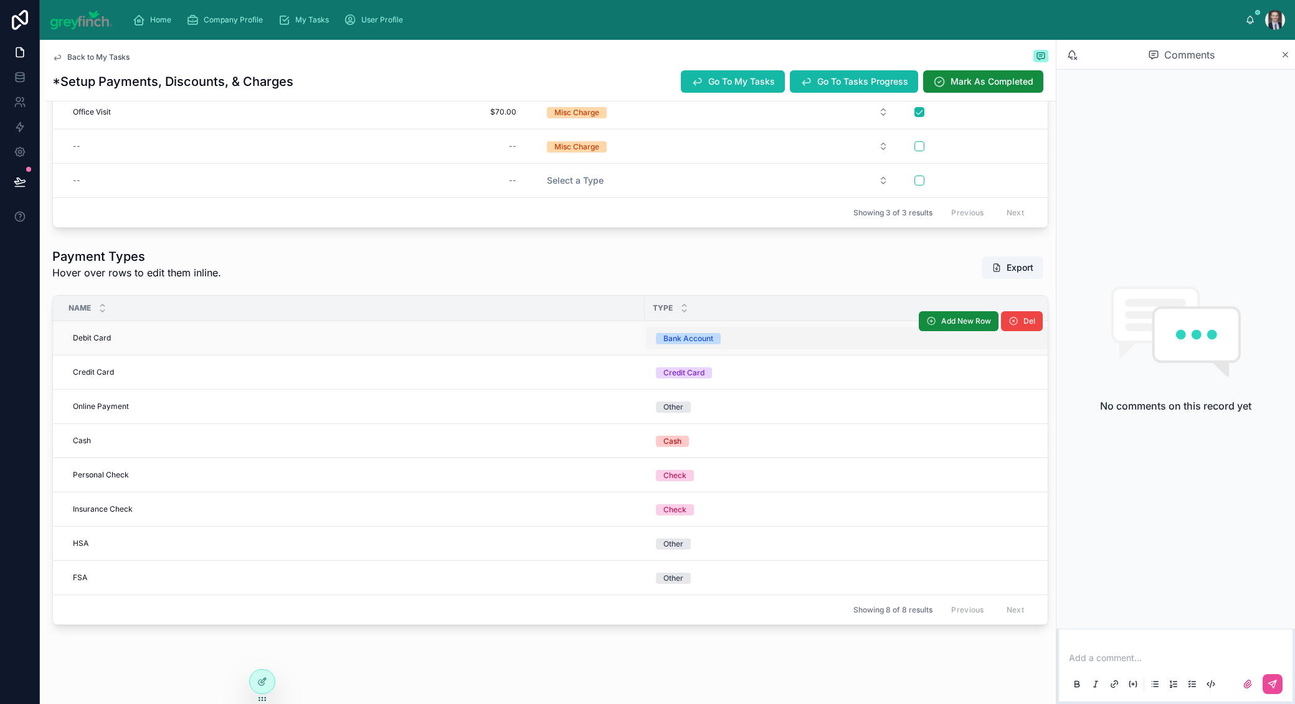
click at [730, 335] on button "Bank Account" at bounding box center [1081, 338] width 871 height 22
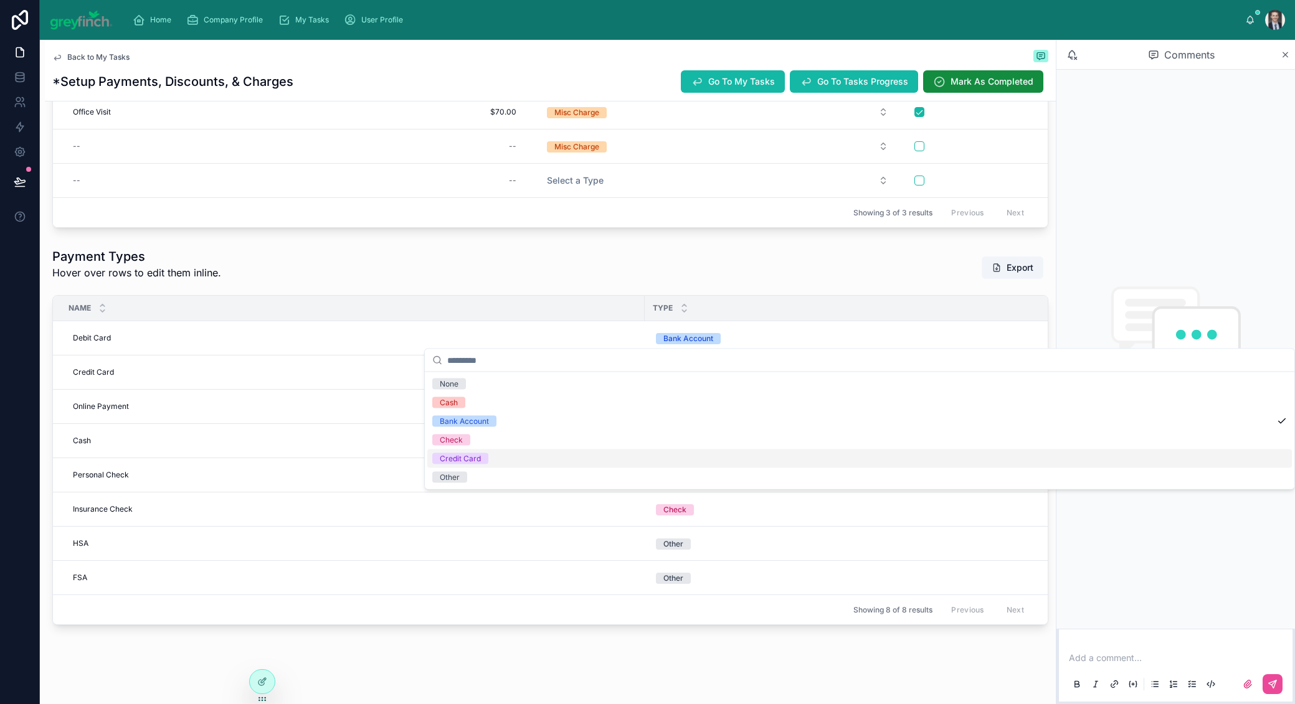
click at [675, 456] on div "Credit Card" at bounding box center [859, 459] width 865 height 19
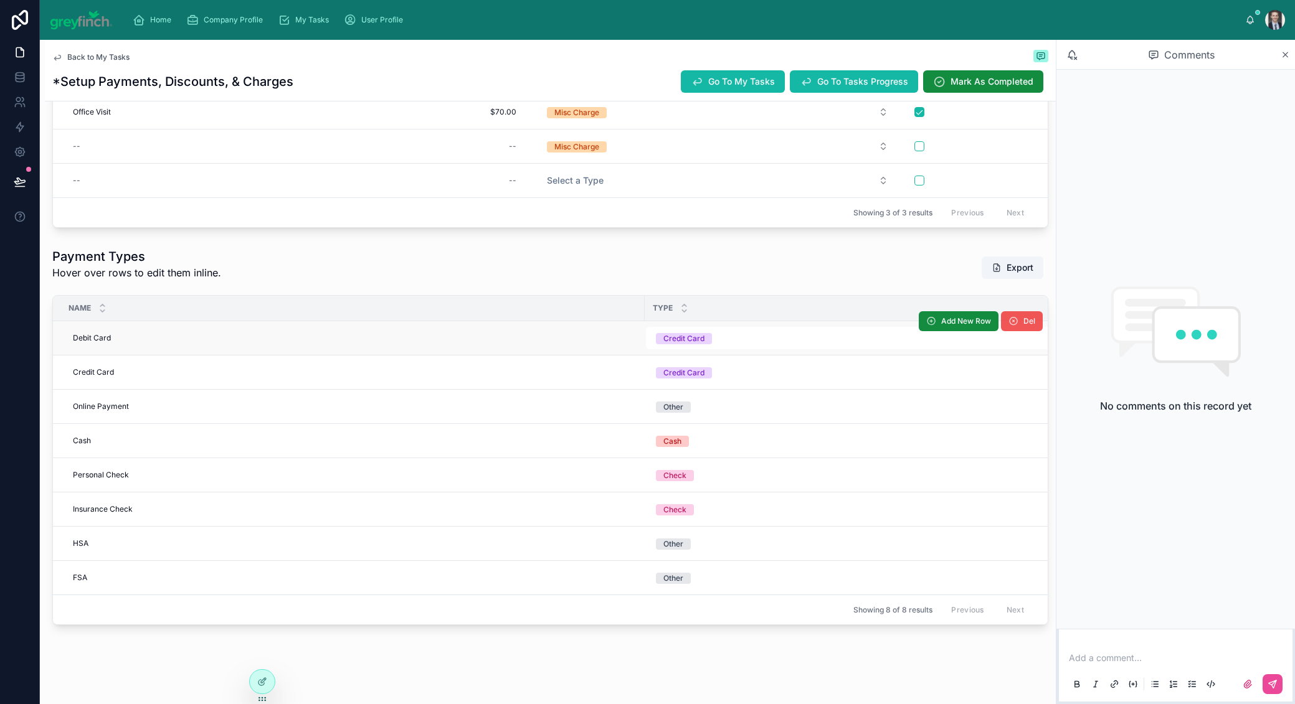
click at [1025, 318] on span "Del" at bounding box center [1029, 321] width 12 height 10
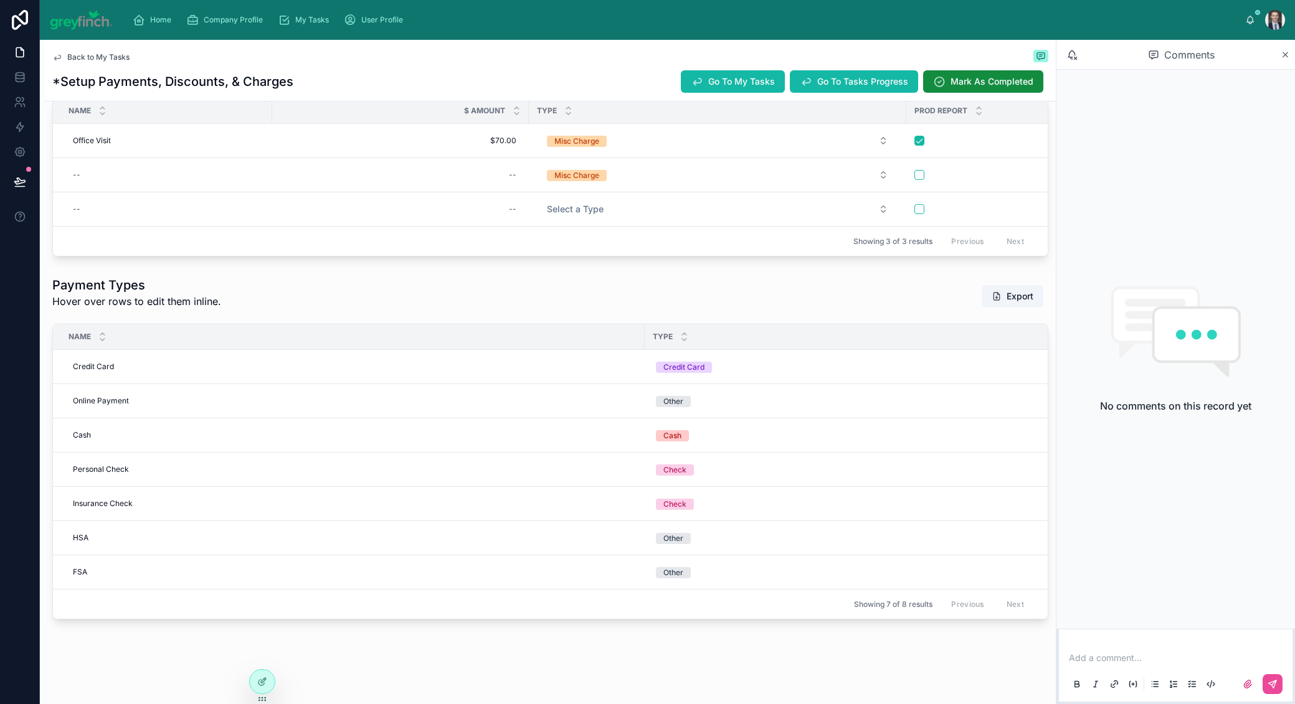
scroll to position [1041, 0]
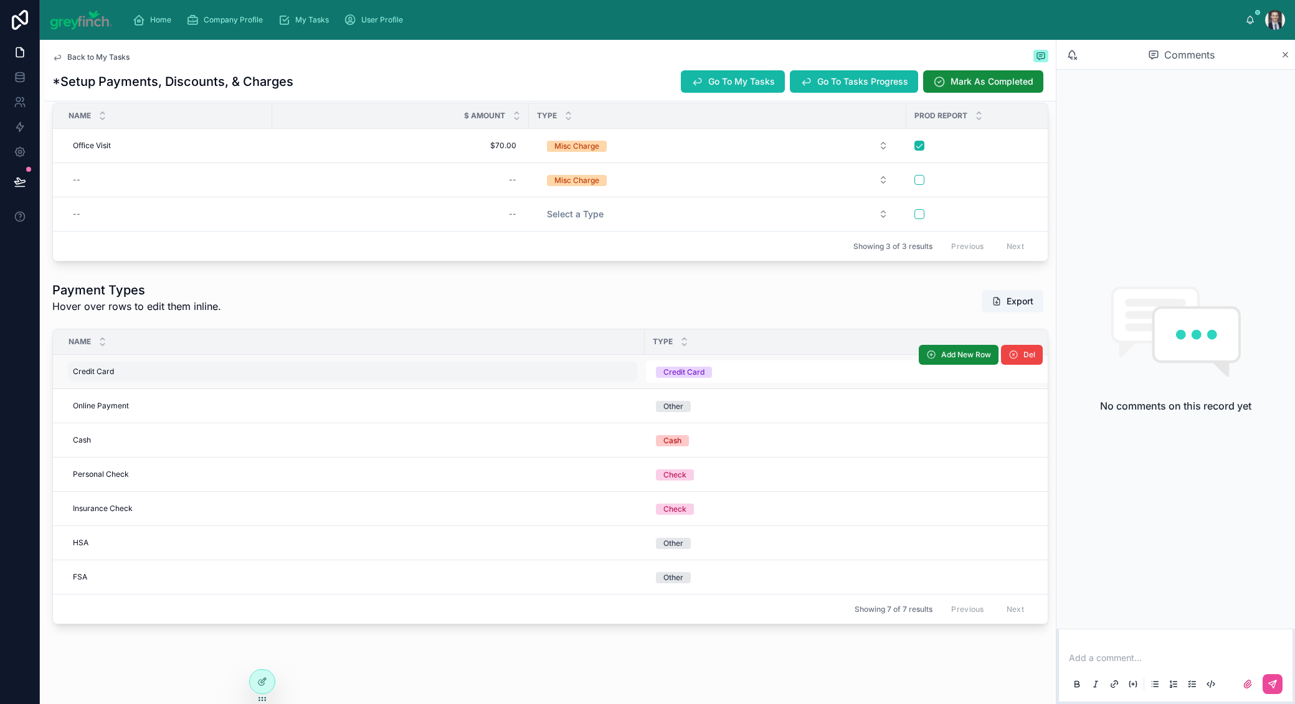
click at [77, 368] on span "Credit Card" at bounding box center [93, 372] width 41 height 10
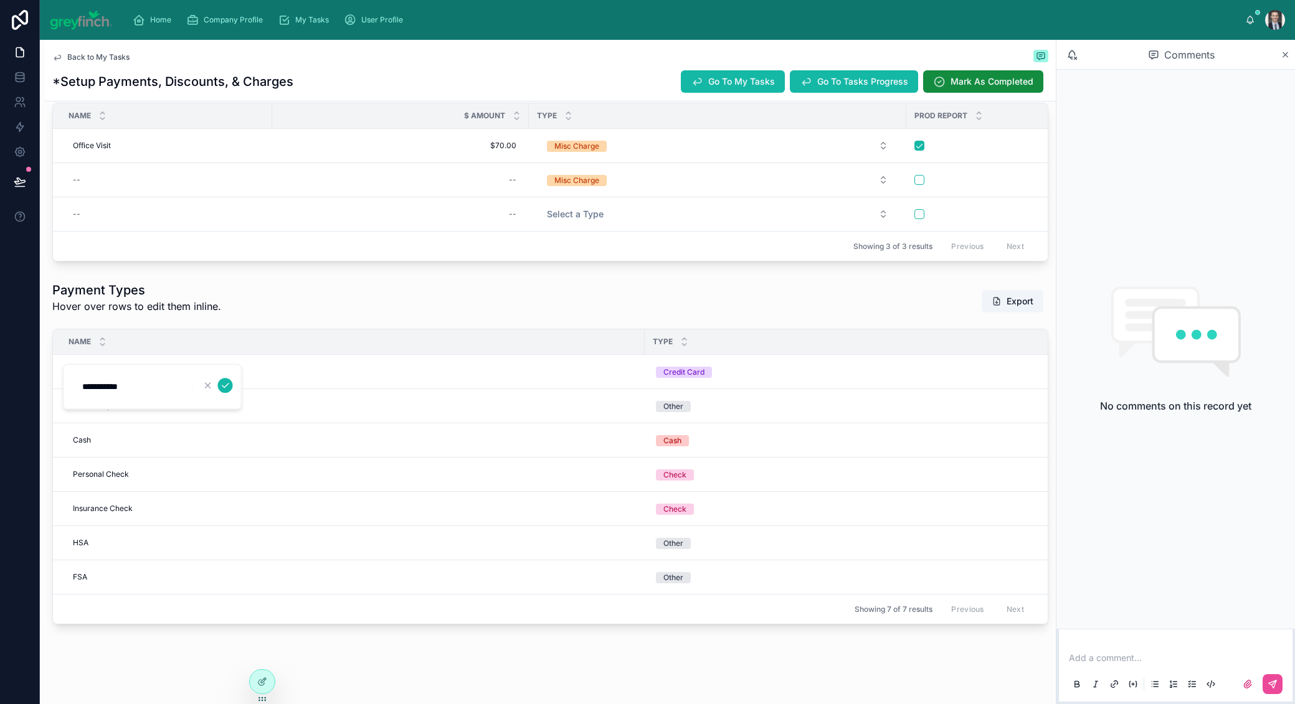
click at [105, 382] on input "**********" at bounding box center [134, 386] width 118 height 17
type input "**********"
click at [225, 384] on icon "submit" at bounding box center [226, 386] width 10 height 10
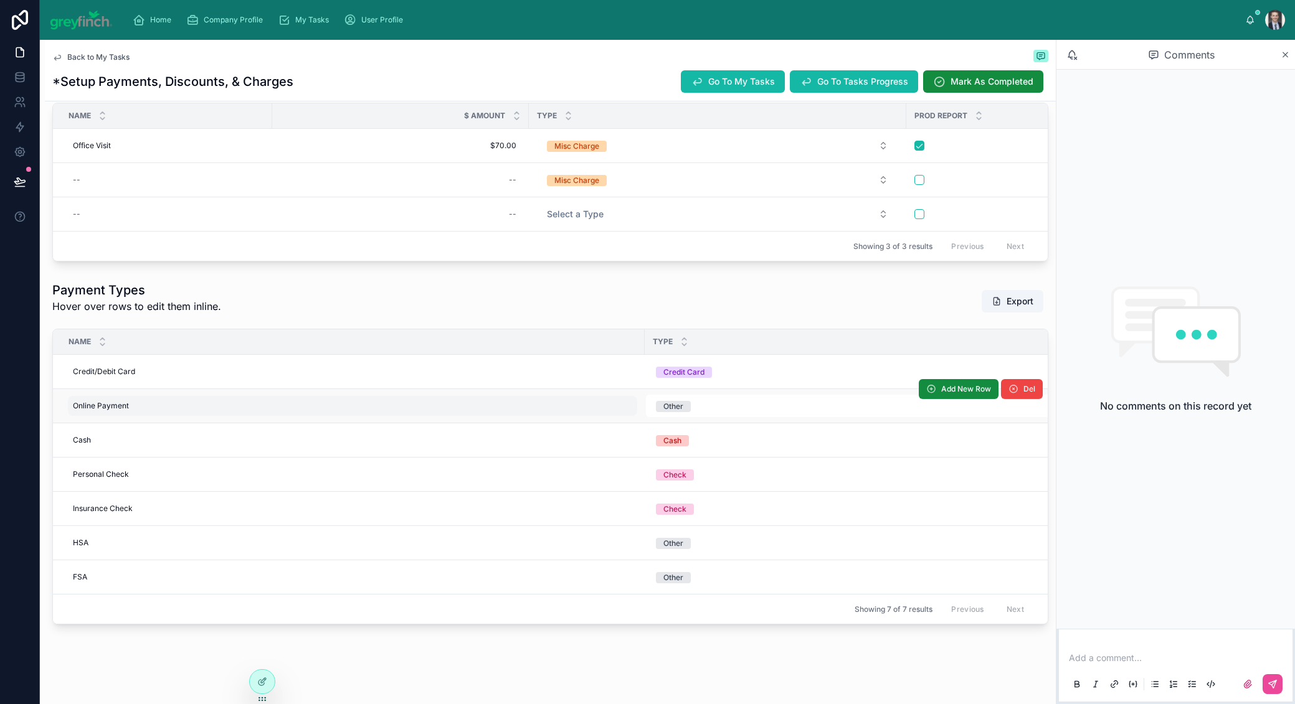
click at [176, 404] on div "Online Payment Online Payment" at bounding box center [352, 406] width 569 height 20
click at [142, 399] on div "Online Payment Online Payment" at bounding box center [352, 406] width 569 height 20
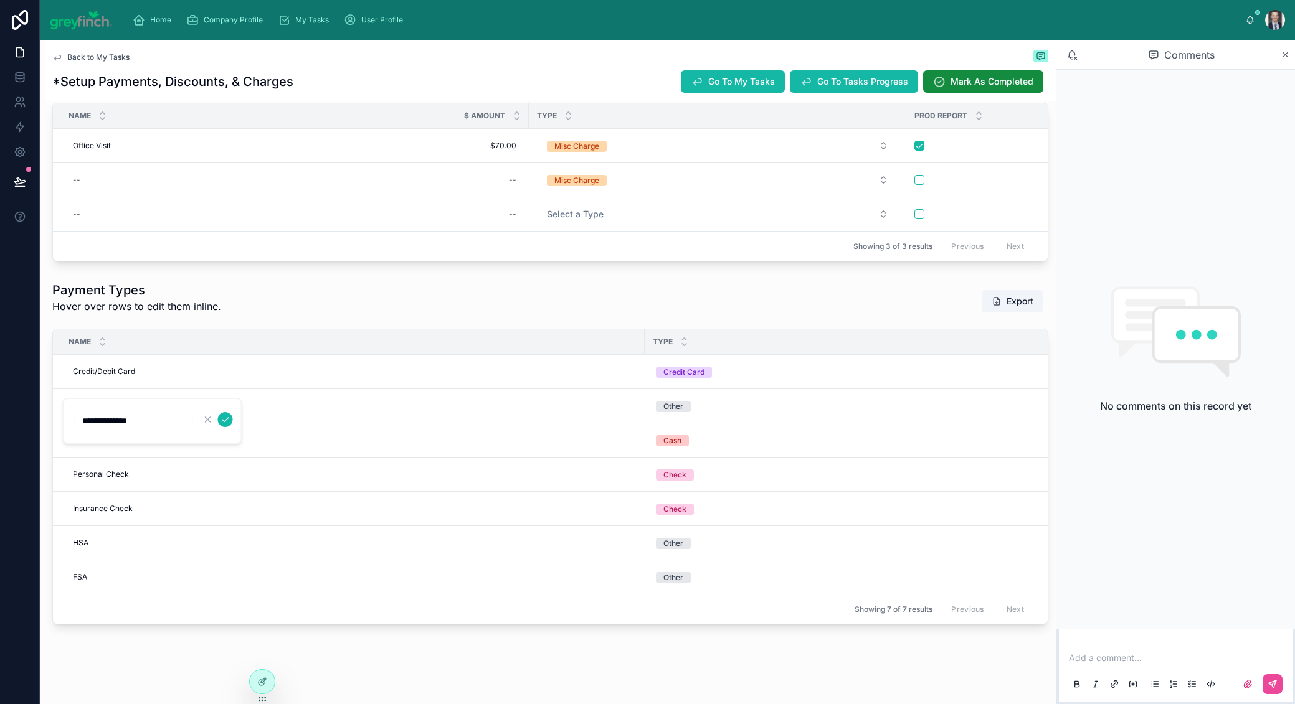
click at [154, 417] on input "**********" at bounding box center [134, 420] width 118 height 17
type input "**********"
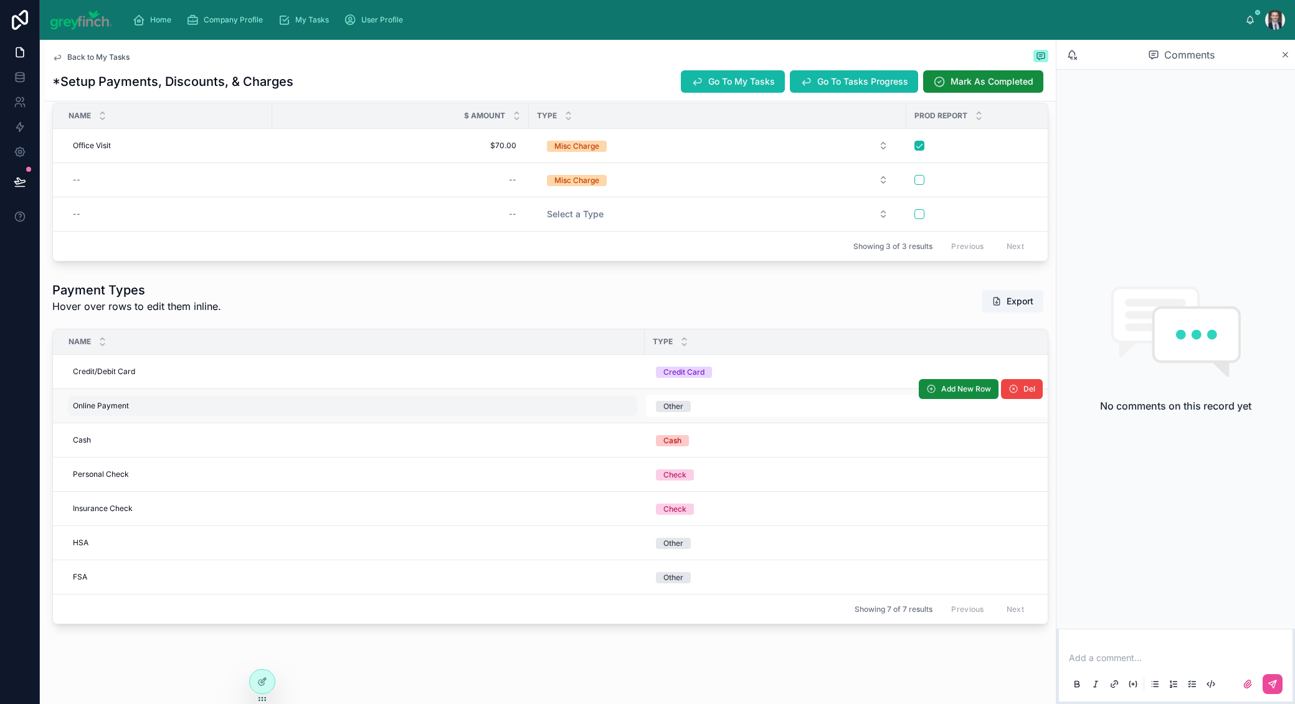
click at [181, 399] on div "Online Payment Online Payment" at bounding box center [352, 406] width 569 height 20
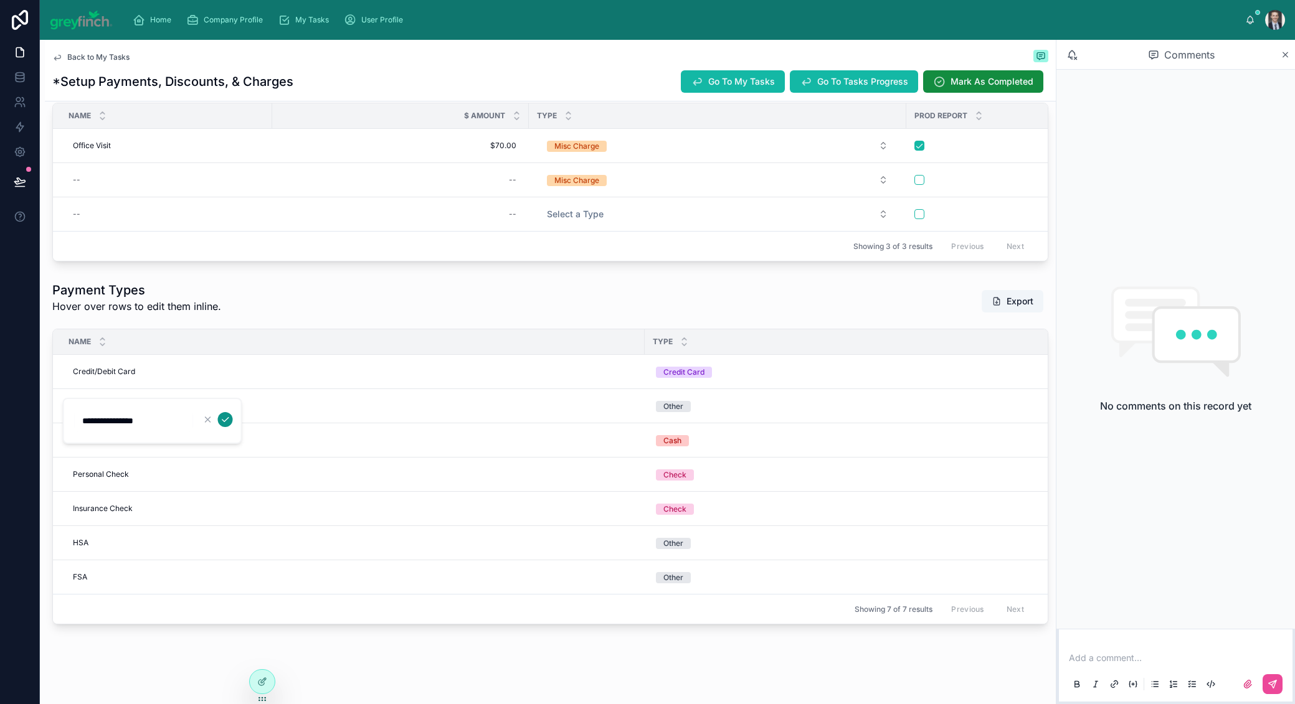
click at [227, 417] on icon "submit" at bounding box center [226, 420] width 10 height 10
click at [1024, 560] on span "Del" at bounding box center [1029, 561] width 12 height 10
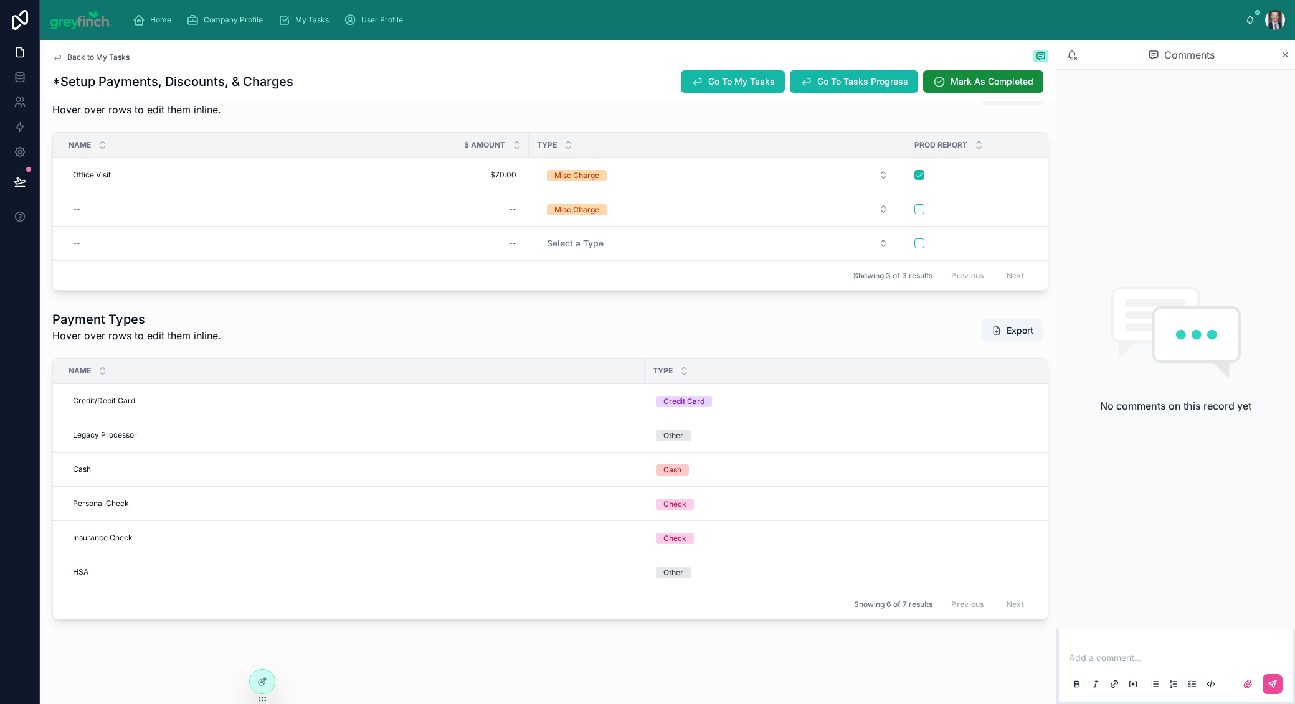
scroll to position [1007, 0]
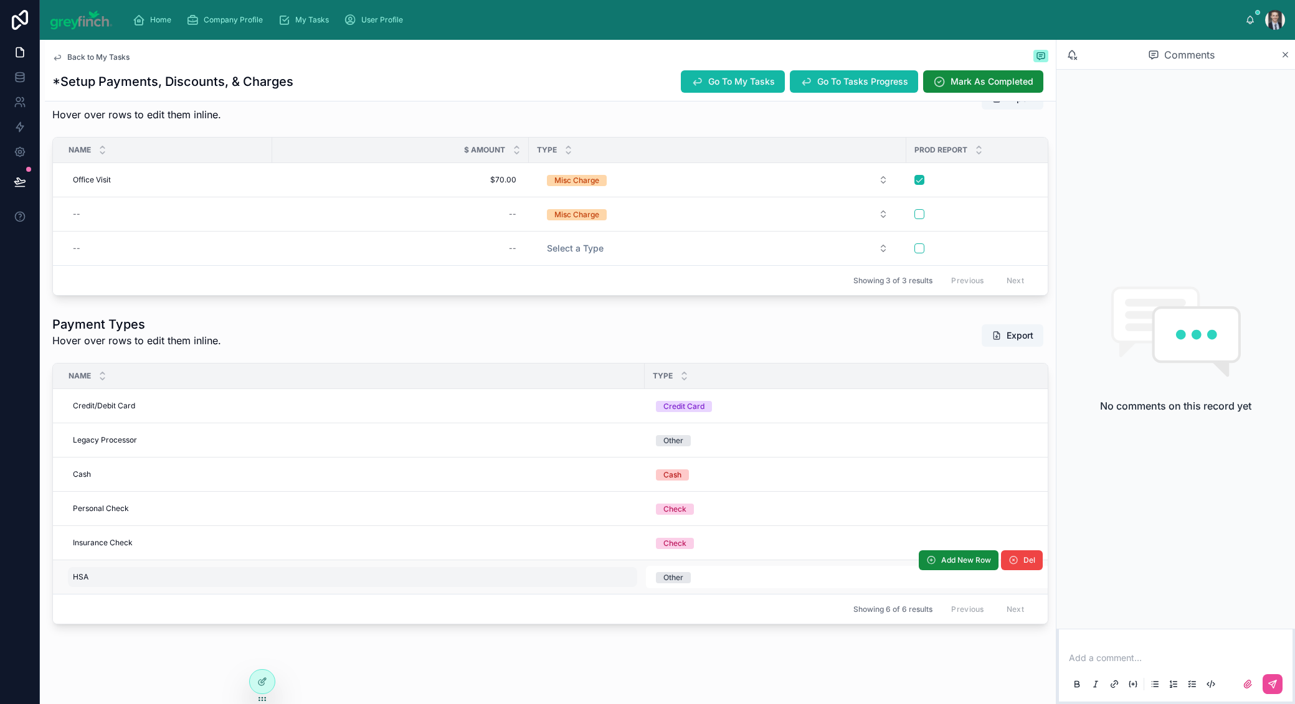
click at [131, 574] on div "HSA HSA" at bounding box center [352, 577] width 569 height 20
click at [107, 575] on div "HSA HSA" at bounding box center [352, 577] width 569 height 20
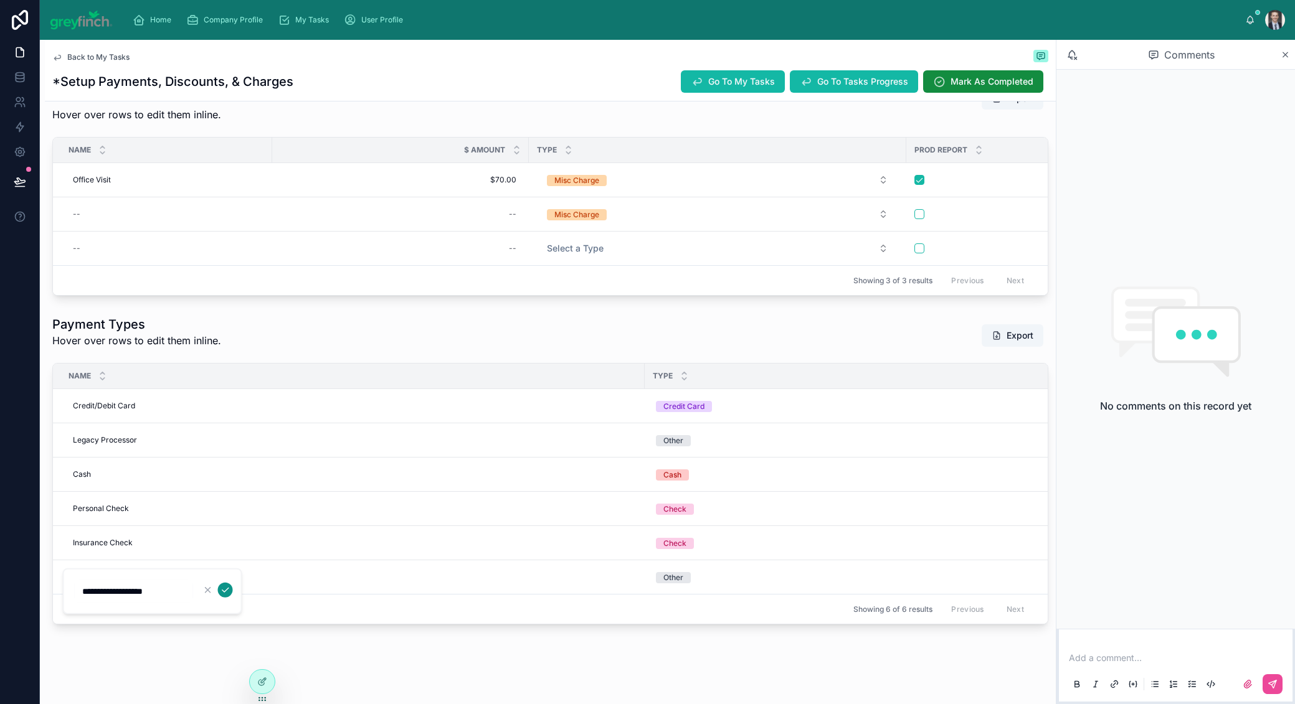
type input "**********"
click at [225, 590] on icon "submit" at bounding box center [225, 590] width 6 height 4
click at [718, 574] on button "Other" at bounding box center [1081, 577] width 871 height 22
click at [736, 572] on button "Other" at bounding box center [1081, 577] width 871 height 22
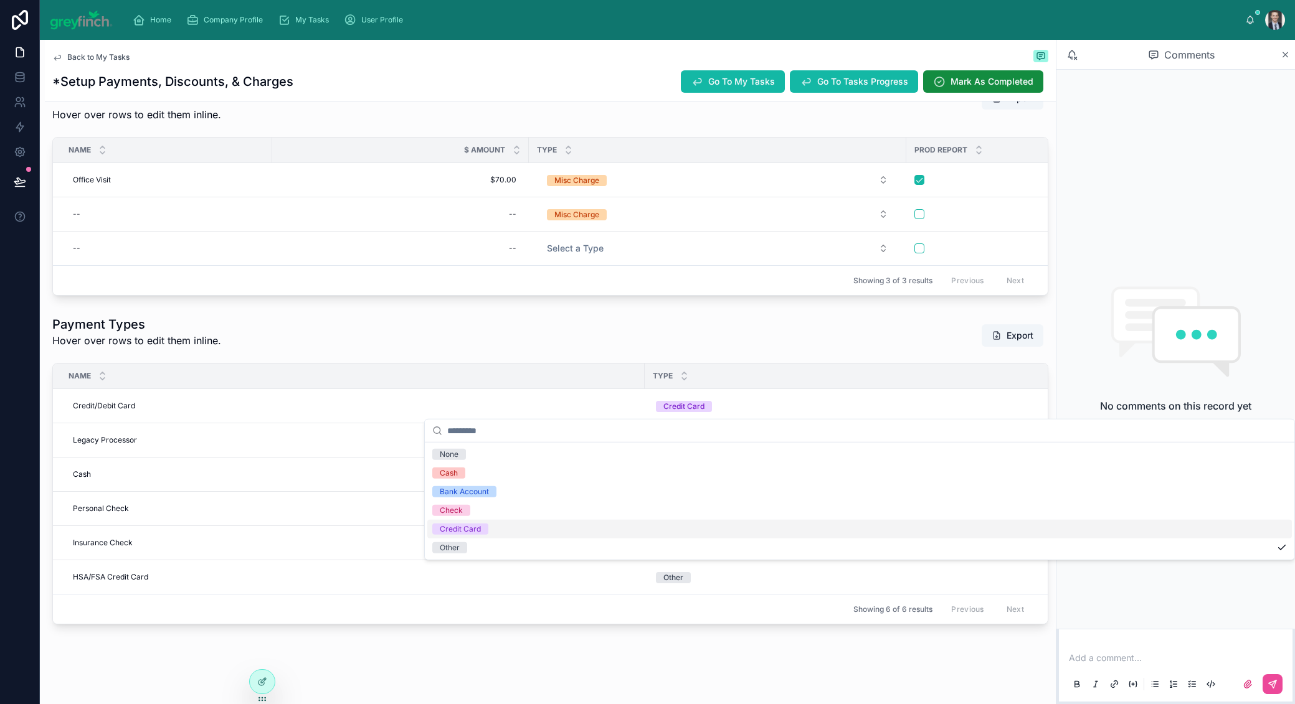
click at [602, 529] on div "Credit Card" at bounding box center [859, 529] width 865 height 19
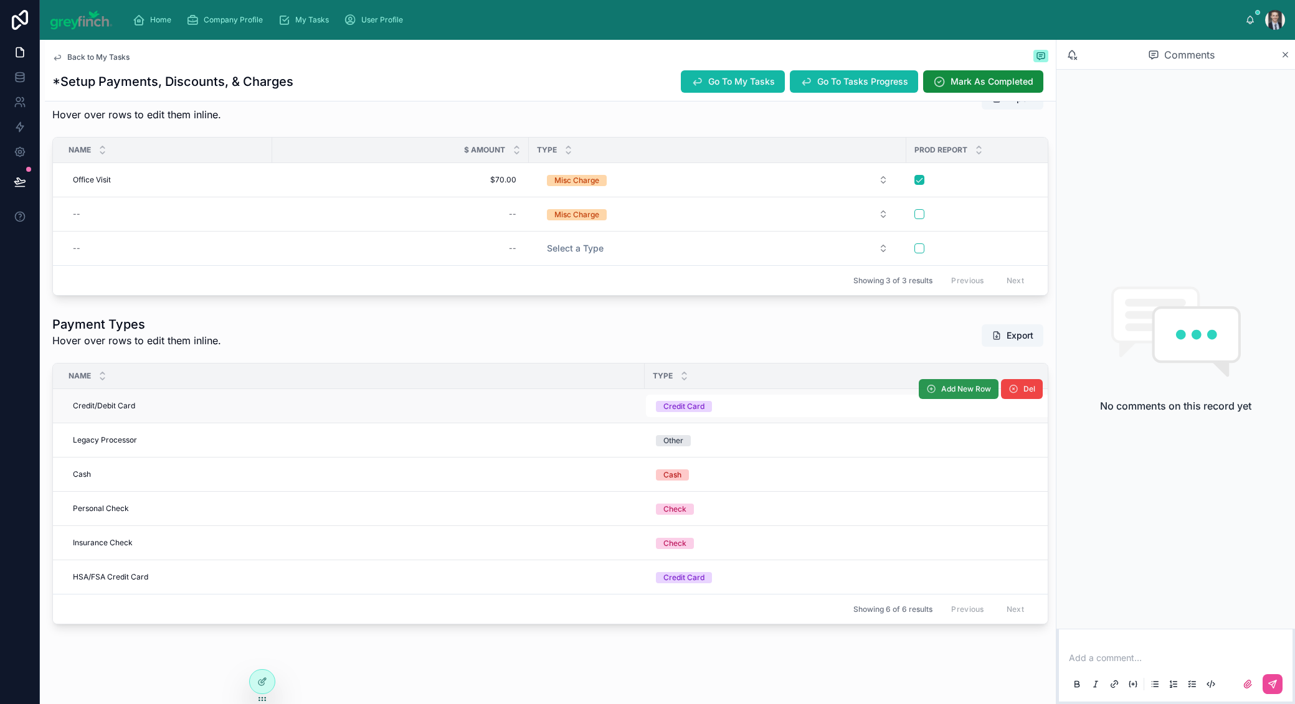
click at [969, 386] on span "Add New Row" at bounding box center [966, 389] width 50 height 10
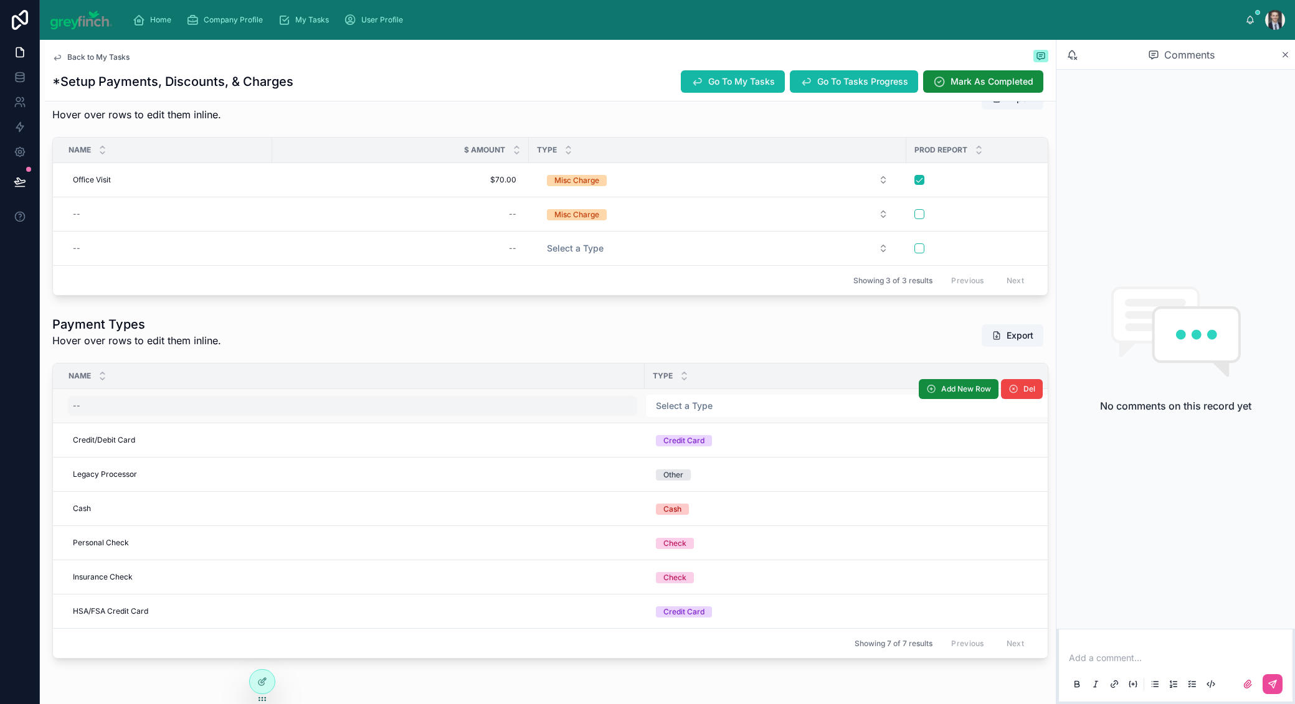
click at [92, 402] on div "--" at bounding box center [352, 406] width 569 height 20
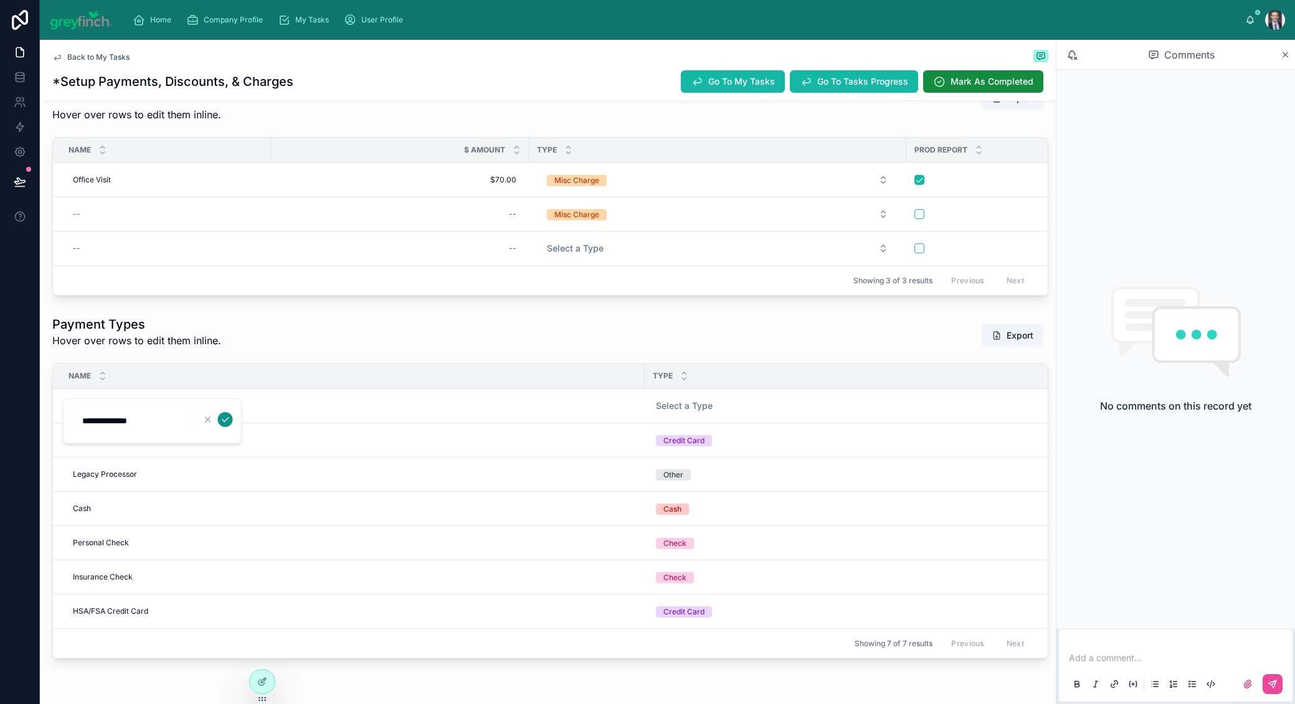
type input "**********"
click at [222, 422] on icon "submit" at bounding box center [226, 420] width 10 height 10
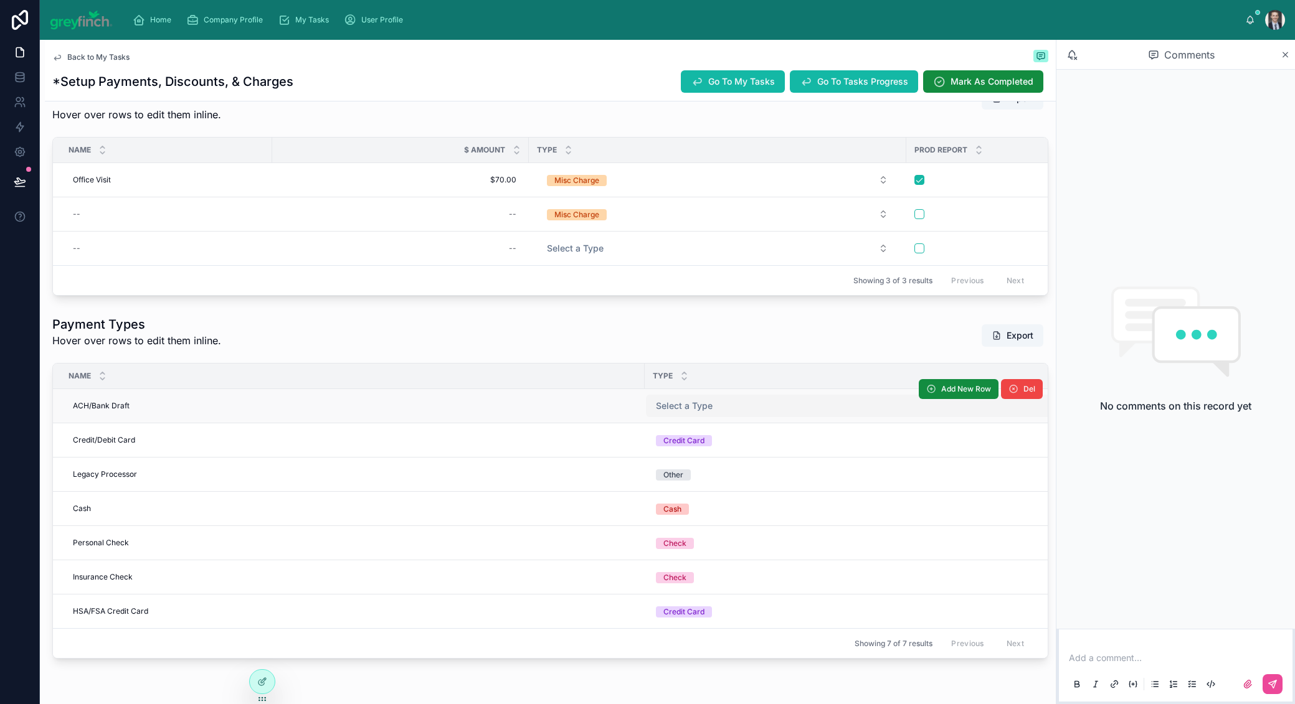
click at [733, 408] on button "Select a Type" at bounding box center [1081, 406] width 871 height 22
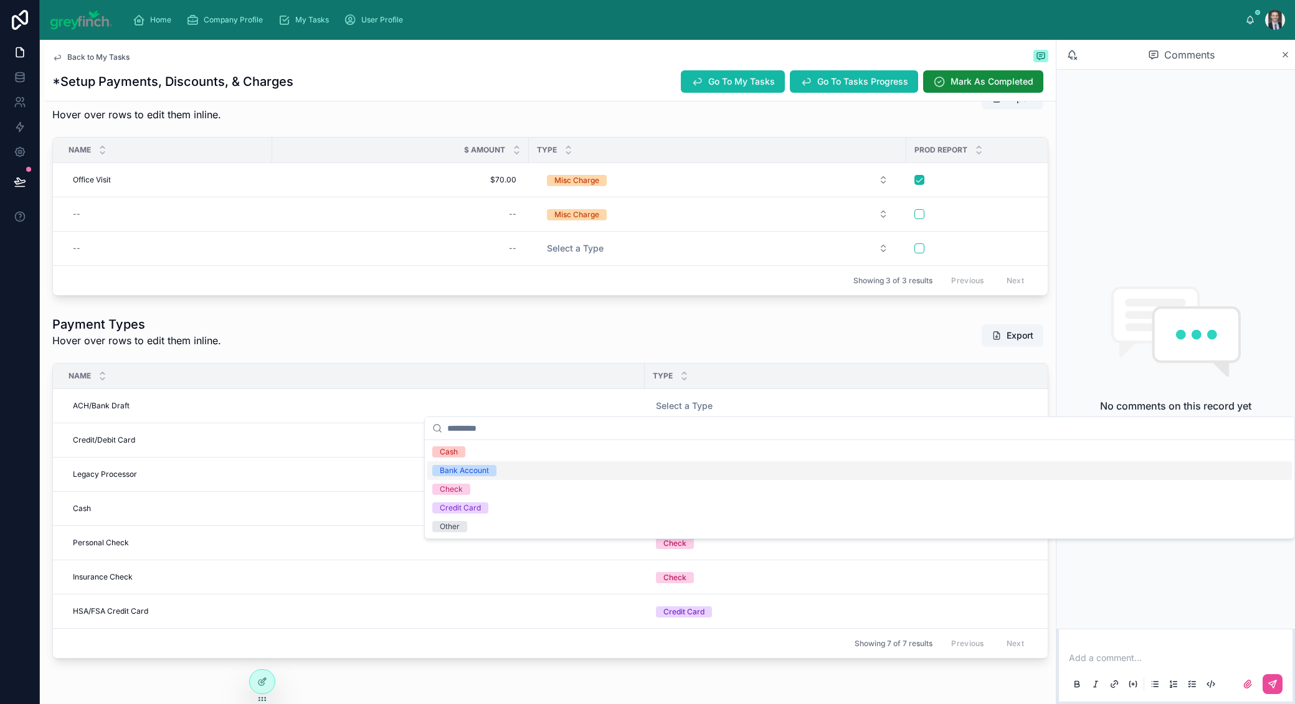
click at [589, 472] on div "Bank Account" at bounding box center [859, 471] width 865 height 19
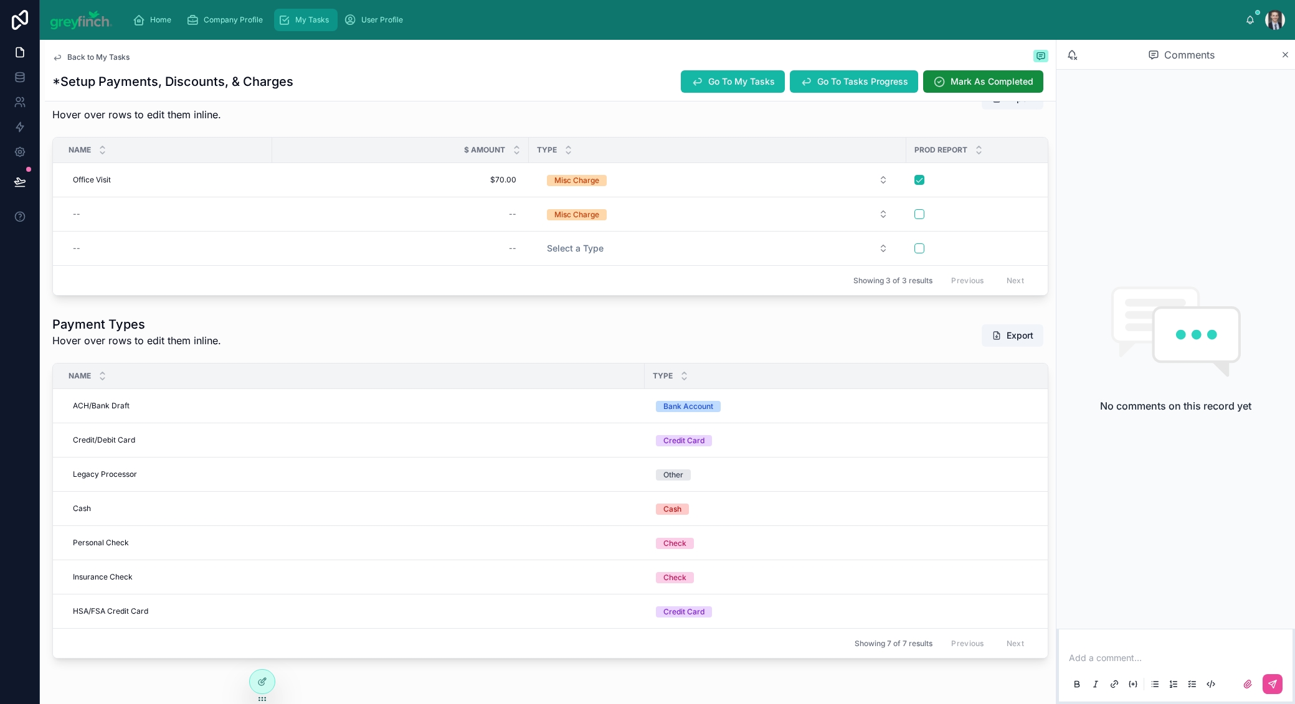
click at [313, 17] on span "My Tasks" at bounding box center [312, 20] width 34 height 10
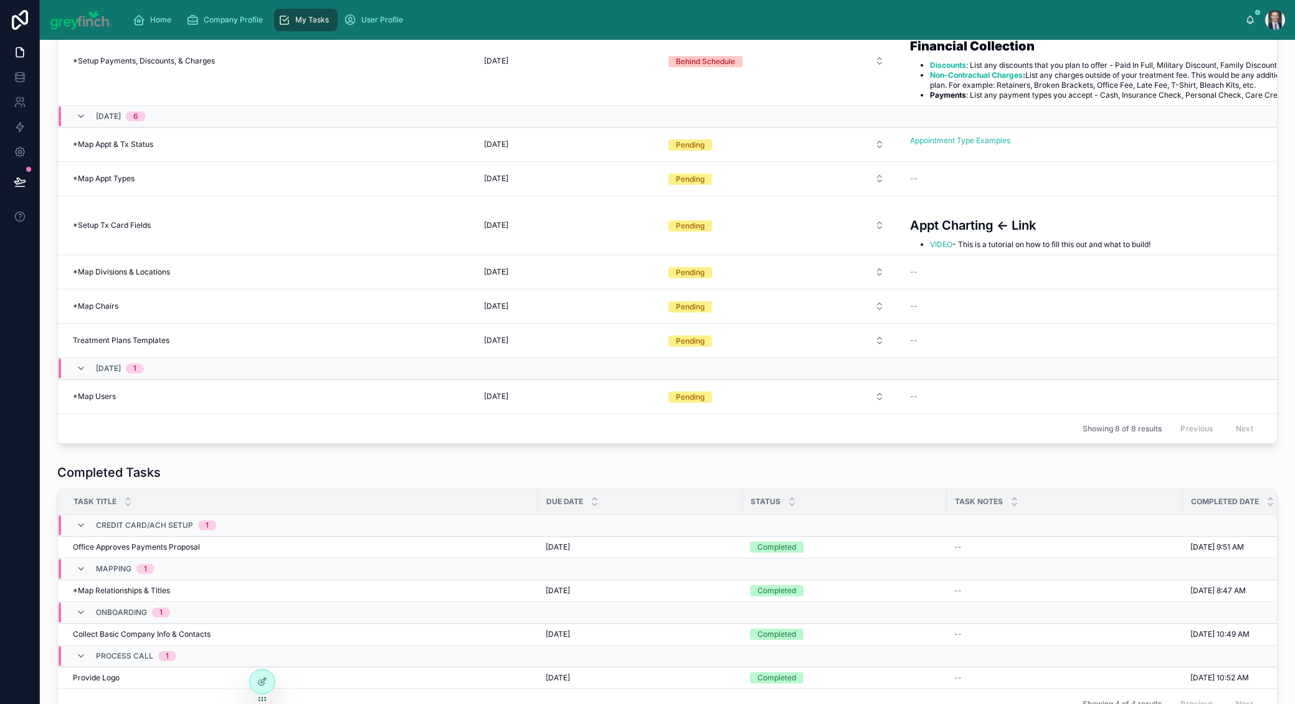
scroll to position [164, 0]
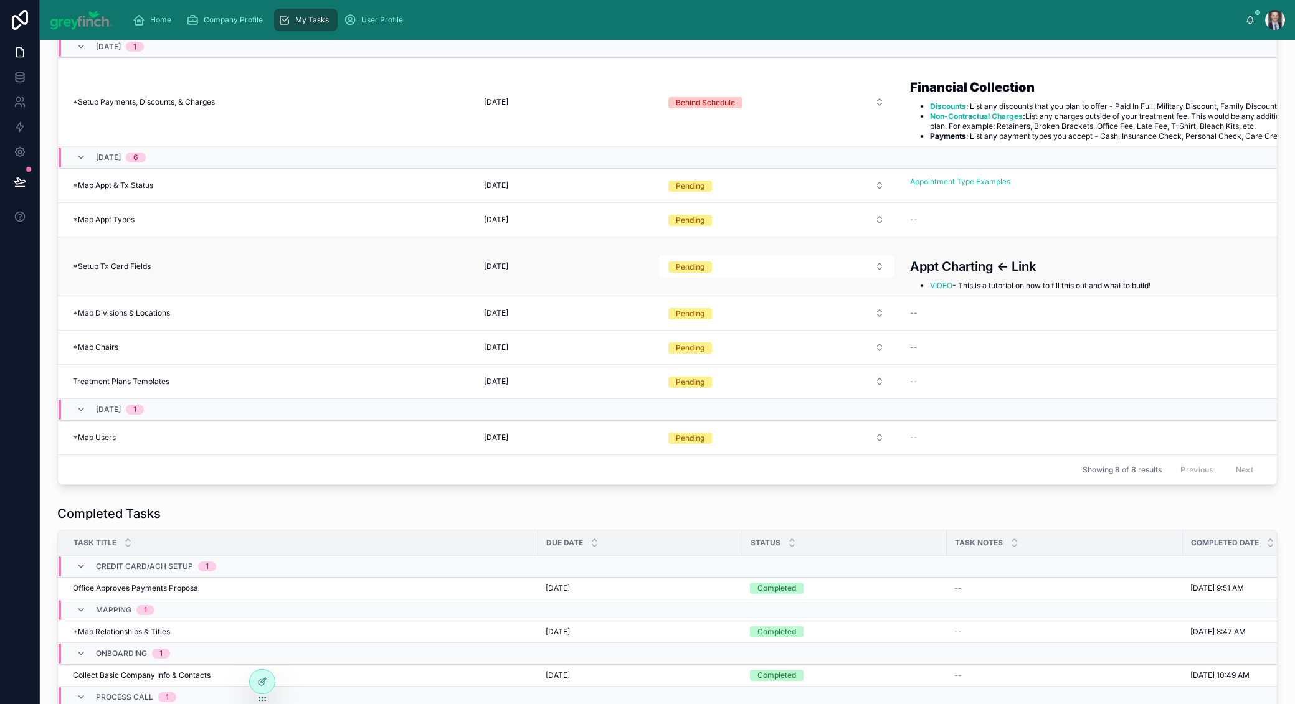
click at [184, 265] on div "*Setup Tx Card Fields *Setup Tx Card Fields" at bounding box center [271, 267] width 396 height 10
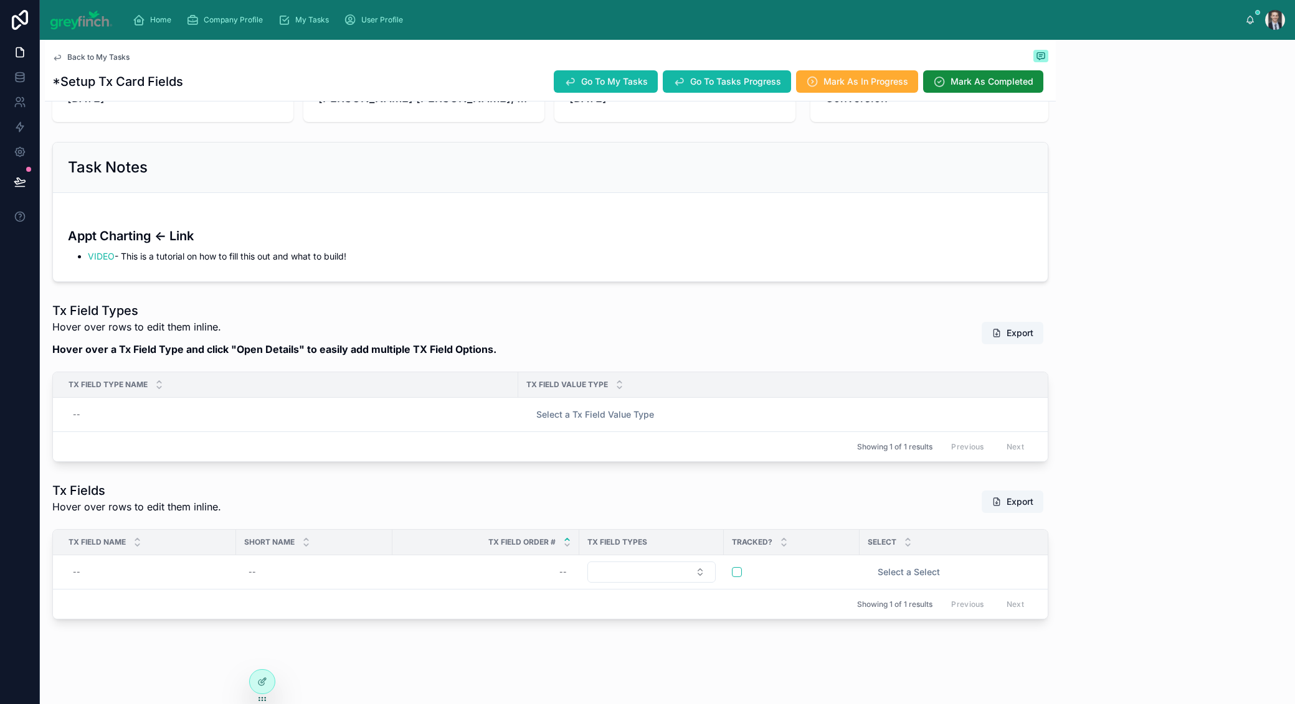
scroll to position [112, 0]
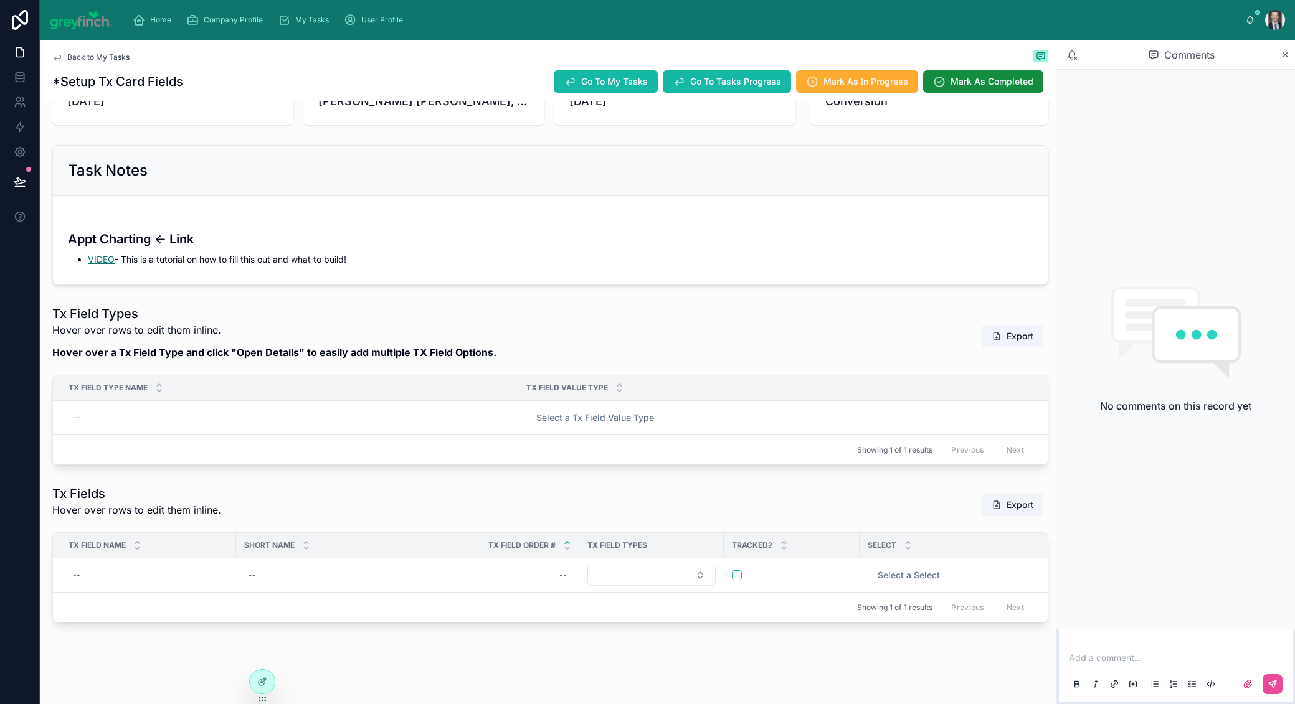
click at [96, 262] on link "VIDEO" at bounding box center [101, 259] width 27 height 11
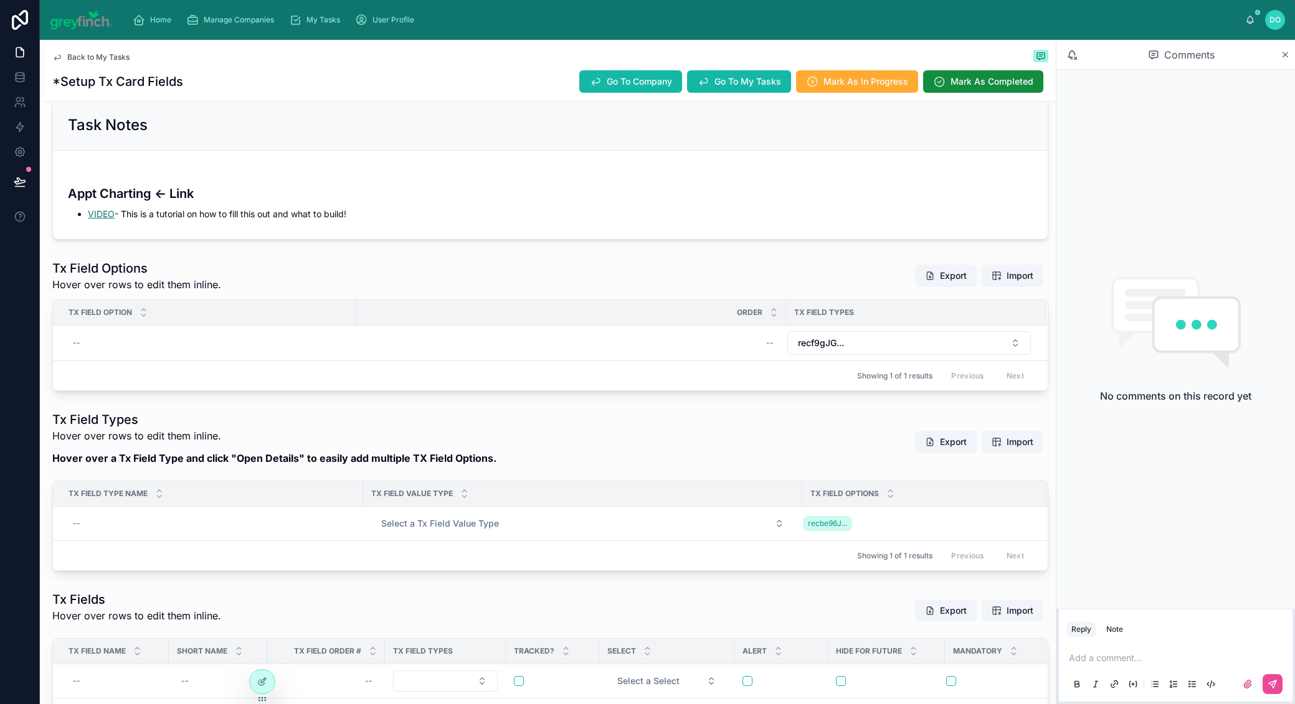
scroll to position [159, 0]
